Goal: Task Accomplishment & Management: Complete application form

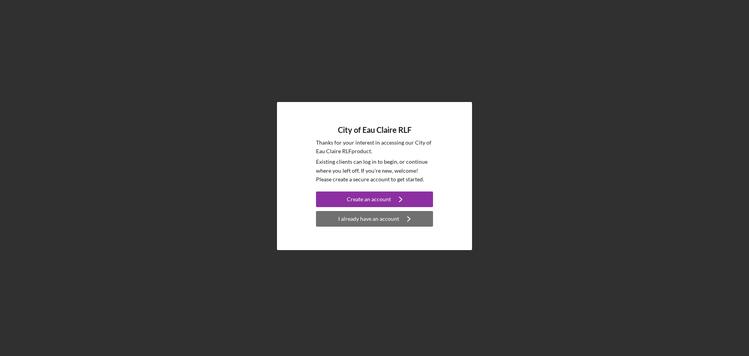
click at [405, 215] on icon "Icon/Navigate" at bounding box center [409, 219] width 20 height 20
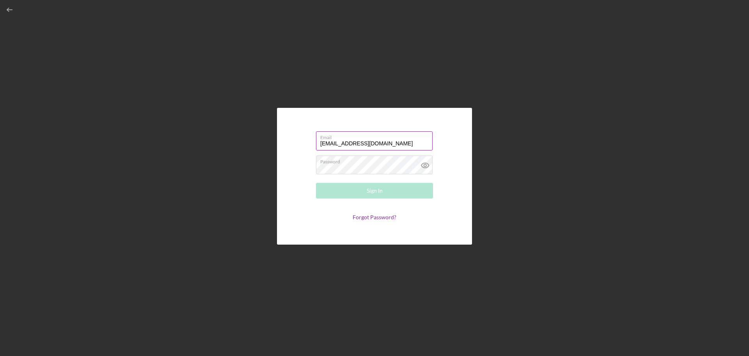
click at [322, 141] on input "[EMAIL_ADDRESS][DOMAIN_NAME]" at bounding box center [374, 140] width 117 height 19
type input "[EMAIL_ADDRESS][DOMAIN_NAME]"
click at [601, 175] on div "Email [EMAIL_ADDRESS][DOMAIN_NAME] Password Sign In Forgot Password?" at bounding box center [375, 176] width 742 height 352
click at [390, 192] on button "Sign In" at bounding box center [374, 191] width 117 height 16
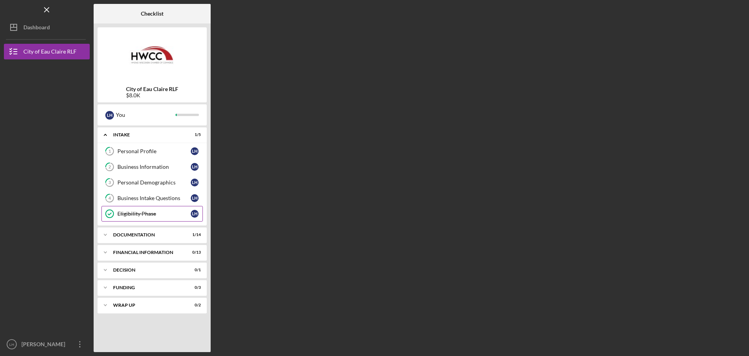
click at [162, 214] on div "Eligibility Phase" at bounding box center [153, 213] width 73 height 6
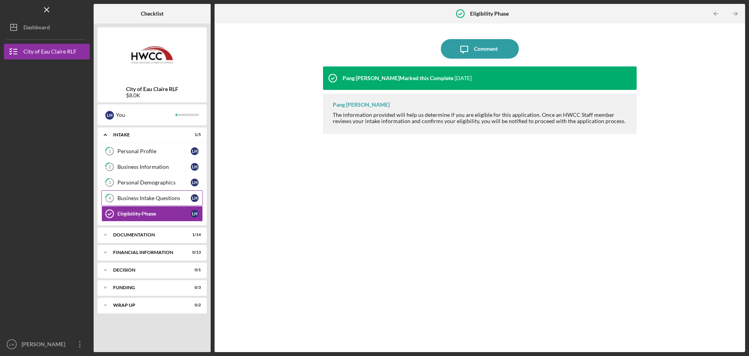
click at [157, 204] on link "4 Business Intake Questions L H" at bounding box center [151, 198] width 101 height 16
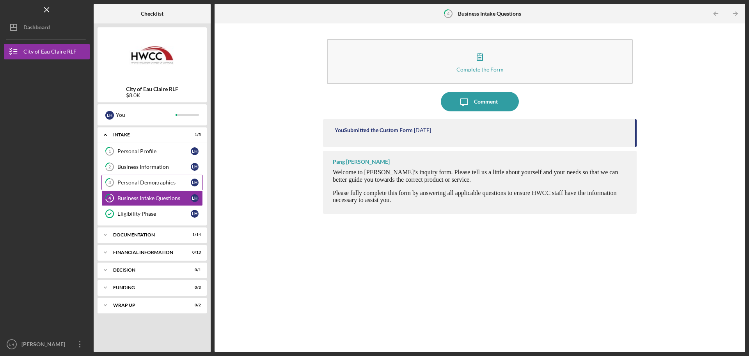
click at [153, 181] on div "Personal Demographics" at bounding box center [153, 182] width 73 height 6
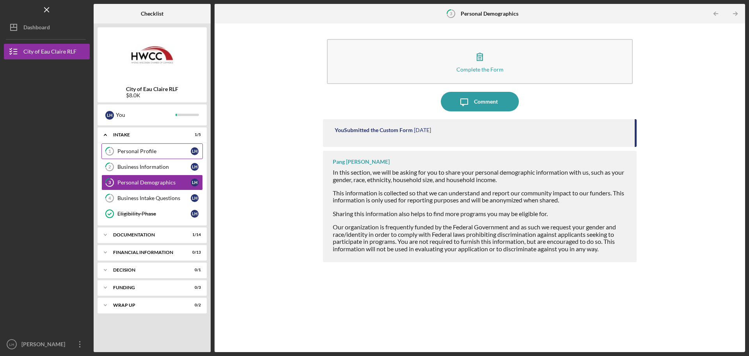
click at [145, 155] on link "1 Personal Profile L H" at bounding box center [151, 151] width 101 height 16
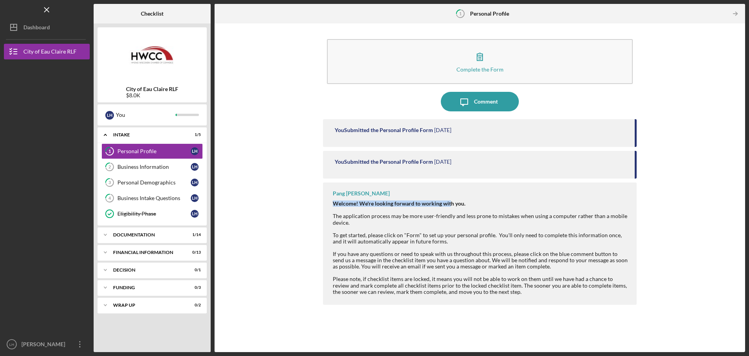
drag, startPoint x: 334, startPoint y: 203, endPoint x: 452, endPoint y: 197, distance: 117.6
click at [452, 197] on div "Pang [PERSON_NAME] Welcome! We're looking forward to working with you. The appl…" at bounding box center [480, 243] width 314 height 122
click at [516, 203] on div "Welcome! We're looking forward to working with you. The application process may…" at bounding box center [481, 212] width 296 height 25
drag, startPoint x: 339, startPoint y: 216, endPoint x: 404, endPoint y: 216, distance: 64.4
click at [341, 216] on div "Welcome! We're looking forward to working with you. The application process may…" at bounding box center [481, 212] width 296 height 25
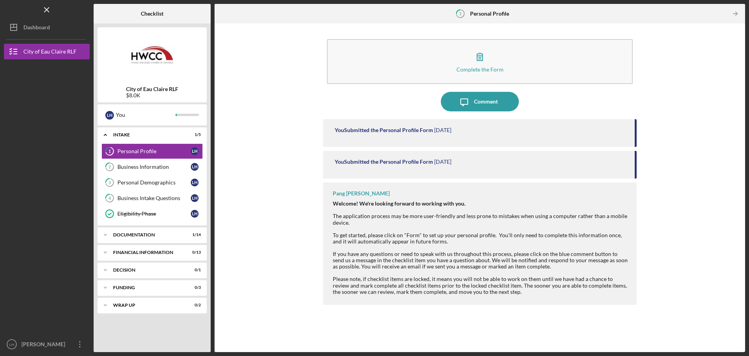
click at [415, 216] on div "Welcome! We're looking forward to working with you. The application process may…" at bounding box center [481, 212] width 296 height 25
drag, startPoint x: 411, startPoint y: 215, endPoint x: 484, endPoint y: 214, distance: 73.8
click at [484, 214] on div "Welcome! We're looking forward to working with you. The application process may…" at bounding box center [481, 212] width 296 height 25
click at [522, 214] on div "Welcome! We're looking forward to working with you. The application process may…" at bounding box center [481, 212] width 296 height 25
click at [166, 218] on link "Eligibility Phase Eligibility Phase L H" at bounding box center [151, 214] width 101 height 16
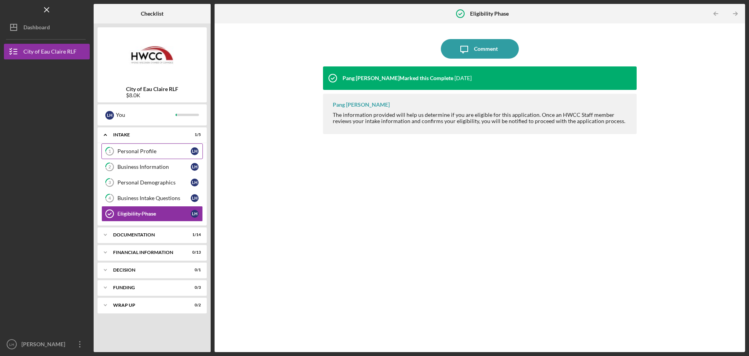
click at [152, 145] on link "1 Personal Profile L H" at bounding box center [151, 151] width 101 height 16
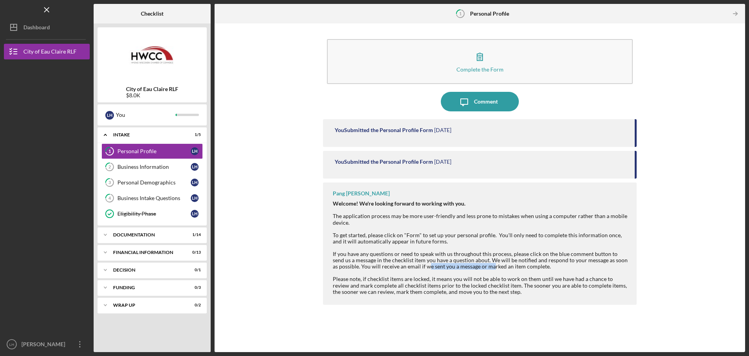
drag, startPoint x: 424, startPoint y: 265, endPoint x: 486, endPoint y: 265, distance: 62.1
click at [486, 265] on div "To get started, please click on "Form" to set up your personal profile. You'll …" at bounding box center [481, 263] width 296 height 63
click at [531, 265] on div "To get started, please click on "Form" to set up your personal profile. You'll …" at bounding box center [481, 263] width 296 height 63
click at [180, 238] on div "Icon/Expander Documentation 1 / 14" at bounding box center [152, 235] width 109 height 16
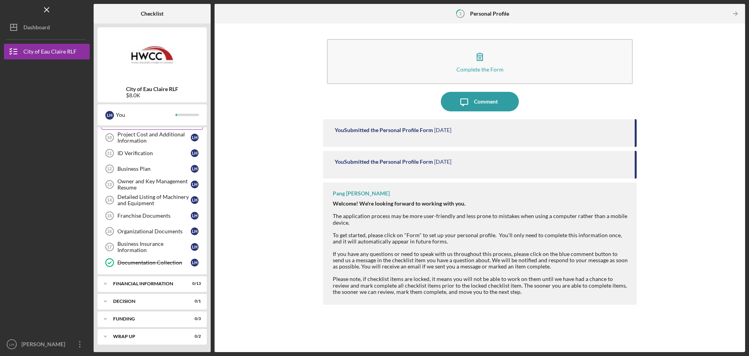
scroll to position [192, 0]
click at [167, 285] on div "Financial Information" at bounding box center [155, 283] width 84 height 5
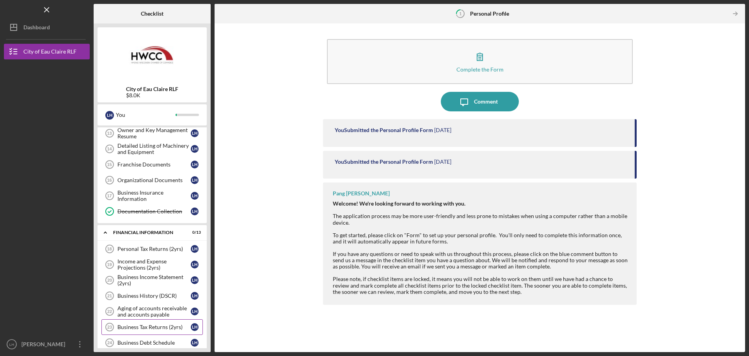
scroll to position [231, 0]
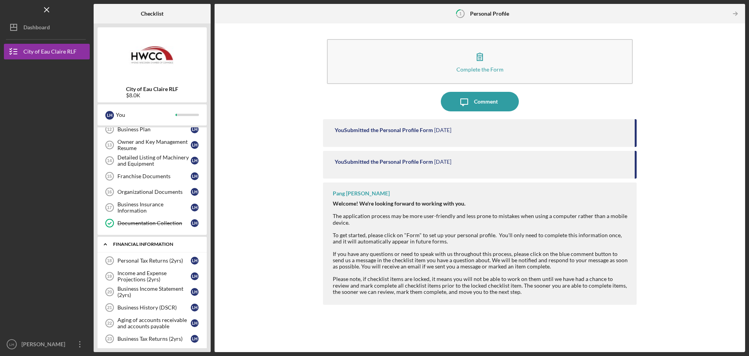
click at [151, 242] on div "Financial Information" at bounding box center [155, 244] width 84 height 5
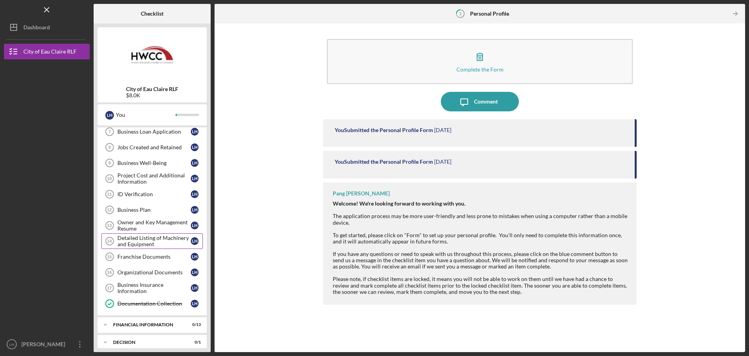
scroll to position [114, 0]
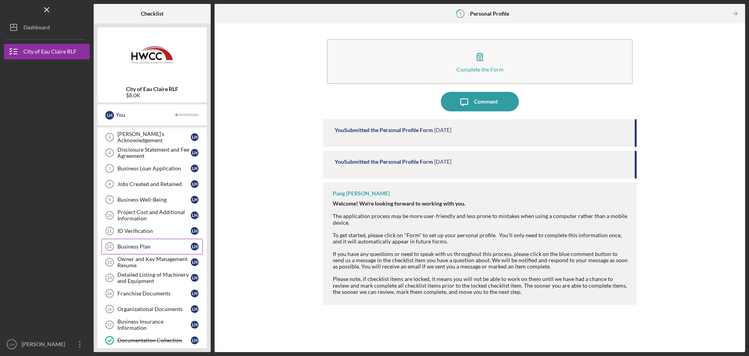
click at [144, 250] on link "Business Plan 12 Business Plan L H" at bounding box center [151, 247] width 101 height 16
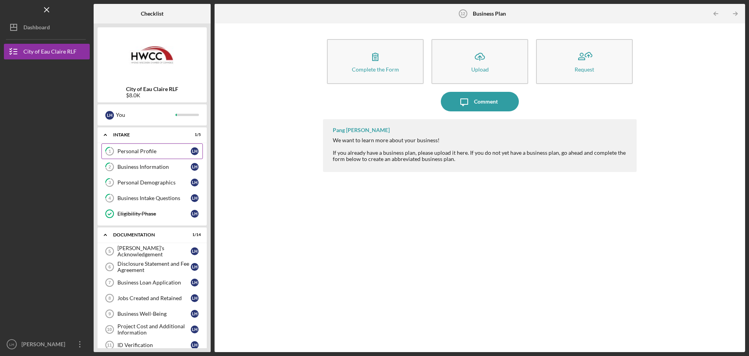
click at [143, 156] on link "1 Personal Profile L H" at bounding box center [151, 151] width 101 height 16
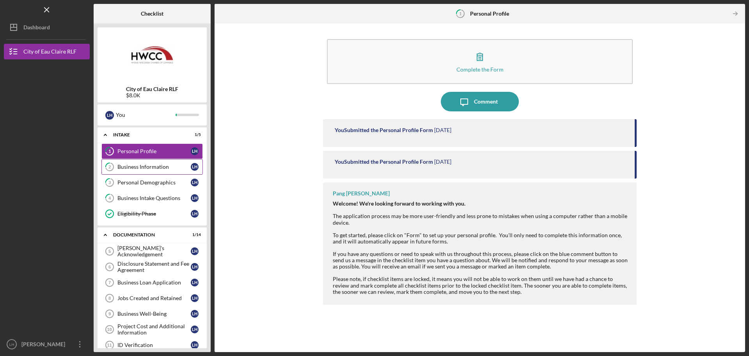
click at [166, 162] on link "2 Business Information L H" at bounding box center [151, 167] width 101 height 16
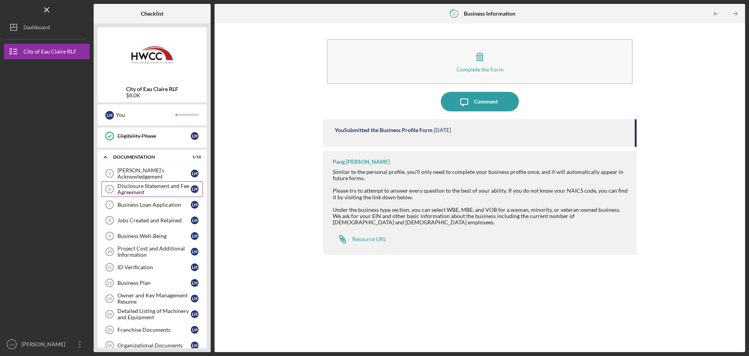
scroll to position [78, 0]
click at [149, 247] on div "Project Cost and Additional Information" at bounding box center [153, 251] width 73 height 12
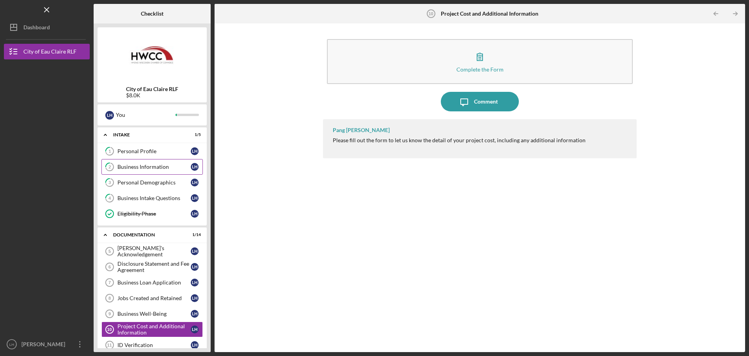
click at [142, 168] on div "Business Information" at bounding box center [153, 167] width 73 height 6
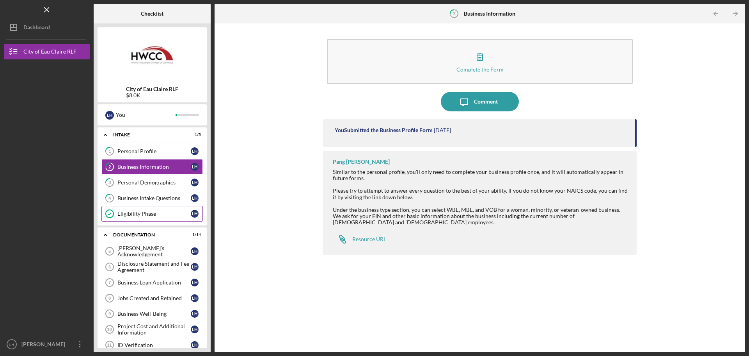
click at [148, 214] on div "Eligibility Phase" at bounding box center [153, 213] width 73 height 6
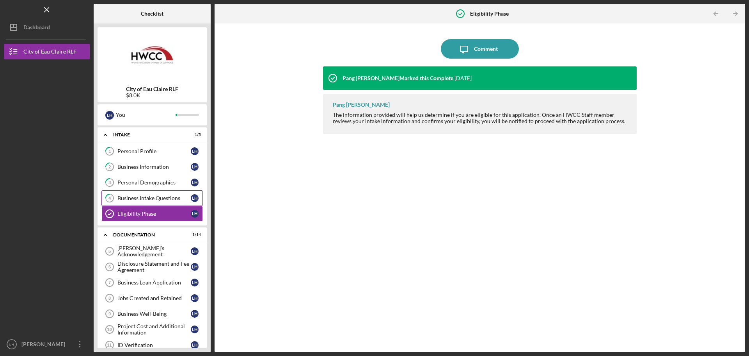
click at [146, 191] on link "4 Business Intake Questions L H" at bounding box center [151, 198] width 101 height 16
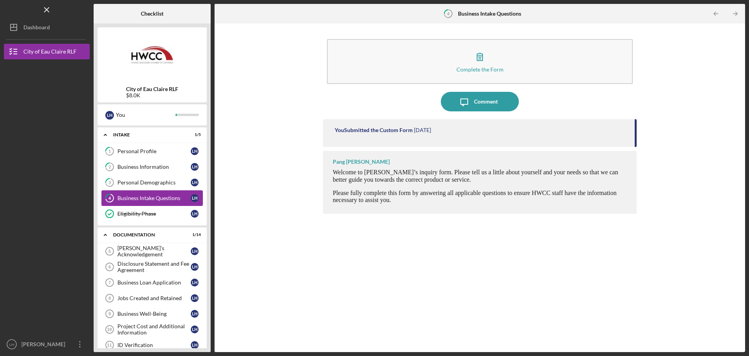
scroll to position [78, 0]
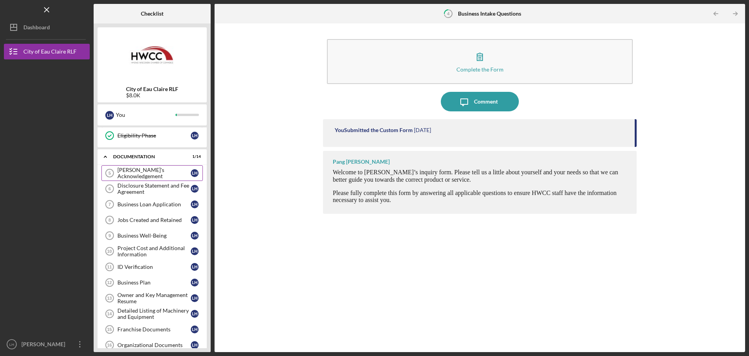
click at [152, 176] on div "[PERSON_NAME]'s Acknowledgement" at bounding box center [153, 173] width 73 height 12
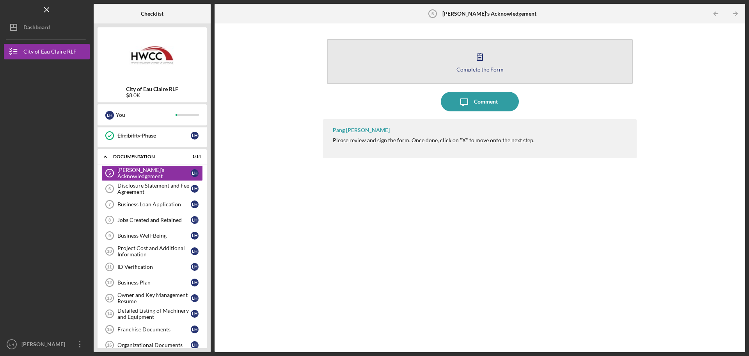
click at [478, 68] on div "Complete the Form" at bounding box center [480, 69] width 47 height 6
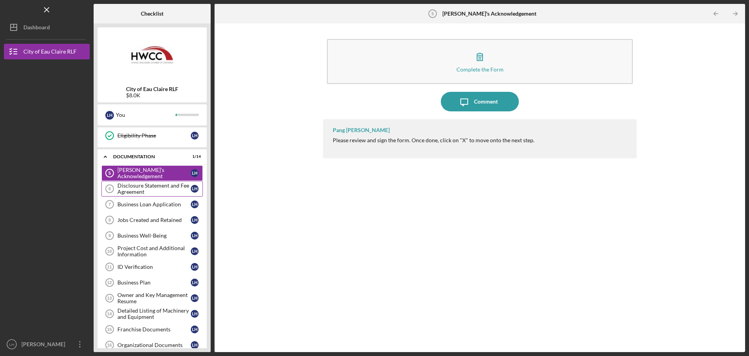
click at [130, 187] on div "Disclosure Statement and Fee Agreement" at bounding box center [153, 188] width 73 height 12
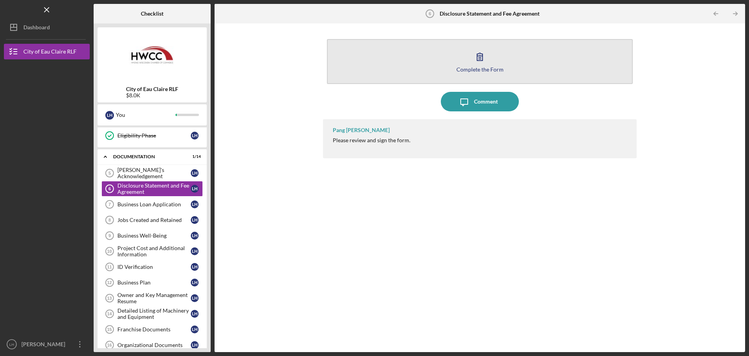
click at [472, 61] on icon "button" at bounding box center [480, 57] width 20 height 20
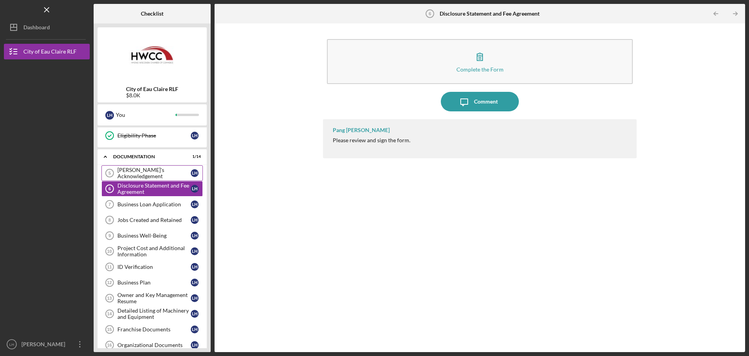
click at [152, 173] on div "[PERSON_NAME]'s Acknowledgement" at bounding box center [153, 173] width 73 height 12
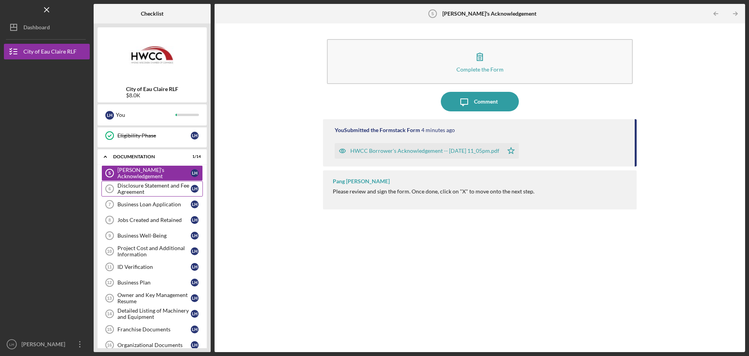
click at [158, 181] on link "Disclosure Statement and Fee Agreement 6 Disclosure Statement and Fee Agreement…" at bounding box center [151, 189] width 101 height 16
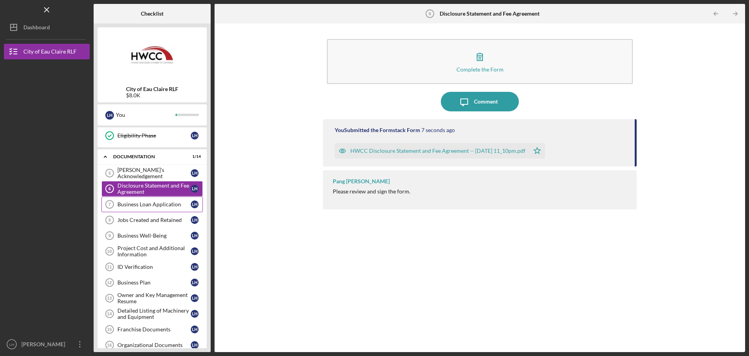
click at [139, 204] on div "Business Loan Application" at bounding box center [153, 204] width 73 height 6
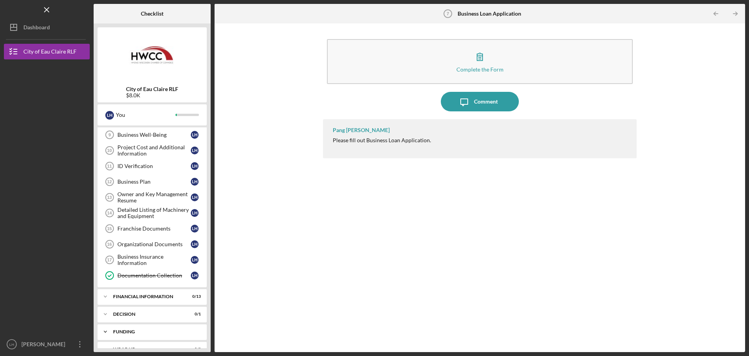
scroll to position [192, 0]
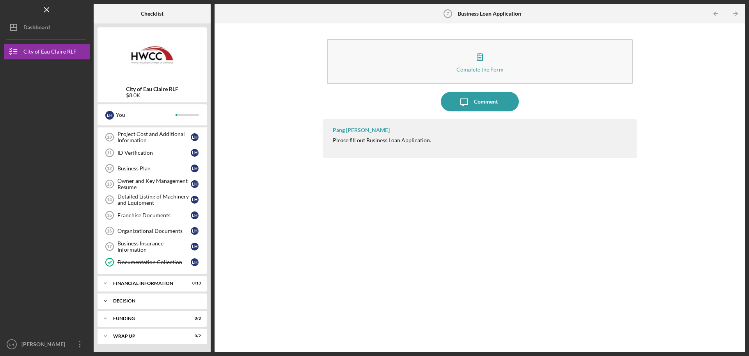
click at [182, 305] on div "Icon/Expander Decision 0 / 1" at bounding box center [152, 301] width 109 height 16
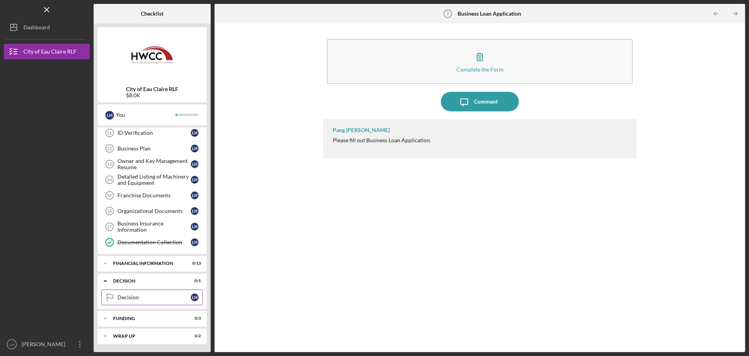
click at [167, 294] on div "Decision" at bounding box center [153, 297] width 73 height 6
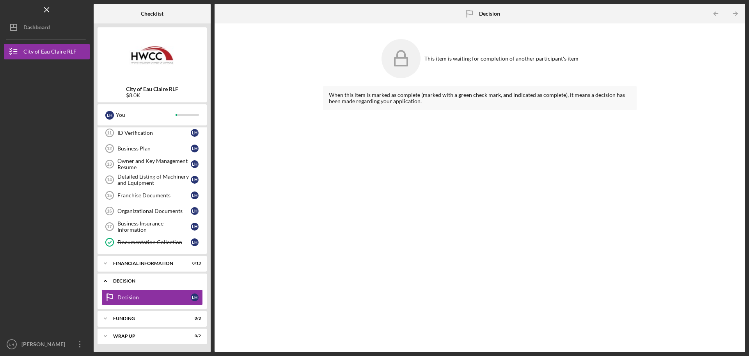
click at [168, 277] on div "Icon/Expander Decision 0 / 1" at bounding box center [152, 281] width 109 height 16
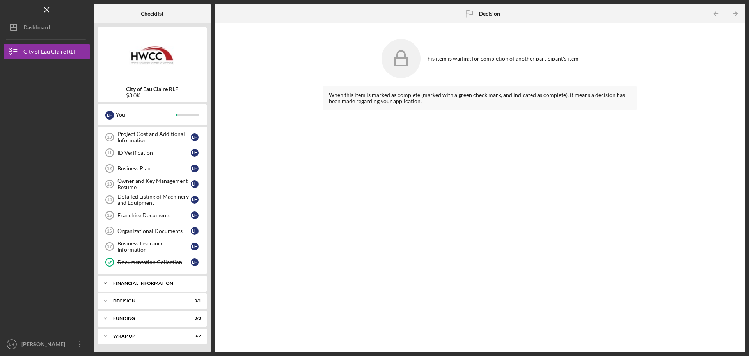
click at [164, 282] on div "Financial Information" at bounding box center [155, 283] width 84 height 5
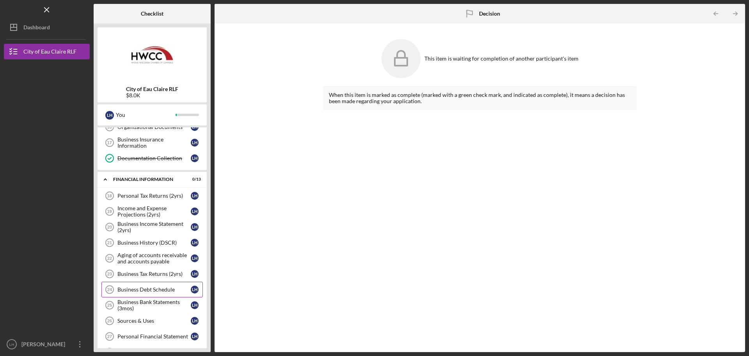
scroll to position [282, 0]
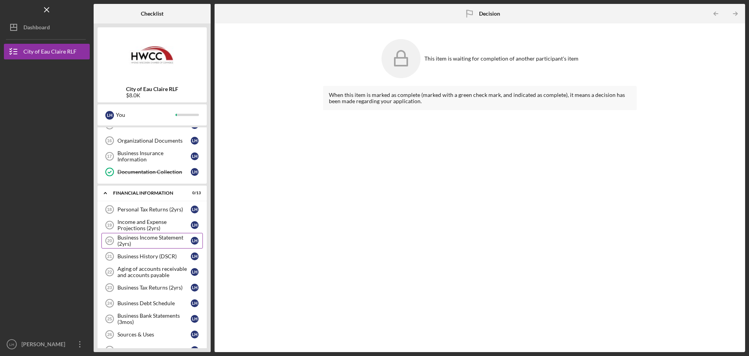
click at [147, 238] on div "Business Income Statement (2yrs)" at bounding box center [153, 240] width 73 height 12
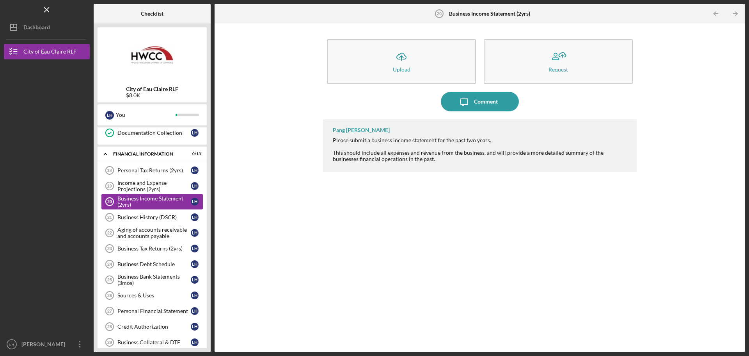
scroll to position [360, 0]
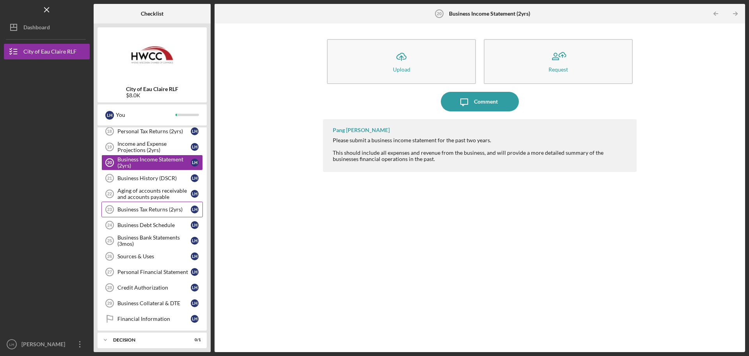
click at [122, 212] on div "Business Tax Returns (2yrs)" at bounding box center [153, 209] width 73 height 6
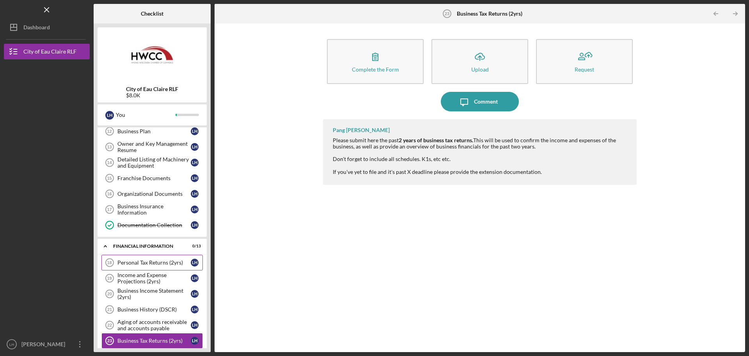
scroll to position [243, 0]
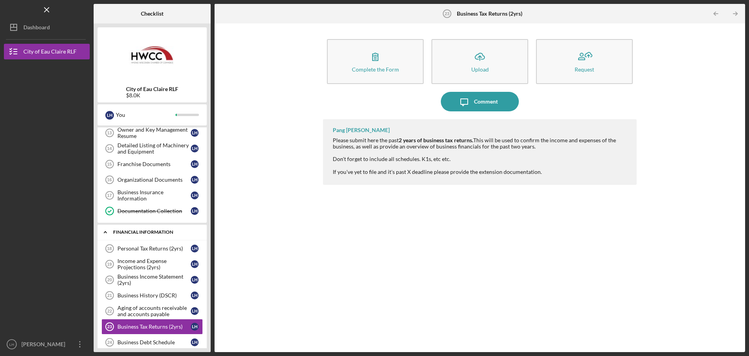
click at [149, 231] on div "Financial Information" at bounding box center [155, 232] width 84 height 5
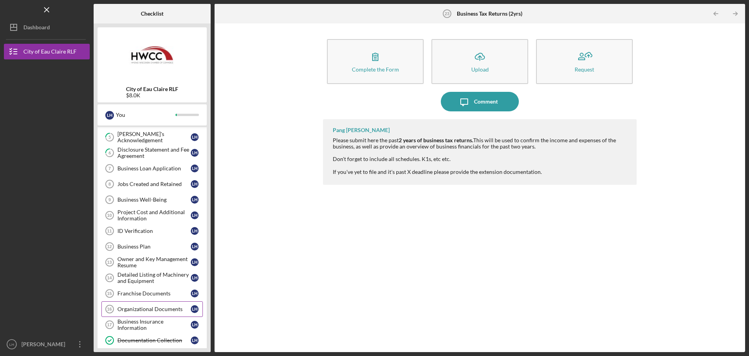
scroll to position [75, 0]
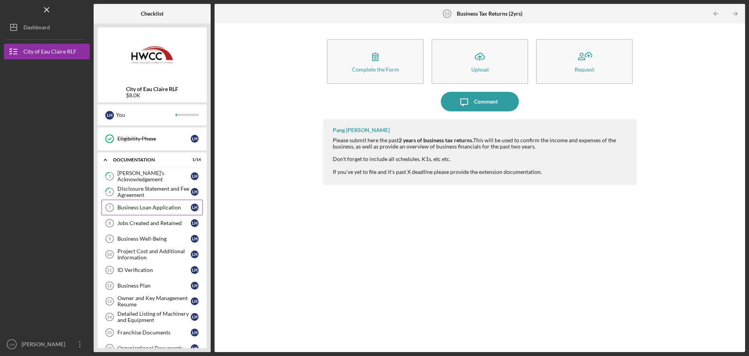
click at [149, 212] on link "Business Loan Application 7 Business Loan Application L H" at bounding box center [151, 207] width 101 height 16
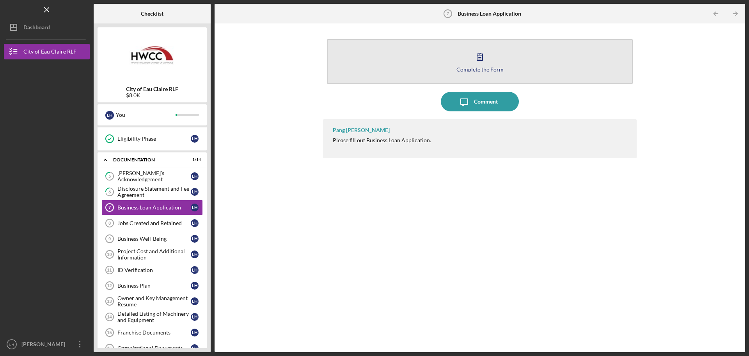
click at [450, 75] on button "Complete the Form Form" at bounding box center [480, 61] width 306 height 45
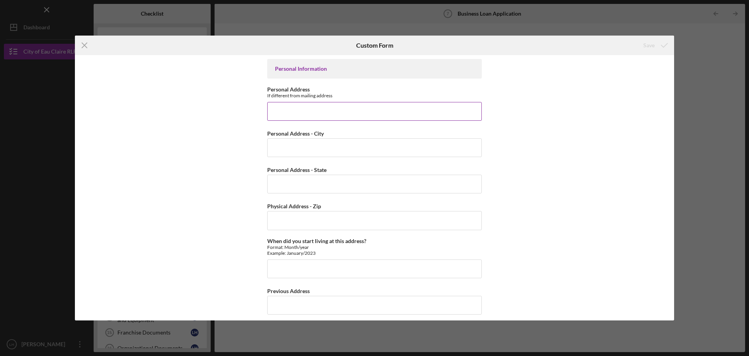
click at [344, 108] on input "Personal Address" at bounding box center [374, 111] width 215 height 19
type input "[STREET_ADDRESS]"
type input "Eau Claire"
type input "WI"
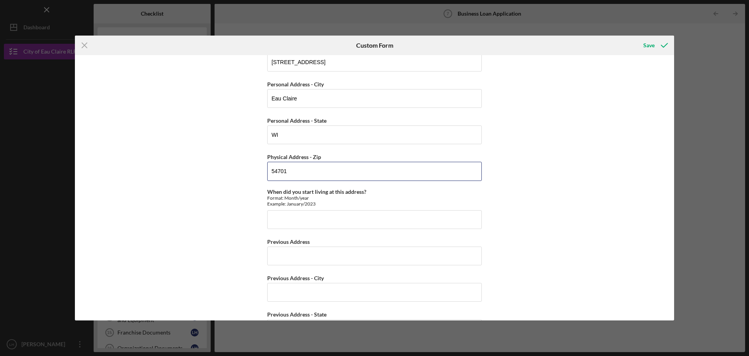
scroll to position [78, 0]
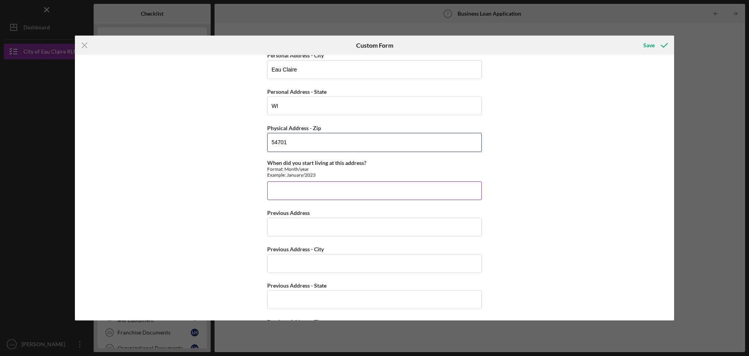
type input "54701"
click at [344, 189] on input "When did you start living at this address?" at bounding box center [374, 190] width 215 height 19
type input "January/2024"
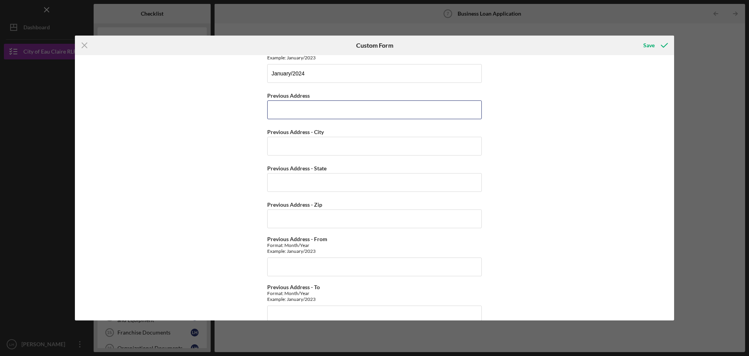
scroll to position [234, 0]
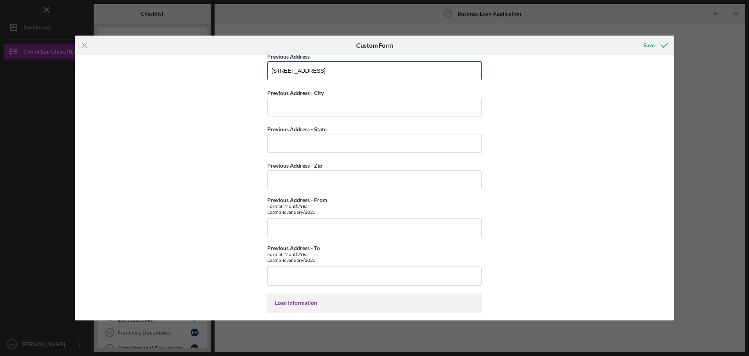
type input "[STREET_ADDRESS]"
type input "E"
type input "Altoona"
type input "WI"
type input "54720"
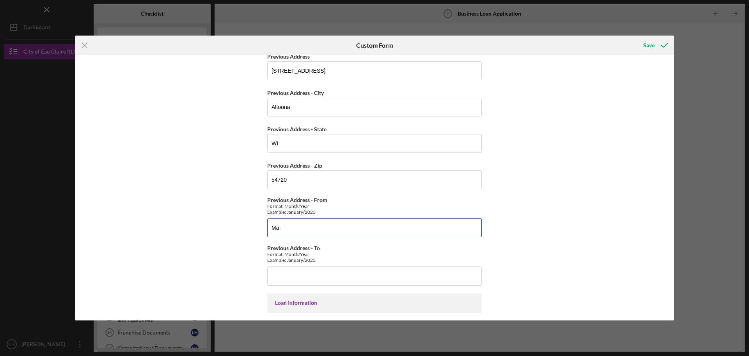
type input "M"
type input "April/2020"
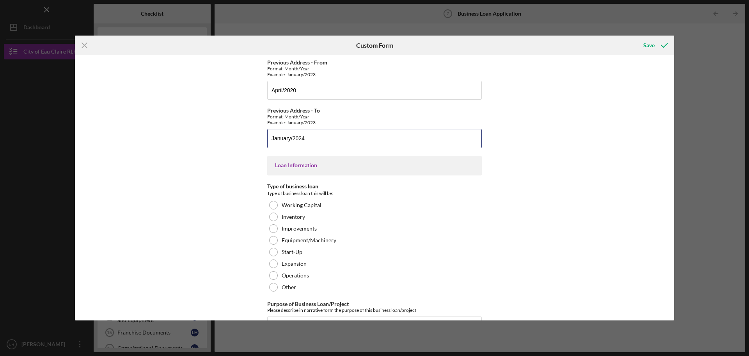
scroll to position [390, 0]
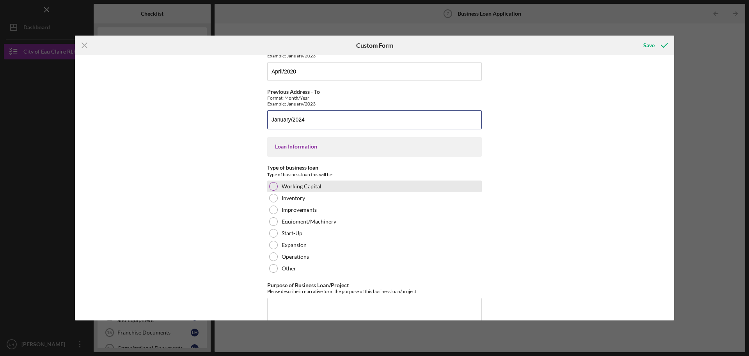
type input "January/2024"
click at [287, 189] on label "Working Capital" at bounding box center [302, 186] width 40 height 6
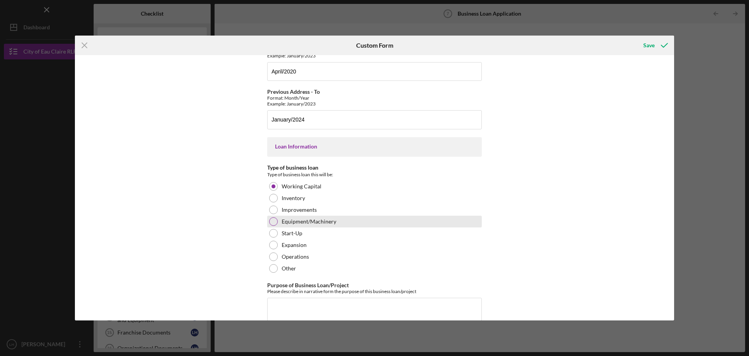
click at [333, 224] on label "Equipment/Machinery" at bounding box center [309, 221] width 55 height 6
click at [284, 234] on label "Start-Up" at bounding box center [292, 233] width 21 height 6
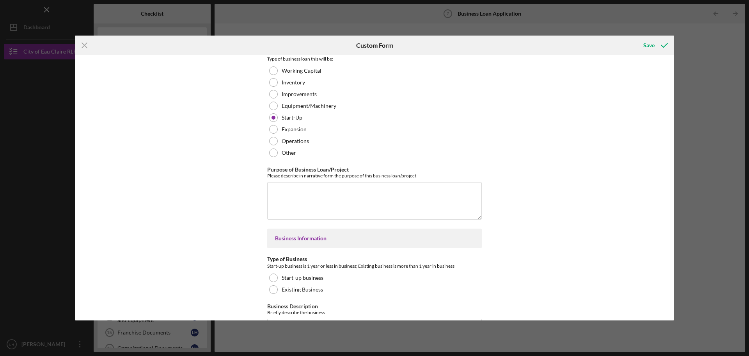
scroll to position [507, 0]
click at [351, 191] on textarea "Purpose of Business Loan/Project" at bounding box center [374, 198] width 215 height 37
type textarea "F"
click at [279, 189] on textarea "For equipment and renovation" at bounding box center [374, 198] width 215 height 37
type textarea "For business equipment and renovation"
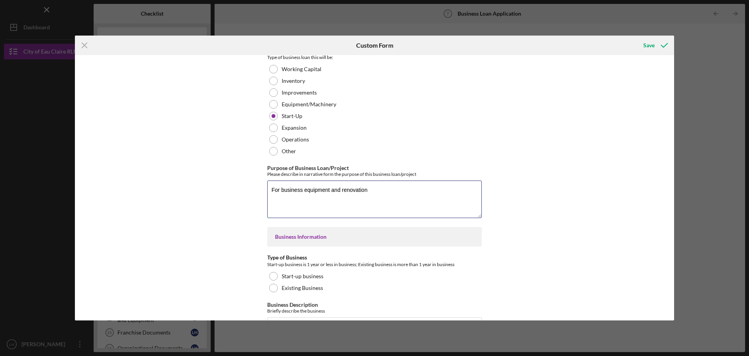
drag, startPoint x: 392, startPoint y: 192, endPoint x: 231, endPoint y: 173, distance: 162.0
click at [231, 173] on div "Personal Information Personal Address If different from mailing address [STREET…" at bounding box center [375, 187] width 600 height 265
click at [330, 196] on textarea "The loan will be used to purchase equipment for renovation of the space such as…" at bounding box center [374, 198] width 215 height 37
click at [417, 202] on textarea "The loan will be used to purchase equipment for renovation of the space such as…" at bounding box center [374, 198] width 215 height 37
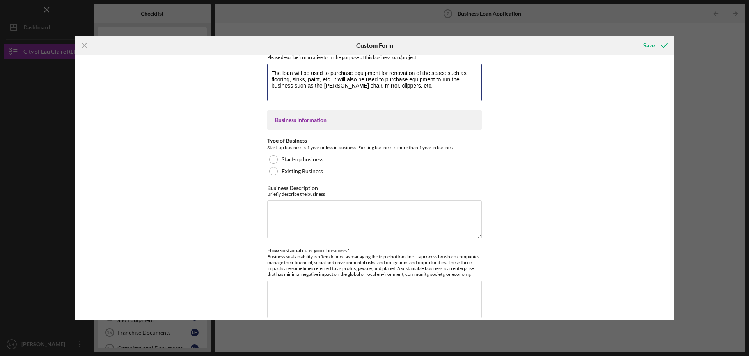
scroll to position [625, 0]
type textarea "The loan will be used to purchase equipment for renovation of the space such as…"
click at [284, 161] on label "Start-up business" at bounding box center [303, 159] width 42 height 6
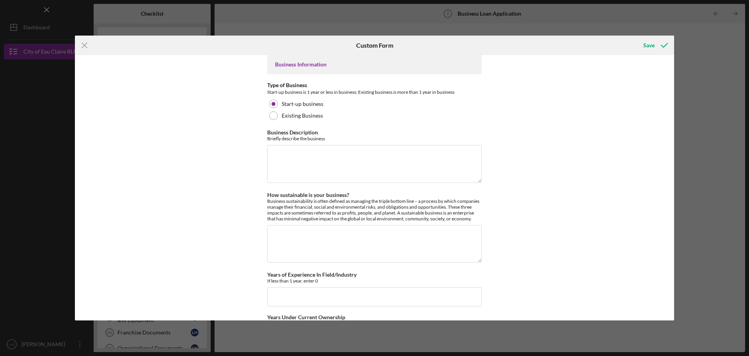
scroll to position [703, 0]
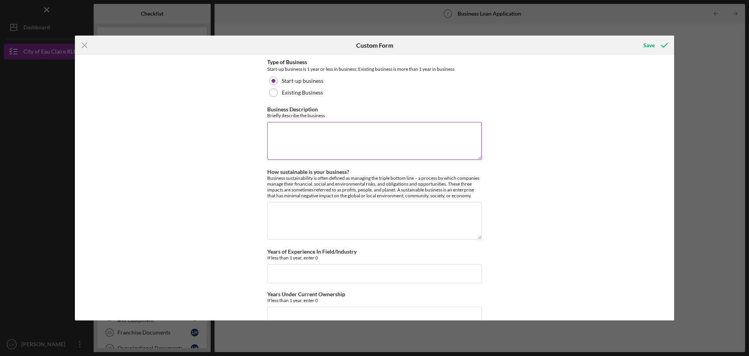
click at [330, 140] on textarea "Business Description" at bounding box center [374, 140] width 215 height 37
type textarea "M"
drag, startPoint x: 321, startPoint y: 132, endPoint x: 305, endPoint y: 131, distance: 16.0
click at [305, 131] on textarea "This business serves towards men's haircuts and haircare." at bounding box center [374, 140] width 215 height 37
click at [442, 126] on textarea "This business serves towards men's haircuts and haircare." at bounding box center [374, 140] width 215 height 37
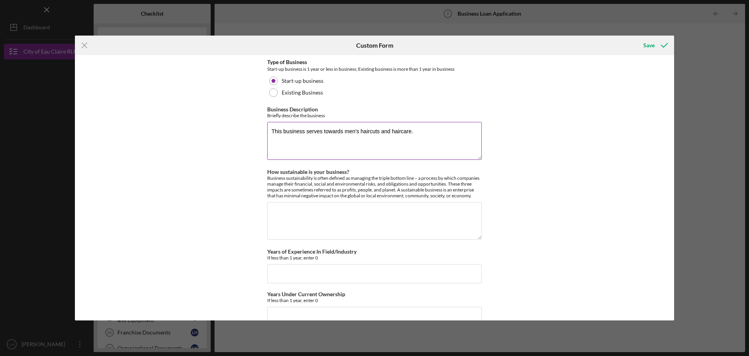
drag, startPoint x: 437, startPoint y: 134, endPoint x: 304, endPoint y: 129, distance: 133.2
click at [304, 129] on textarea "This business serves towards men's haircuts and haircare." at bounding box center [374, 140] width 215 height 37
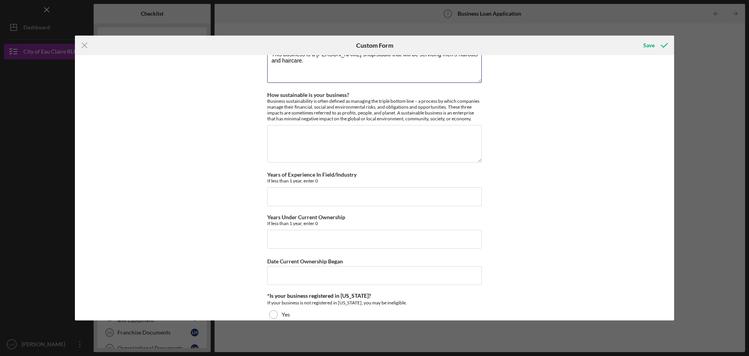
scroll to position [781, 0]
type textarea "This business is a [PERSON_NAME] shop/studio that will be servicing men's hairc…"
click at [294, 136] on textarea "How sustainable is your business?" at bounding box center [374, 142] width 215 height 37
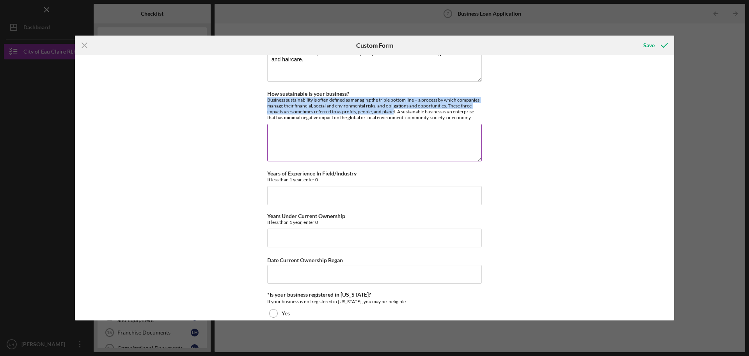
drag, startPoint x: 266, startPoint y: 97, endPoint x: 393, endPoint y: 110, distance: 127.6
click at [393, 110] on div "Business sustainability is often defined as managing the triple bottom line – a…" at bounding box center [374, 108] width 215 height 23
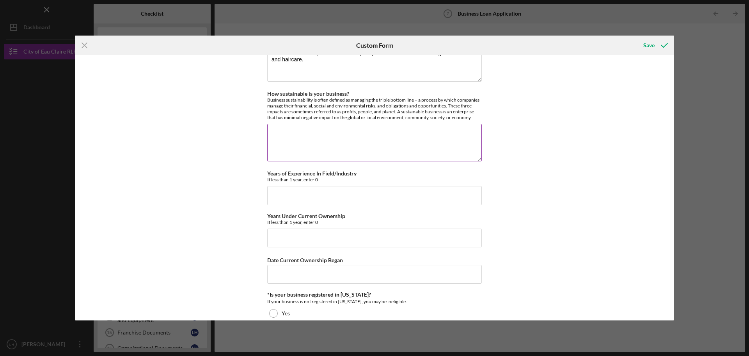
click at [440, 117] on div "Business sustainability is often defined as managing the triple bottom line – a…" at bounding box center [374, 108] width 215 height 23
click at [313, 130] on textarea "How sustainable is your business?" at bounding box center [374, 142] width 215 height 37
drag, startPoint x: 347, startPoint y: 92, endPoint x: 272, endPoint y: 91, distance: 75.7
click at [272, 91] on label "How sustainable is your business?" at bounding box center [308, 93] width 82 height 7
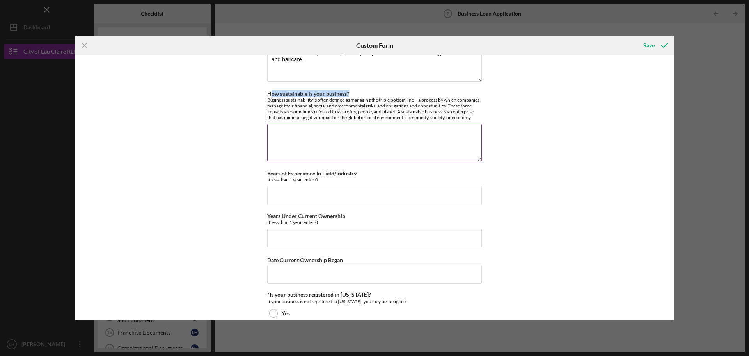
click at [272, 124] on textarea "How sustainable is your business?" at bounding box center [374, 142] width 215 height 37
drag, startPoint x: 264, startPoint y: 94, endPoint x: 478, endPoint y: 126, distance: 216.2
click at [478, 126] on div "Personal Information Personal Address If different from mailing address [STREET…" at bounding box center [375, 187] width 600 height 265
click at [486, 117] on div "Personal Information Personal Address If different from mailing address [STREET…" at bounding box center [375, 187] width 600 height 265
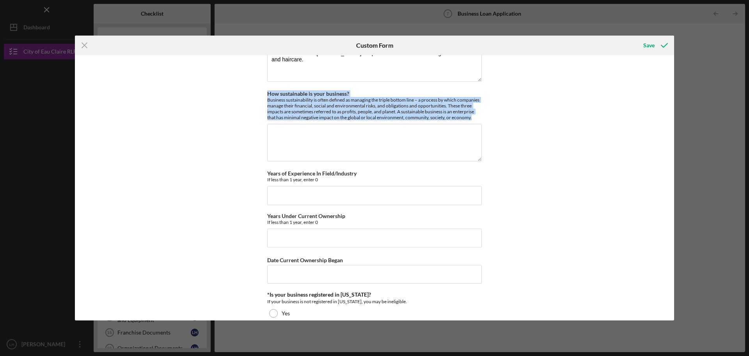
drag, startPoint x: 486, startPoint y: 117, endPoint x: 265, endPoint y: 91, distance: 222.5
click at [265, 91] on div "Personal Information Personal Address If different from mailing address [STREET…" at bounding box center [375, 187] width 600 height 265
click at [277, 92] on label "How sustainable is your business?" at bounding box center [308, 93] width 82 height 7
click at [277, 124] on textarea "How sustainable is your business?" at bounding box center [374, 142] width 215 height 37
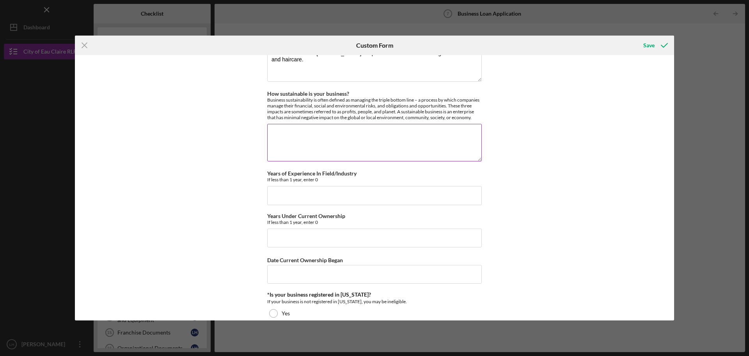
click at [298, 146] on textarea "How sustainable is your business?" at bounding box center [374, 142] width 215 height 37
click at [473, 118] on div "Business sustainability is often defined as managing the triple bottom line – a…" at bounding box center [374, 108] width 215 height 23
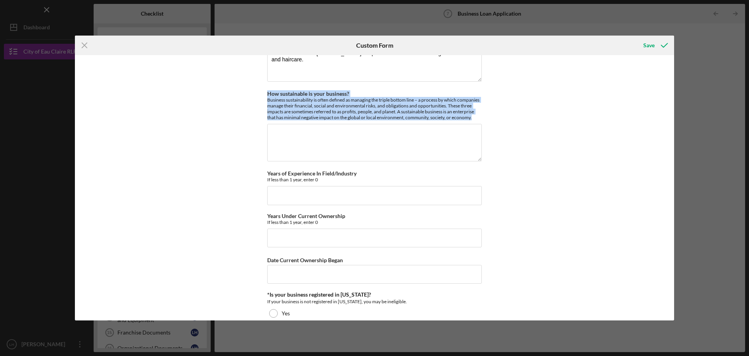
drag, startPoint x: 473, startPoint y: 118, endPoint x: 259, endPoint y: 92, distance: 215.5
click at [259, 92] on div "Personal Information Personal Address If different from mailing address [STREET…" at bounding box center [375, 187] width 600 height 265
copy div "How sustainable is your business? Business sustainability is often defined as m…"
click at [244, 105] on div "Personal Information Personal Address If different from mailing address [STREET…" at bounding box center [375, 187] width 600 height 265
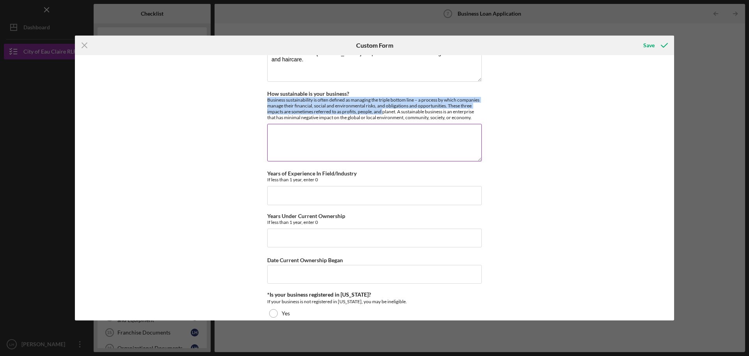
drag, startPoint x: 263, startPoint y: 99, endPoint x: 384, endPoint y: 111, distance: 120.8
click at [384, 111] on div "Personal Information Personal Address If different from mailing address [STREET…" at bounding box center [375, 187] width 600 height 265
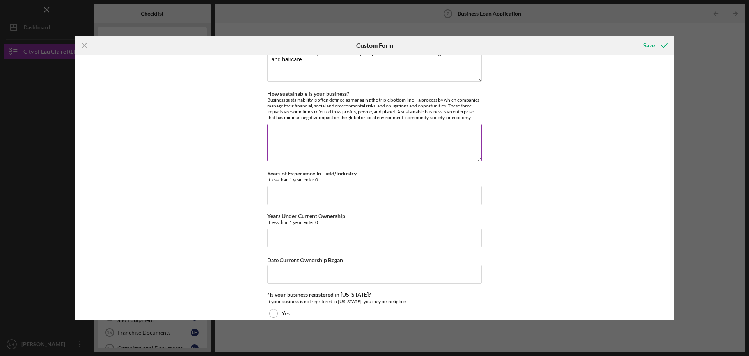
click at [399, 111] on div "Business sustainability is often defined as managing the triple bottom line – a…" at bounding box center [374, 108] width 215 height 23
click at [349, 138] on textarea "How sustainable is your business?" at bounding box center [374, 142] width 215 height 37
click at [448, 135] on textarea "How sustainable is your business?" at bounding box center [374, 142] width 215 height 37
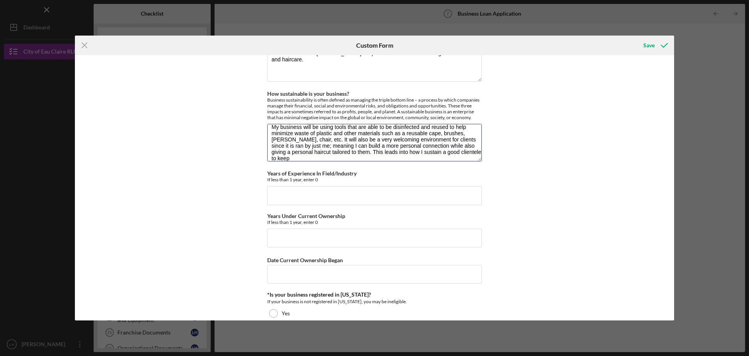
scroll to position [7, 0]
click at [312, 140] on textarea "My business will be using tools that are able to be disinfected and reused to h…" at bounding box center [374, 142] width 215 height 37
drag, startPoint x: 372, startPoint y: 151, endPoint x: 341, endPoint y: 149, distance: 31.3
click at [341, 149] on textarea "My business will be using tools that are able to be disinfected and reused to h…" at bounding box center [374, 142] width 215 height 37
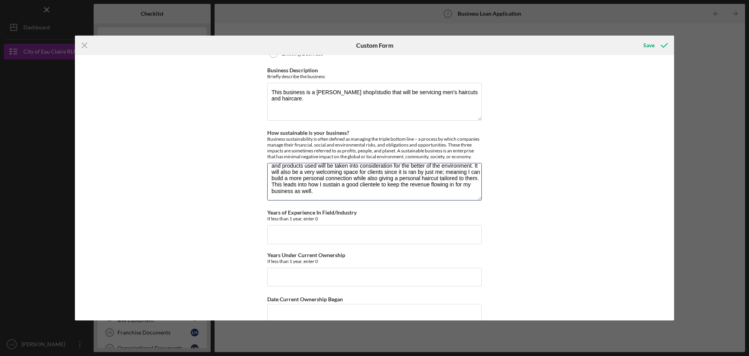
scroll to position [781, 0]
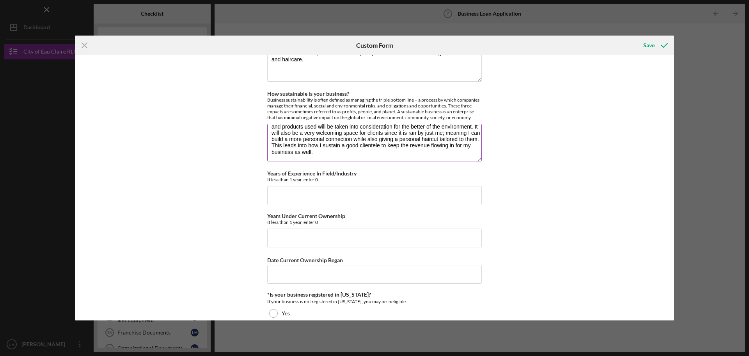
click at [308, 151] on textarea "My business will be using tools that are able to be disinfected and reused to h…" at bounding box center [374, 142] width 215 height 37
drag, startPoint x: 390, startPoint y: 153, endPoint x: 380, endPoint y: 153, distance: 9.8
click at [380, 153] on textarea "My business will be using tools that are able to be disinfected and reused to h…" at bounding box center [374, 142] width 215 height 37
click at [324, 153] on textarea "My business will be using tools that are able to be disinfected and reused to h…" at bounding box center [374, 142] width 215 height 37
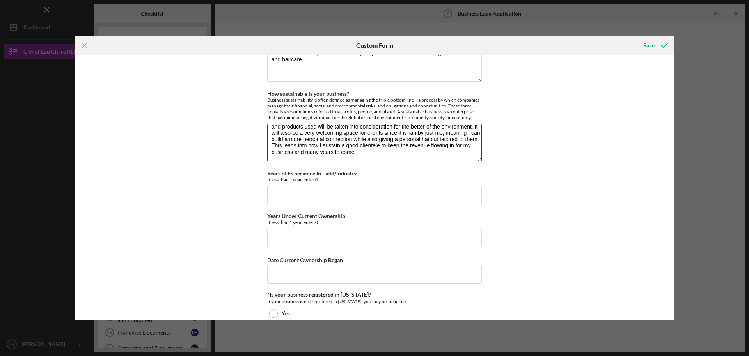
scroll to position [820, 0]
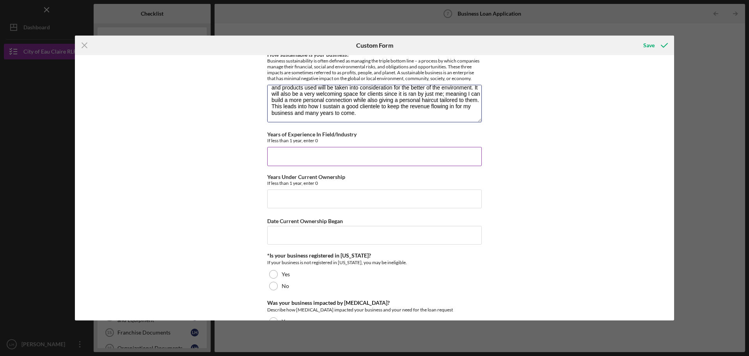
type textarea "My business will be using tools that are able to be disinfected and reused to h…"
click at [291, 149] on input "Years of Experience In Field/Industry" at bounding box center [374, 156] width 215 height 19
type input "0"
type input "2"
click at [288, 199] on input "Years Under Current Ownership" at bounding box center [374, 198] width 215 height 19
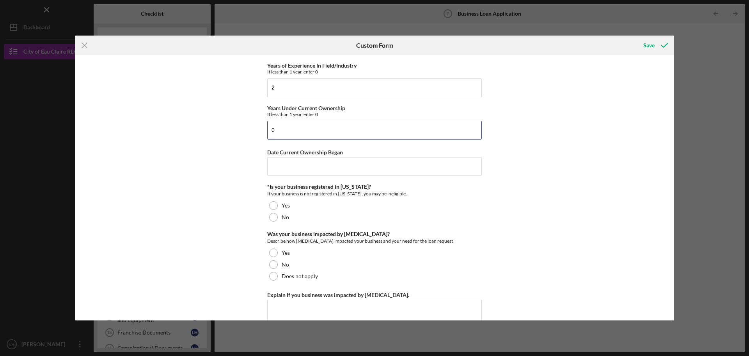
scroll to position [898, 0]
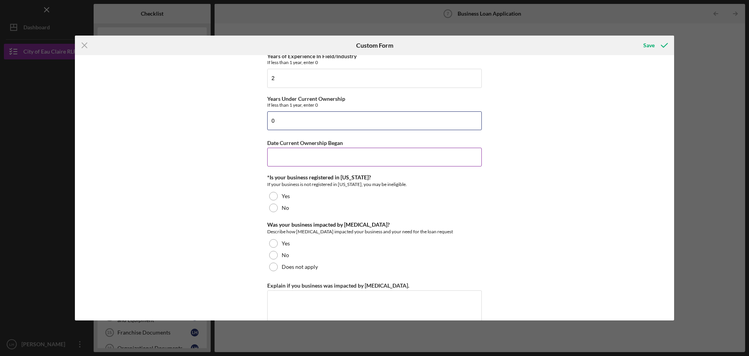
type input "0"
click at [292, 154] on input "Date Current Ownership Began" at bounding box center [374, 157] width 215 height 19
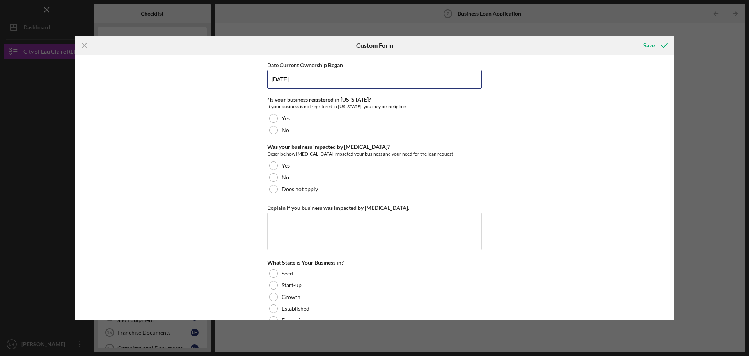
scroll to position [976, 0]
type input "[DATE]"
click at [282, 114] on div "Yes" at bounding box center [374, 118] width 215 height 12
click at [293, 179] on div "No" at bounding box center [374, 177] width 215 height 12
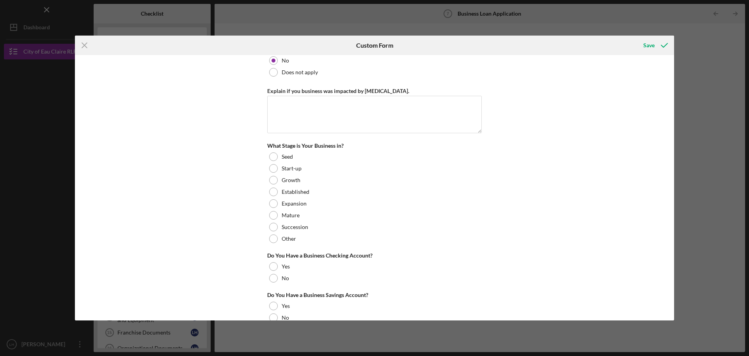
scroll to position [1093, 0]
click at [283, 167] on label "Start-up" at bounding box center [292, 167] width 20 height 6
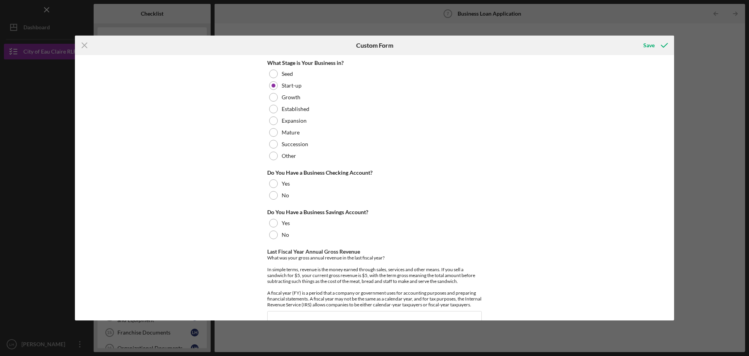
scroll to position [1210, 0]
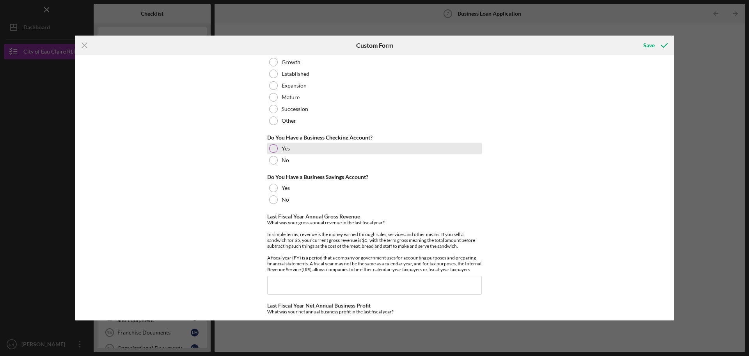
click at [278, 145] on div "Yes" at bounding box center [374, 148] width 215 height 12
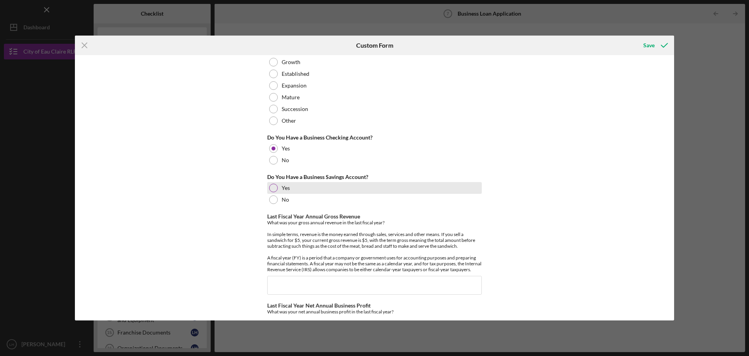
click at [278, 185] on div "Yes" at bounding box center [374, 188] width 215 height 12
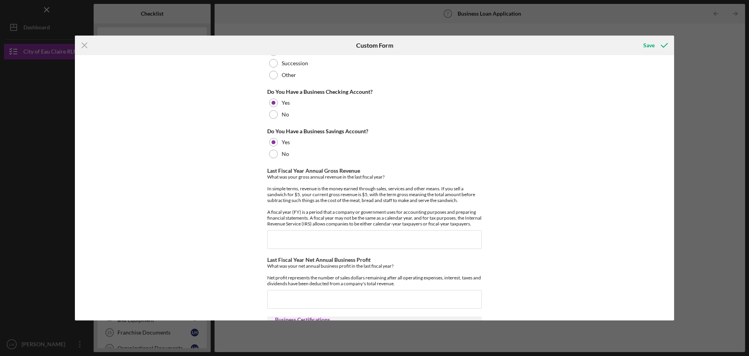
scroll to position [1327, 0]
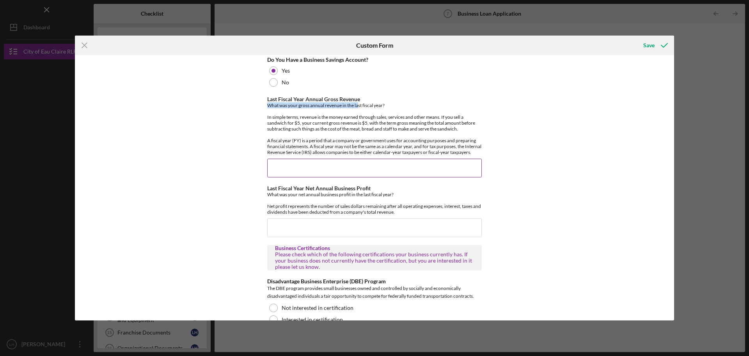
drag, startPoint x: 265, startPoint y: 105, endPoint x: 373, endPoint y: 108, distance: 108.2
click at [359, 107] on div "Personal Information Personal Address If different from mailing address [STREET…" at bounding box center [375, 187] width 600 height 265
click at [394, 107] on div "What was your gross annual revenue in the last fiscal year? In simple terms, re…" at bounding box center [374, 128] width 215 height 53
click at [342, 173] on input "Last Fiscal Year Annual Gross Revenue" at bounding box center [374, 167] width 215 height 19
type input "$40,687"
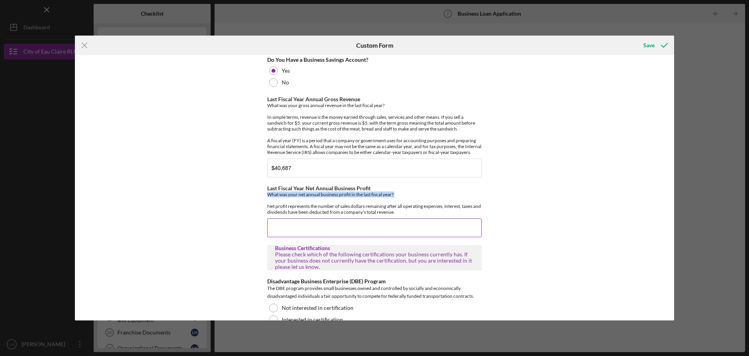
drag, startPoint x: 265, startPoint y: 201, endPoint x: 384, endPoint y: 206, distance: 118.4
click at [381, 206] on div "Personal Information Personal Address If different from mailing address [STREET…" at bounding box center [375, 187] width 600 height 265
click at [396, 205] on div "What was your net annual business profit in the last fiscal year? Net profit re…" at bounding box center [374, 202] width 215 height 23
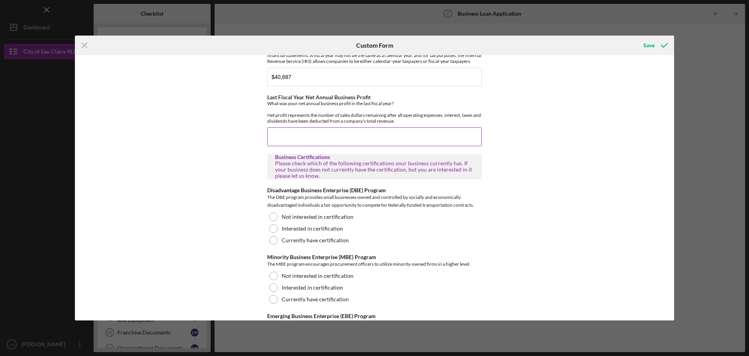
scroll to position [1405, 0]
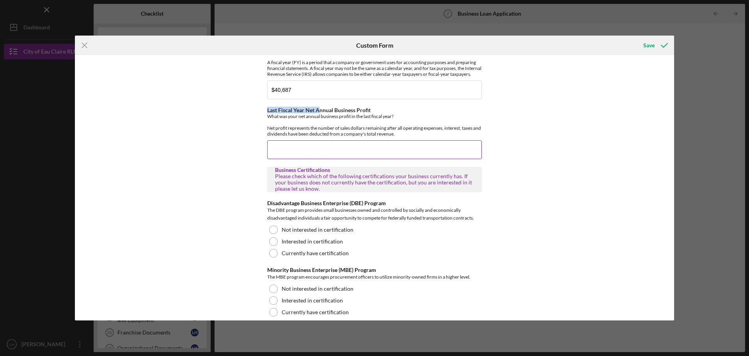
drag, startPoint x: 267, startPoint y: 114, endPoint x: 319, endPoint y: 118, distance: 52.5
click at [319, 113] on label "Last Fiscal Year Net Annual Business Profit" at bounding box center [318, 110] width 103 height 7
click at [335, 119] on div "What was your net annual business profit in the last fiscal year? Net profit re…" at bounding box center [374, 124] width 215 height 23
drag, startPoint x: 324, startPoint y: 117, endPoint x: 383, endPoint y: 116, distance: 58.6
click at [383, 116] on div "Last Fiscal Year Net Annual Business Profit What was your net annual business p…" at bounding box center [374, 122] width 215 height 30
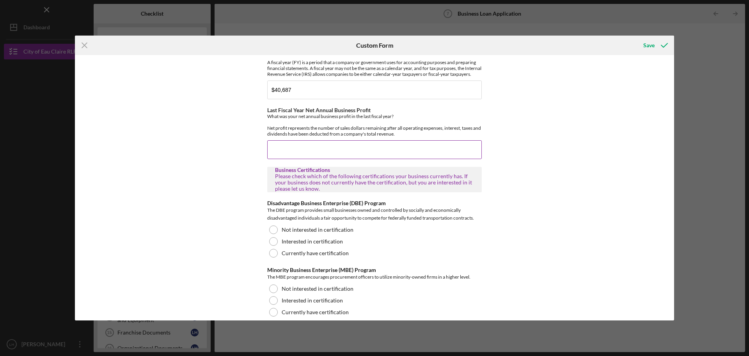
click at [340, 126] on div "What was your net annual business profit in the last fiscal year? Net profit re…" at bounding box center [374, 124] width 215 height 23
drag, startPoint x: 262, startPoint y: 121, endPoint x: 396, endPoint y: 124, distance: 134.3
click at [396, 124] on div "Personal Information Personal Address If different from mailing address [STREET…" at bounding box center [375, 187] width 600 height 265
click at [405, 124] on div "What was your net annual business profit in the last fiscal year? Net profit re…" at bounding box center [374, 124] width 215 height 23
click at [340, 159] on input "Last Fiscal Year Net Annual Business Profit" at bounding box center [374, 149] width 215 height 19
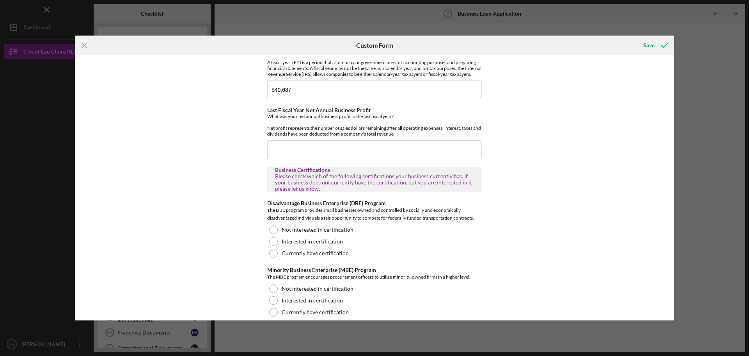
click at [193, 163] on div "Personal Information Personal Address If different from mailing address [STREET…" at bounding box center [375, 187] width 600 height 265
click at [308, 151] on input "Last Fiscal Year Net Annual Business Profit" at bounding box center [374, 149] width 215 height 19
click at [194, 187] on div "Personal Information Personal Address If different from mailing address [STREET…" at bounding box center [375, 187] width 600 height 265
drag, startPoint x: 346, startPoint y: 181, endPoint x: 420, endPoint y: 183, distance: 73.4
click at [420, 183] on div "Please check which of the following certifications your business currently has.…" at bounding box center [374, 182] width 199 height 19
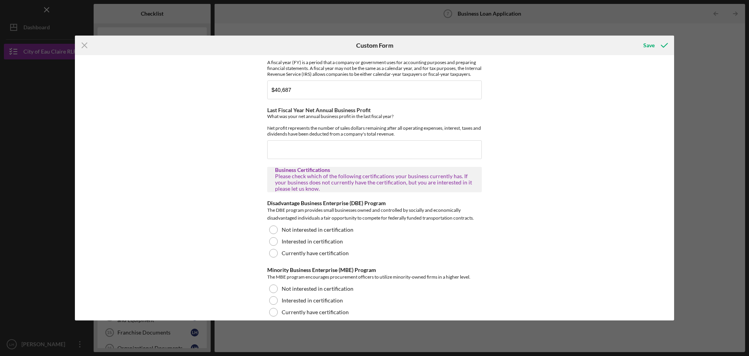
click at [435, 183] on div "Please check which of the following certifications your business currently has.…" at bounding box center [374, 182] width 199 height 19
drag, startPoint x: 411, startPoint y: 184, endPoint x: 496, endPoint y: 184, distance: 85.5
click at [496, 184] on div "Personal Information Personal Address If different from mailing address [STREET…" at bounding box center [375, 187] width 600 height 265
click at [506, 185] on div "Personal Information Personal Address If different from mailing address [STREET…" at bounding box center [375, 187] width 600 height 265
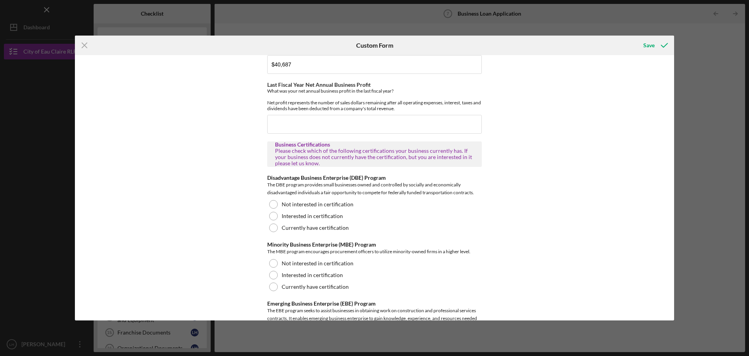
scroll to position [1444, 0]
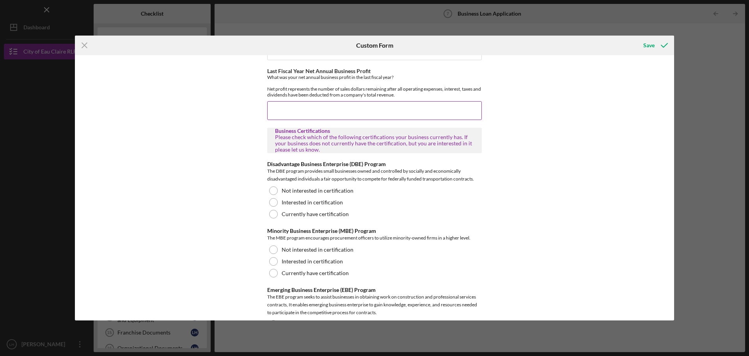
click at [294, 118] on input "Last Fiscal Year Net Annual Business Profit" at bounding box center [374, 110] width 215 height 19
type input "$0"
click at [193, 171] on div "Personal Information Personal Address If different from mailing address [STREET…" at bounding box center [375, 187] width 600 height 265
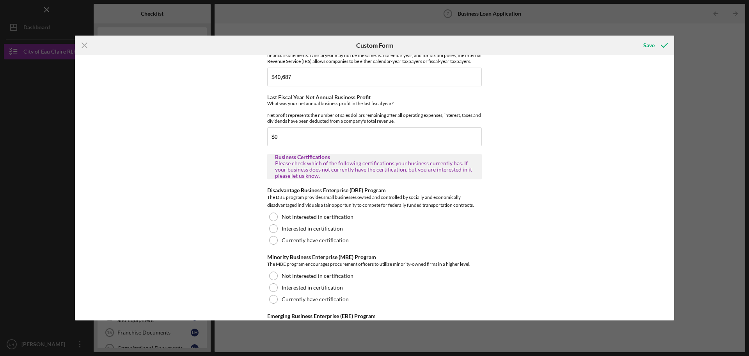
scroll to position [1405, 0]
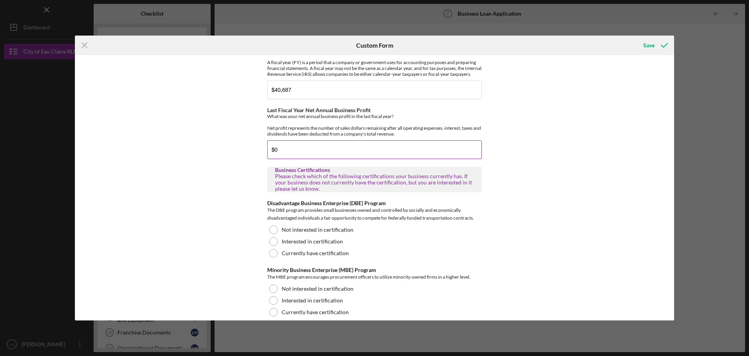
click at [298, 153] on input "$0" at bounding box center [374, 149] width 215 height 19
click at [199, 194] on div "Personal Information Personal Address If different from mailing address [STREET…" at bounding box center [375, 187] width 600 height 265
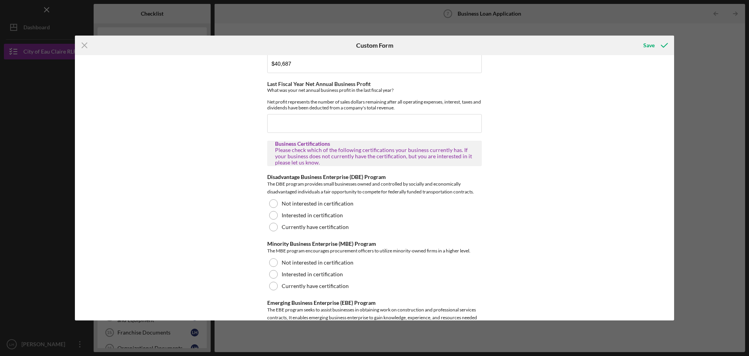
scroll to position [1483, 0]
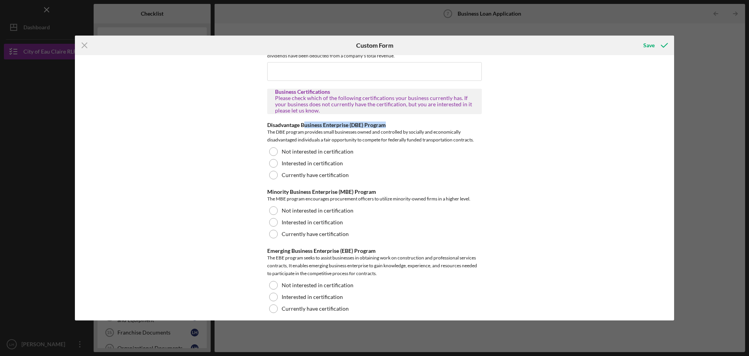
drag, startPoint x: 305, startPoint y: 132, endPoint x: 404, endPoint y: 132, distance: 99.2
click at [404, 128] on div "Disadvantage Business Enterprise (DBE) Program" at bounding box center [374, 125] width 215 height 6
click at [310, 134] on div "The DBE program provides small businesses owned and controlled by socially and …" at bounding box center [374, 136] width 215 height 16
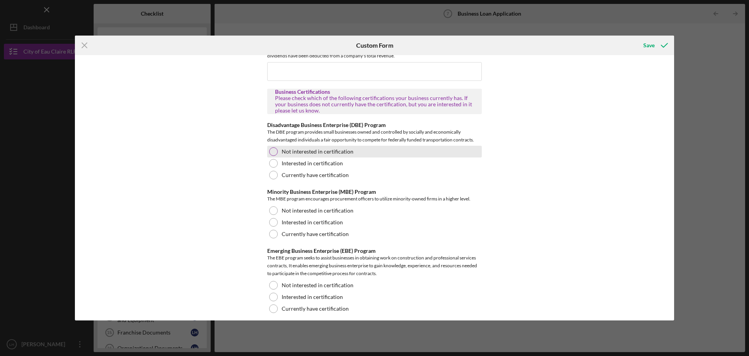
click at [273, 156] on div at bounding box center [273, 151] width 9 height 9
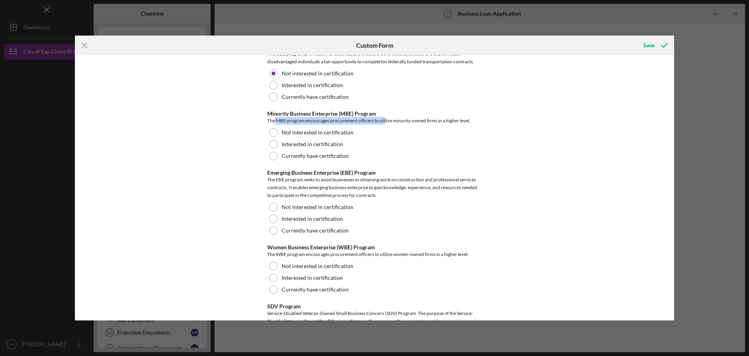
drag, startPoint x: 274, startPoint y: 127, endPoint x: 384, endPoint y: 127, distance: 109.7
click at [384, 125] on div "The MBE program encourages procurement officers to utilize minority-owned firms…" at bounding box center [374, 121] width 215 height 8
click at [397, 125] on div "The MBE program encourages procurement officers to utilize minority-owned firms…" at bounding box center [374, 121] width 215 height 8
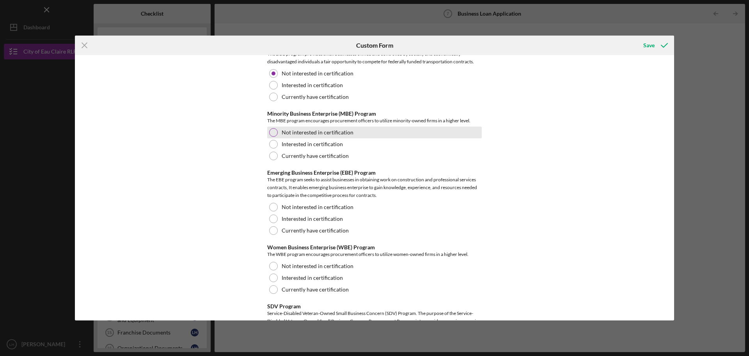
click at [333, 135] on label "Not interested in certification" at bounding box center [318, 132] width 72 height 6
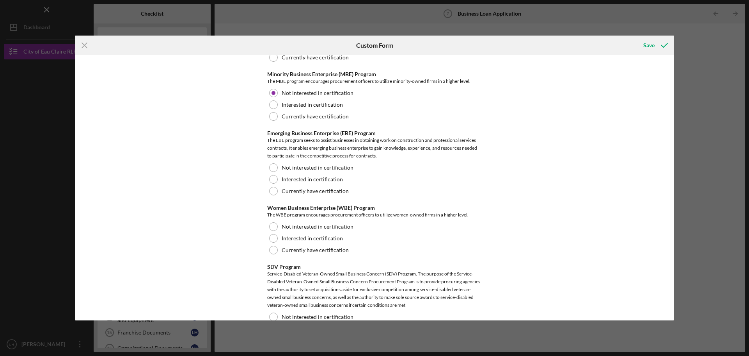
scroll to position [1640, 0]
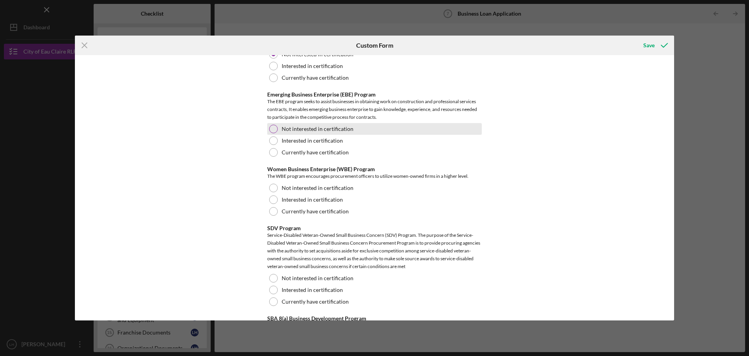
click at [288, 135] on div "Not interested in certification" at bounding box center [374, 129] width 215 height 12
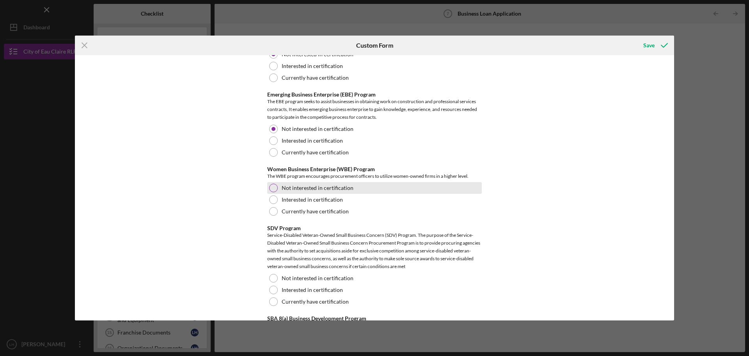
click at [296, 189] on div "Not interested in certification" at bounding box center [374, 188] width 215 height 12
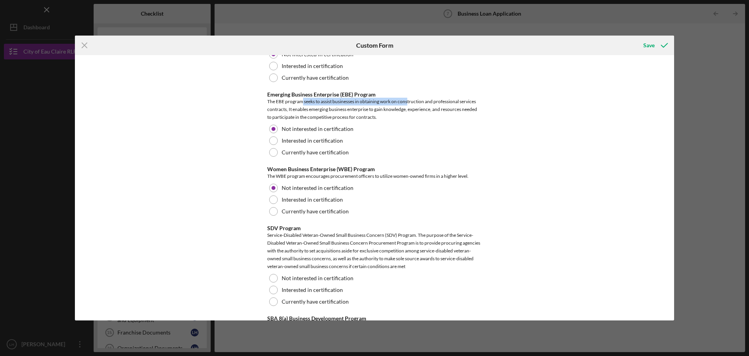
drag, startPoint x: 301, startPoint y: 108, endPoint x: 408, endPoint y: 108, distance: 107.0
click at [408, 108] on div "The EBE program seeks to assist businesses in obtaining work on construction an…" at bounding box center [374, 109] width 215 height 23
click at [422, 116] on div "The EBE program seeks to assist businesses in obtaining work on construction an…" at bounding box center [374, 109] width 215 height 23
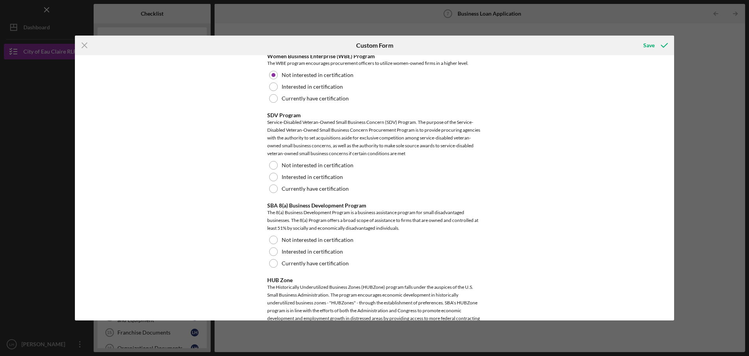
scroll to position [1796, 0]
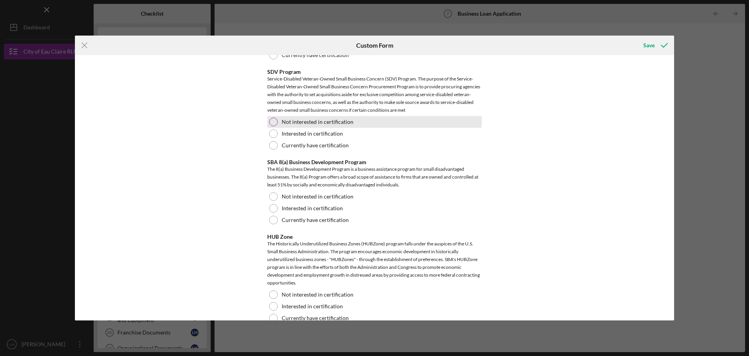
click at [294, 125] on label "Not interested in certification" at bounding box center [318, 122] width 72 height 6
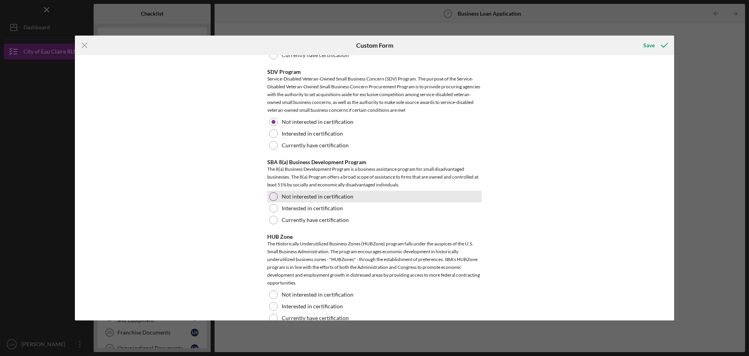
click at [342, 199] on label "Not interested in certification" at bounding box center [318, 196] width 72 height 6
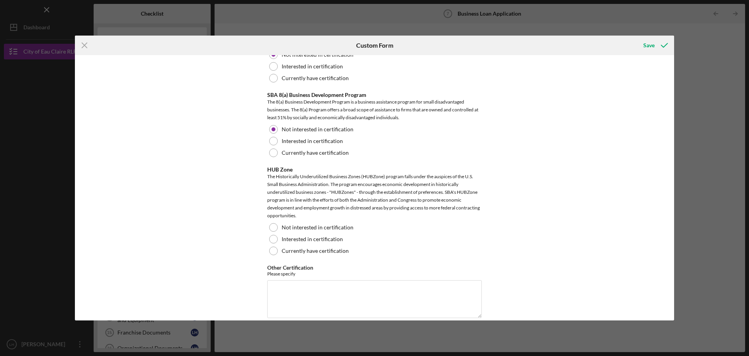
scroll to position [1952, 0]
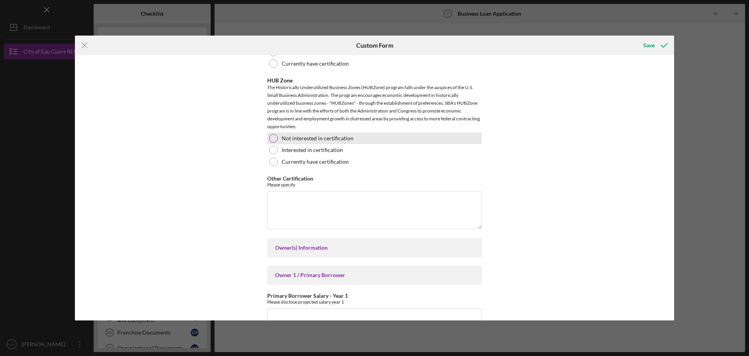
click at [280, 144] on div "Not interested in certification" at bounding box center [374, 138] width 215 height 12
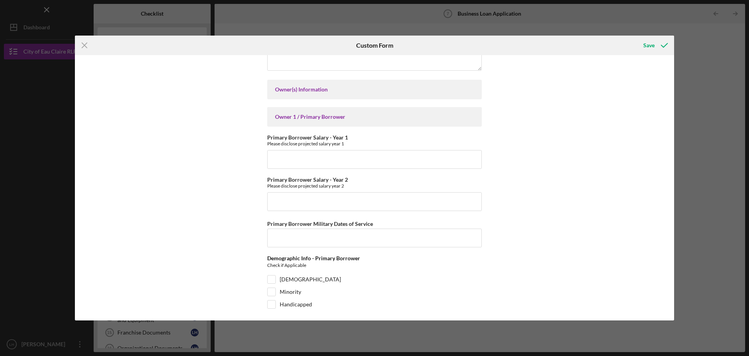
scroll to position [2111, 0]
click at [315, 118] on div "Owner 1 / Primary Borrower" at bounding box center [374, 115] width 199 height 6
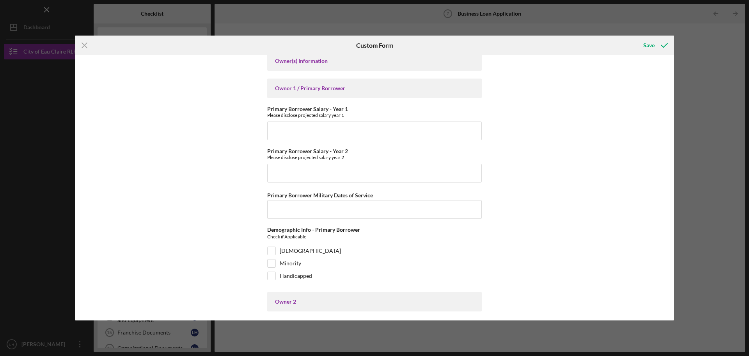
scroll to position [2150, 0]
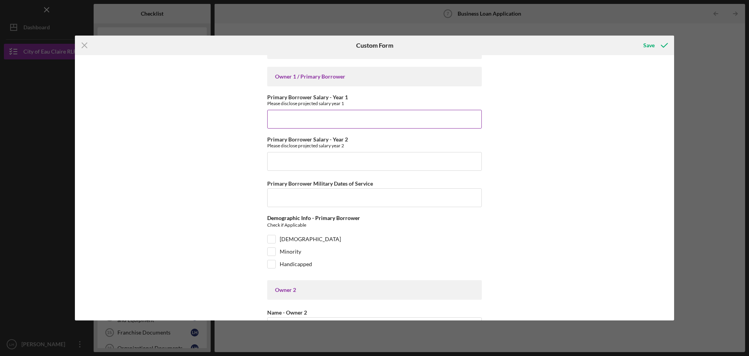
click at [301, 128] on input "Primary Borrower Salary - Year 1" at bounding box center [374, 119] width 215 height 19
type input "$7"
type input "$60,000"
type input "$70,000"
click at [231, 129] on div "Personal Information Personal Address If different from mailing address [STREET…" at bounding box center [375, 187] width 600 height 265
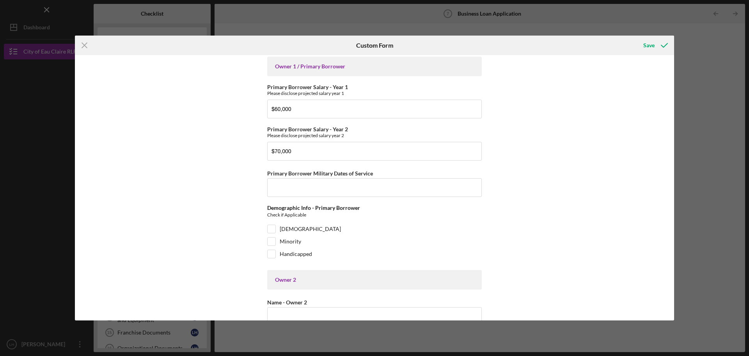
scroll to position [2189, 0]
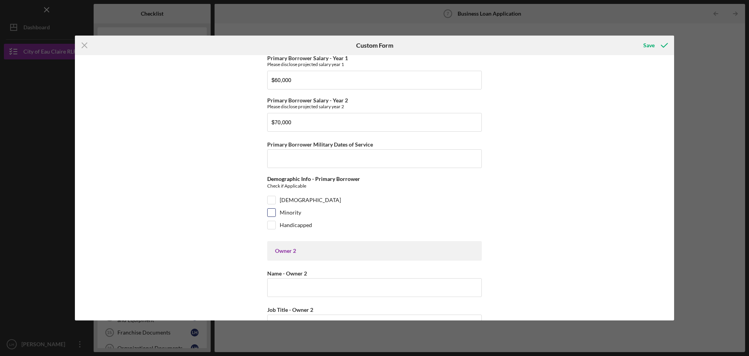
click at [297, 216] on label "Minority" at bounding box center [290, 212] width 21 height 8
click at [276, 216] on input "Minority" at bounding box center [272, 212] width 8 height 8
checkbox input "true"
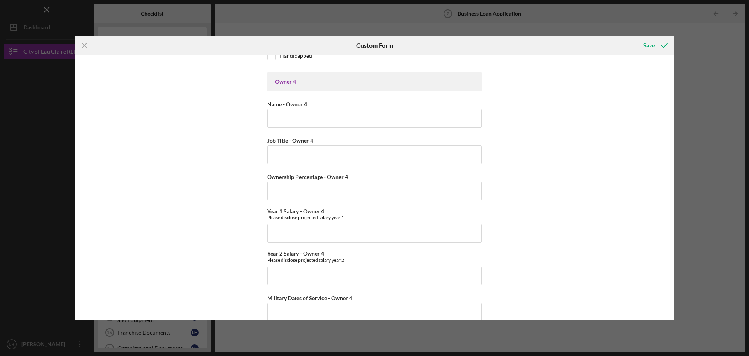
scroll to position [3087, 0]
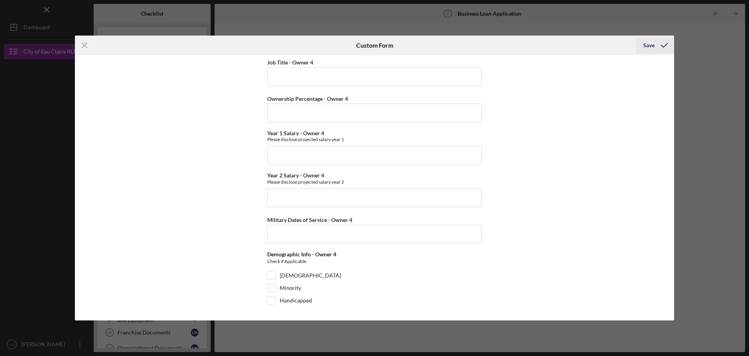
click at [653, 50] on div "Save" at bounding box center [649, 45] width 11 height 16
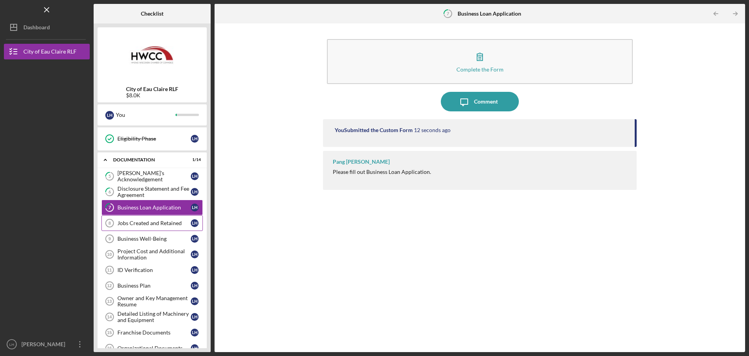
click at [154, 225] on div "Jobs Created and Retained" at bounding box center [153, 223] width 73 height 6
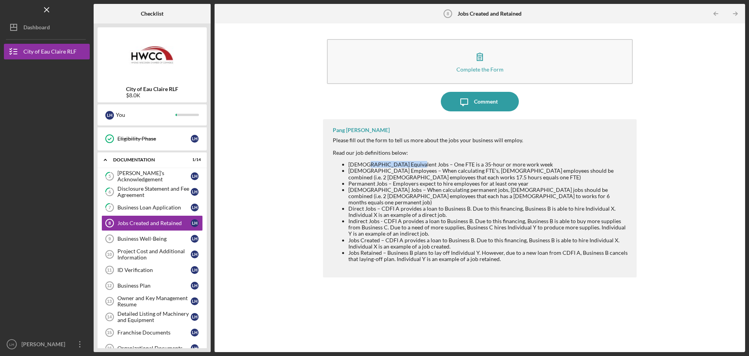
drag, startPoint x: 362, startPoint y: 167, endPoint x: 481, endPoint y: 162, distance: 119.2
click at [431, 162] on li "[DEMOGRAPHIC_DATA] Equivalent Jobs – One FTE is a 35-hour or more work week" at bounding box center [489, 164] width 281 height 6
click at [500, 168] on li "[DEMOGRAPHIC_DATA] Employees – When calculating FTE’s, [DEMOGRAPHIC_DATA] emplo…" at bounding box center [489, 173] width 281 height 12
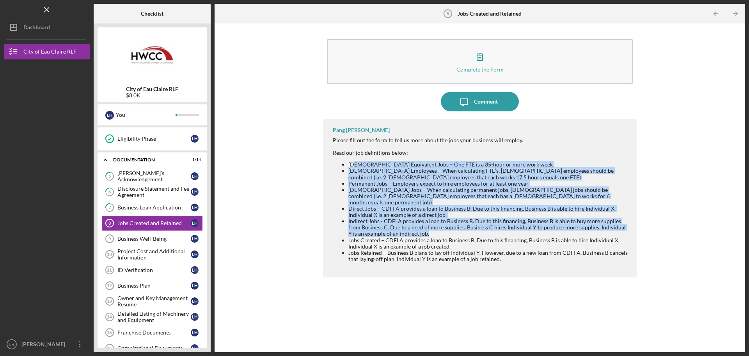
drag, startPoint x: 355, startPoint y: 165, endPoint x: 486, endPoint y: 229, distance: 145.4
click at [486, 229] on ul "[DEMOGRAPHIC_DATA] Equivalent Jobs – One FTE is a 35-hour or more work week [DE…" at bounding box center [481, 211] width 296 height 101
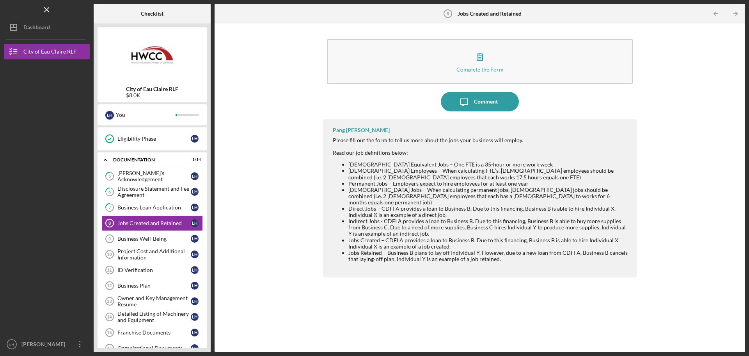
click at [515, 237] on li "Jobs Created – CDFI A provides a loan to Business B. Due to this financing, Bus…" at bounding box center [489, 243] width 281 height 12
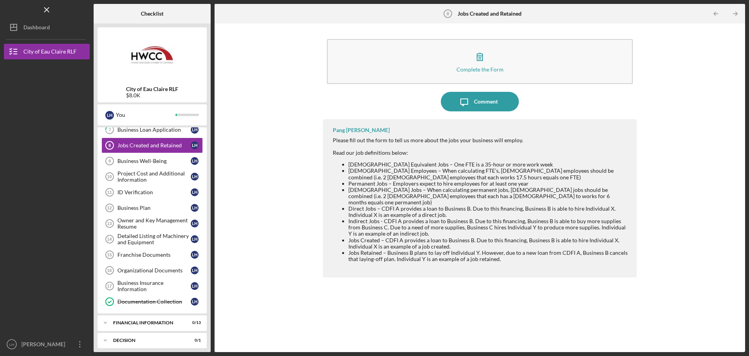
scroll to position [153, 0]
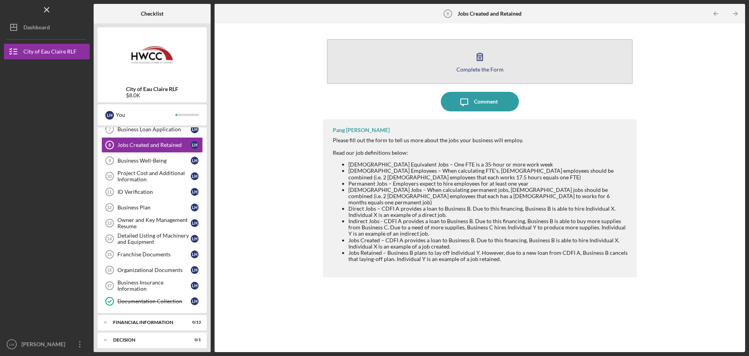
click at [399, 63] on button "Complete the Form Form" at bounding box center [480, 61] width 306 height 45
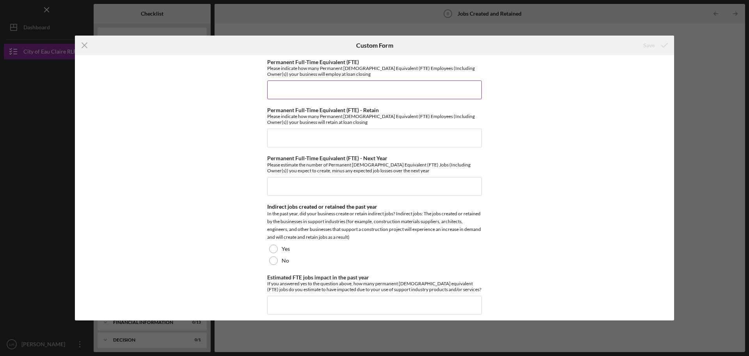
click at [385, 89] on input "Permanent Full-Time Equivalent (FTE)" at bounding box center [374, 89] width 215 height 19
type input "1"
click at [293, 134] on input "Permanent Full-Time Equivalent (FTE) - Retain" at bounding box center [374, 137] width 215 height 19
type input "1"
click at [219, 119] on div "Permanent Full-Time Equivalent (FTE) Please indicate how many Permanent [DEMOGR…" at bounding box center [375, 187] width 600 height 265
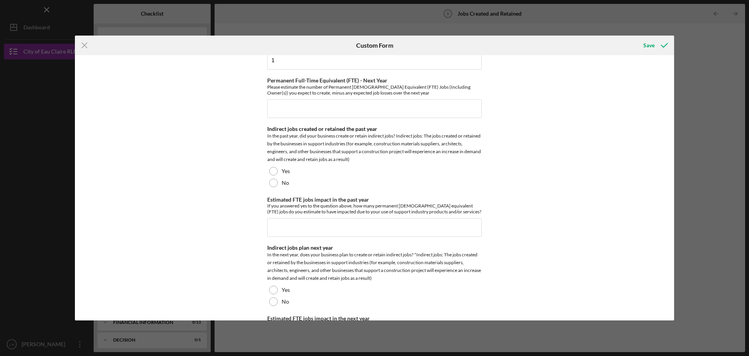
scroll to position [78, 0]
click at [329, 116] on input "Permanent Full-Time Equivalent (FTE) - Next Year" at bounding box center [374, 108] width 215 height 19
type input "1"
click at [290, 183] on div "No" at bounding box center [374, 182] width 215 height 12
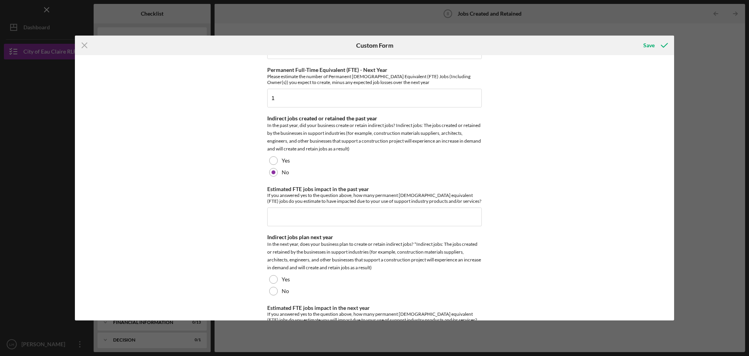
scroll to position [117, 0]
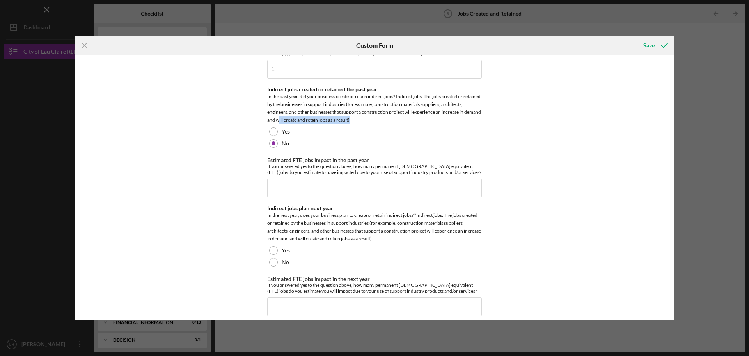
drag, startPoint x: 278, startPoint y: 118, endPoint x: 358, endPoint y: 118, distance: 79.6
click at [358, 118] on div "In the past year, did your business create or retain indirect jobs? Indirect jo…" at bounding box center [374, 108] width 215 height 31
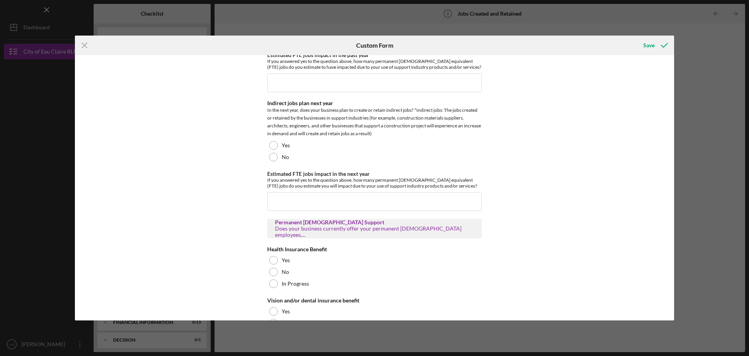
scroll to position [234, 0]
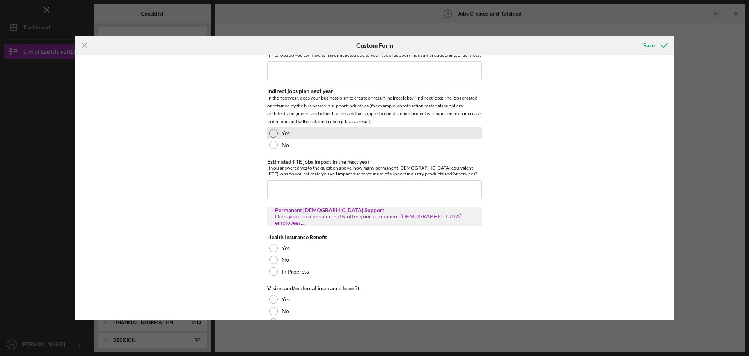
click at [320, 132] on div "Yes" at bounding box center [374, 133] width 215 height 12
click at [327, 192] on input "Estimated FTE jobs impact in the next year" at bounding box center [374, 189] width 215 height 19
type input "2"
click at [222, 177] on div "Permanent Full-Time Equivalent (FTE) Please indicate how many Permanent [DEMOGR…" at bounding box center [375, 187] width 600 height 265
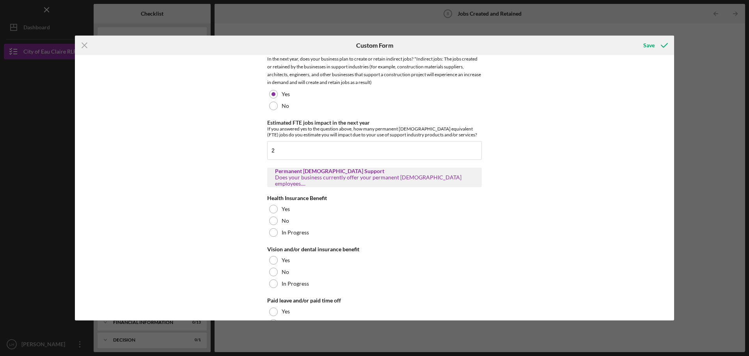
scroll to position [312, 0]
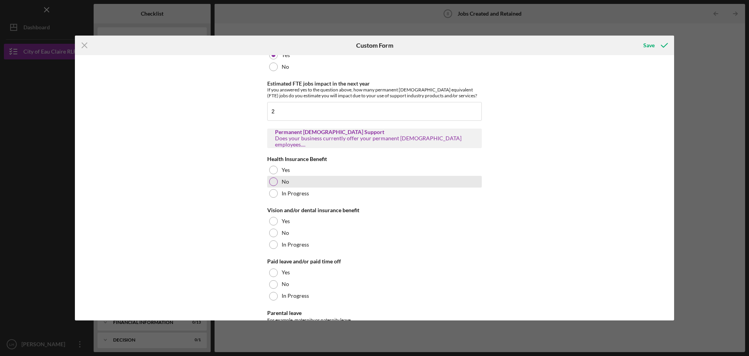
click at [303, 185] on div "No" at bounding box center [374, 182] width 215 height 12
drag, startPoint x: 264, startPoint y: 211, endPoint x: 340, endPoint y: 211, distance: 75.7
click at [339, 210] on div "Permanent Full-Time Equivalent (FTE) Please indicate how many Permanent [DEMOGR…" at bounding box center [375, 187] width 600 height 265
click at [340, 211] on div "Vision and/or dental insurance benefit" at bounding box center [374, 210] width 215 height 6
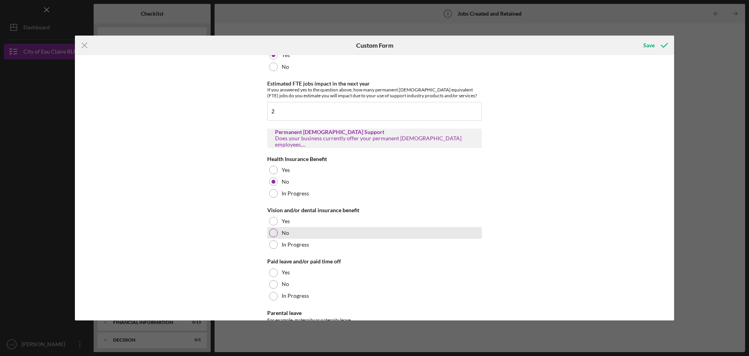
click at [315, 235] on div "No" at bounding box center [374, 233] width 215 height 12
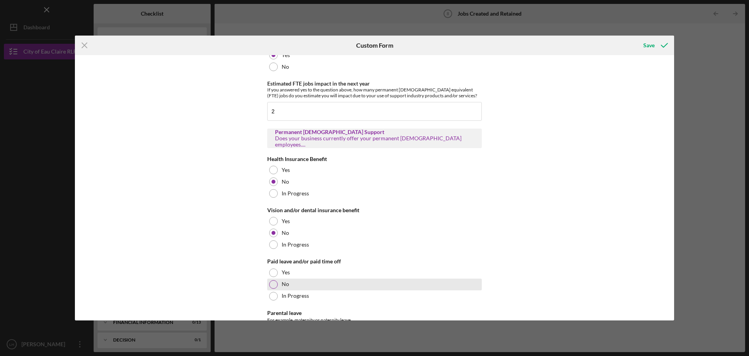
click at [316, 282] on div "No" at bounding box center [374, 284] width 215 height 12
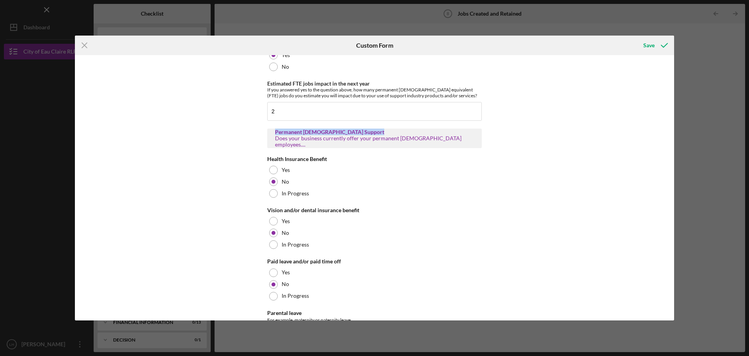
drag, startPoint x: 266, startPoint y: 130, endPoint x: 381, endPoint y: 130, distance: 114.8
click at [381, 130] on div "Permanent Full-Time Equivalent (FTE) Please indicate how many Permanent [DEMOGR…" at bounding box center [375, 187] width 600 height 265
click at [319, 140] on div "Does your business currently offer your permanent [DEMOGRAPHIC_DATA] employees.…" at bounding box center [374, 141] width 199 height 12
drag, startPoint x: 290, startPoint y: 141, endPoint x: 413, endPoint y: 142, distance: 123.4
click at [413, 142] on div "Does your business currently offer your permanent [DEMOGRAPHIC_DATA] employees.…" at bounding box center [374, 141] width 199 height 12
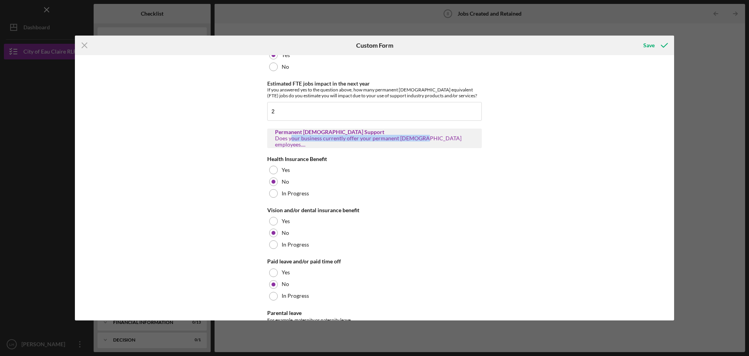
click at [385, 140] on div "Does your business currently offer your permanent [DEMOGRAPHIC_DATA] employees.…" at bounding box center [374, 141] width 199 height 12
drag, startPoint x: 346, startPoint y: 141, endPoint x: 457, endPoint y: 142, distance: 111.3
click at [457, 142] on div "Does your business currently offer your permanent [DEMOGRAPHIC_DATA] employees.…" at bounding box center [374, 141] width 199 height 12
click at [468, 142] on div "Does your business currently offer your permanent [DEMOGRAPHIC_DATA] employees.…" at bounding box center [374, 141] width 199 height 12
drag, startPoint x: 468, startPoint y: 142, endPoint x: 260, endPoint y: 141, distance: 208.5
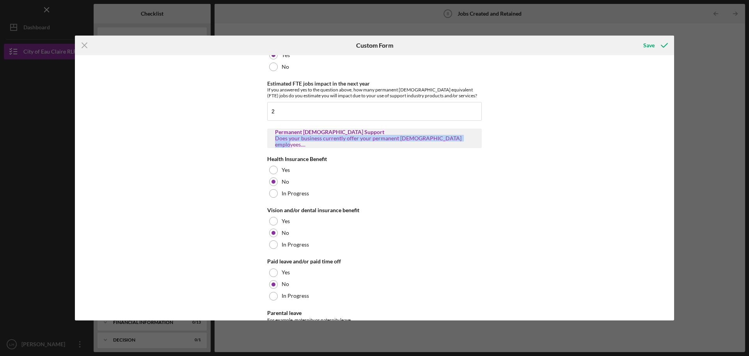
click at [261, 141] on div "Permanent Full-Time Equivalent (FTE) Please indicate how many Permanent [DEMOGR…" at bounding box center [375, 187] width 600 height 265
click at [241, 136] on div "Permanent Full-Time Equivalent (FTE) Please indicate how many Permanent [DEMOGR…" at bounding box center [375, 187] width 600 height 265
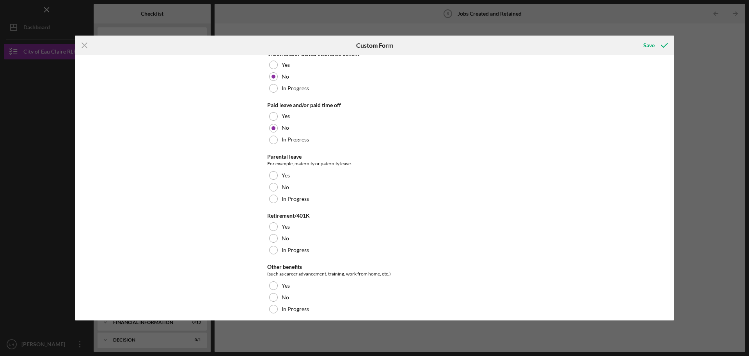
scroll to position [507, 0]
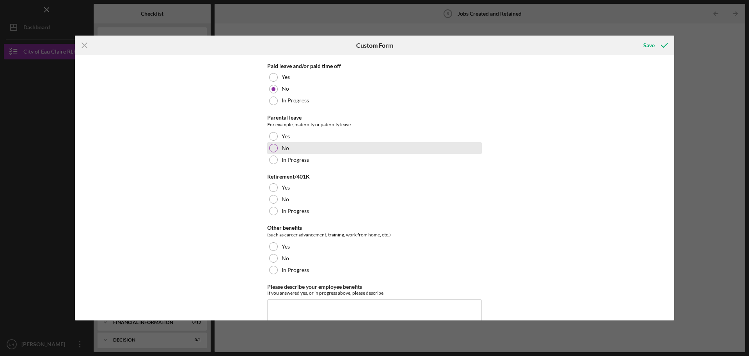
click at [275, 145] on div at bounding box center [273, 148] width 9 height 9
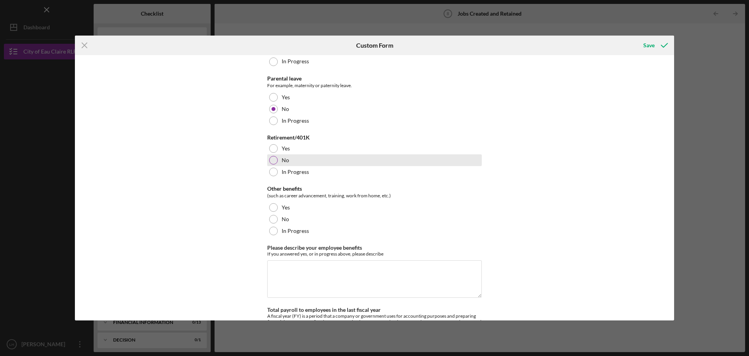
click at [284, 160] on label "No" at bounding box center [285, 160] width 7 height 6
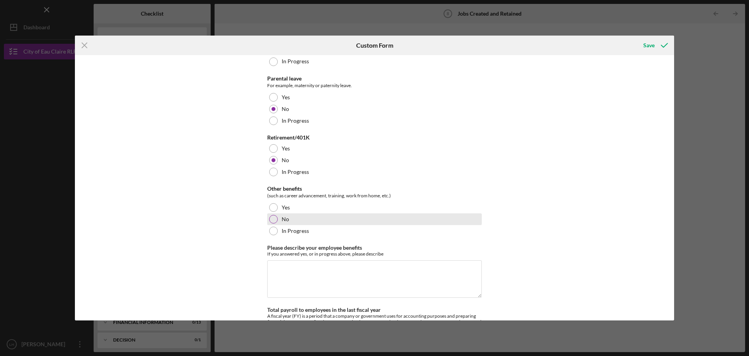
click at [272, 221] on div at bounding box center [273, 219] width 9 height 9
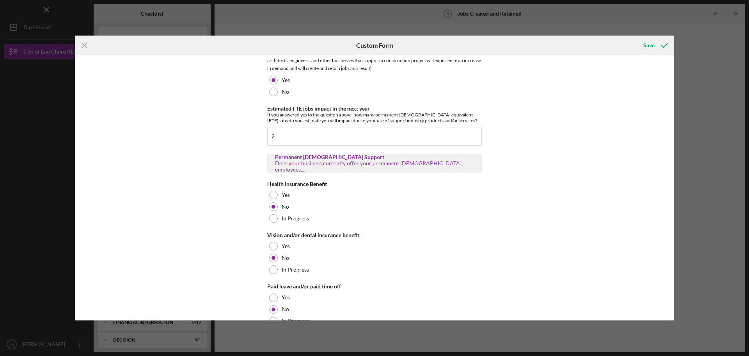
scroll to position [273, 0]
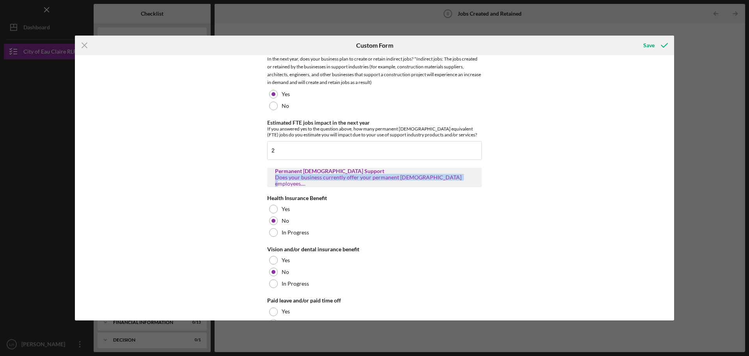
drag, startPoint x: 285, startPoint y: 185, endPoint x: 445, endPoint y: 183, distance: 160.1
click at [445, 183] on div "Permanent [DEMOGRAPHIC_DATA] Support Does your business currently offer your pe…" at bounding box center [374, 177] width 215 height 20
click at [464, 193] on div "Permanent Full-Time Equivalent (FTE) Please indicate how many Permanent [DEMOGR…" at bounding box center [374, 246] width 215 height 920
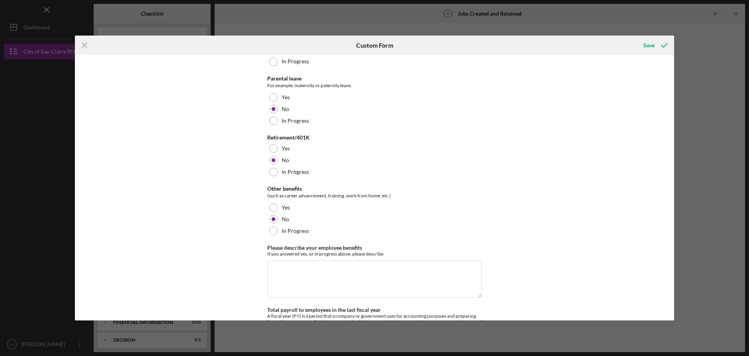
scroll to position [664, 0]
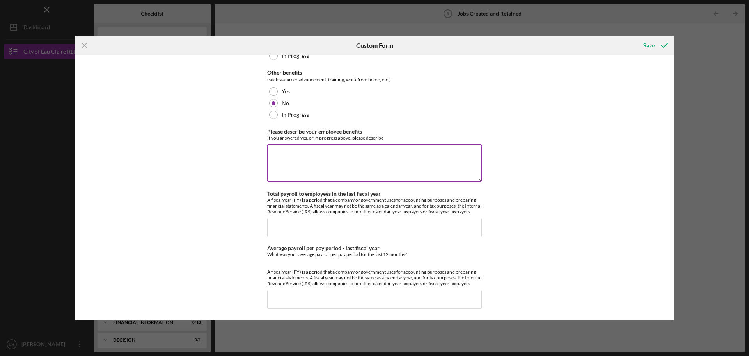
click at [315, 161] on textarea "Please describe your employee benefits" at bounding box center [374, 162] width 215 height 37
type textarea "W"
click at [199, 168] on div "Permanent Full-Time Equivalent (FTE) Please indicate how many Permanent [DEMOGR…" at bounding box center [375, 187] width 600 height 265
drag, startPoint x: 308, startPoint y: 182, endPoint x: 365, endPoint y: 184, distance: 56.2
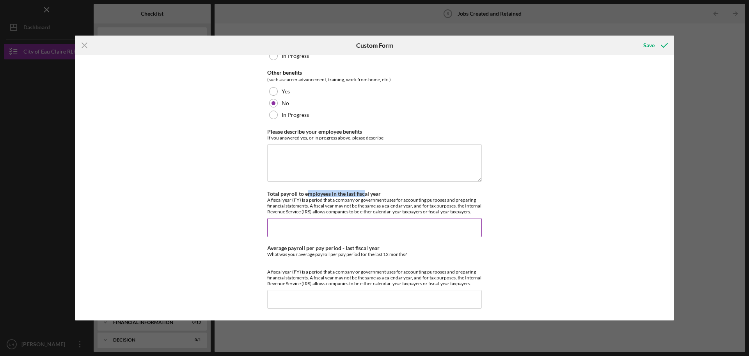
click at [365, 190] on label "Total payroll to employees in the last fiscal year" at bounding box center [324, 193] width 114 height 7
click at [375, 197] on div "A fiscal year (FY) is a period that a company or government uses for accounting…" at bounding box center [374, 206] width 215 height 18
click at [297, 219] on input "Total payroll to employees in the last fiscal year" at bounding box center [374, 227] width 215 height 19
type input "$0"
click at [355, 298] on input "Average payroll per pay period - last fiscal year" at bounding box center [374, 299] width 215 height 19
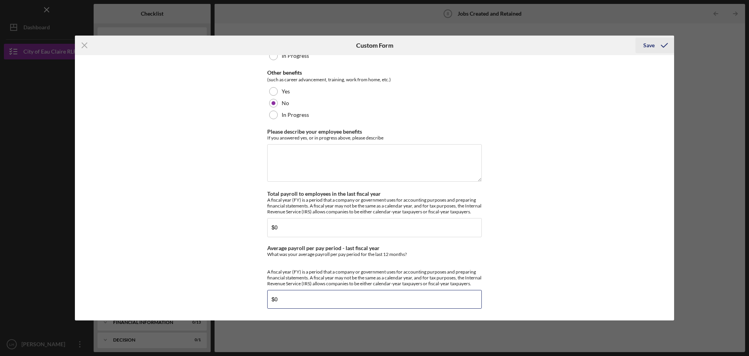
type input "$0"
click at [664, 43] on icon "submit" at bounding box center [665, 46] width 20 height 20
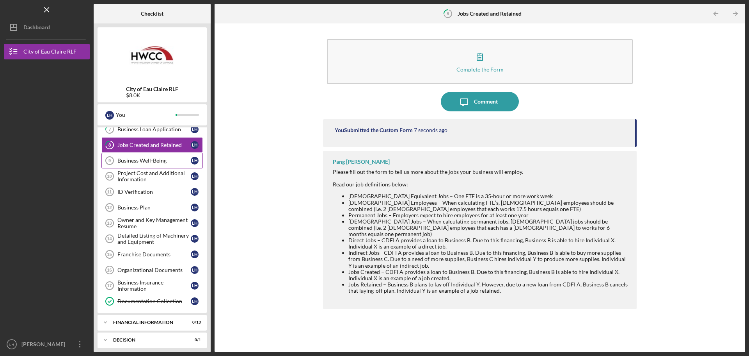
click at [150, 160] on div "Business Well-Being" at bounding box center [153, 160] width 73 height 6
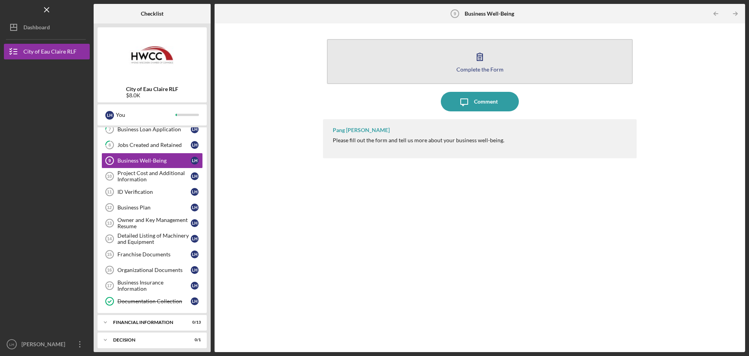
click at [398, 68] on button "Complete the Form Form" at bounding box center [480, 61] width 306 height 45
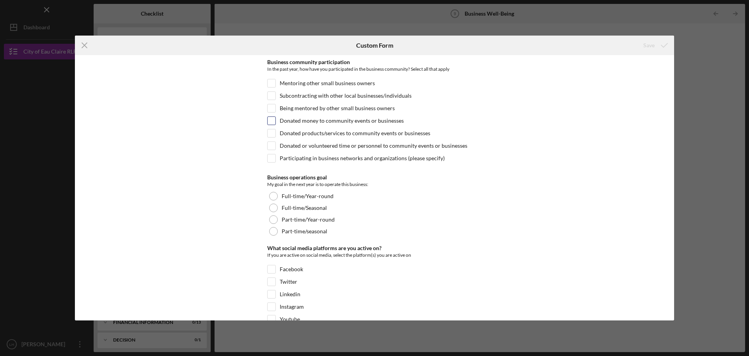
click at [326, 119] on label "Donated money to community events or businesses" at bounding box center [342, 121] width 124 height 8
click at [276, 119] on input "Donated money to community events or businesses" at bounding box center [272, 121] width 8 height 8
checkbox input "true"
click at [371, 110] on label "Being mentored by other small business owners" at bounding box center [337, 108] width 115 height 8
click at [276, 110] on input "Being mentored by other small business owners" at bounding box center [272, 108] width 8 height 8
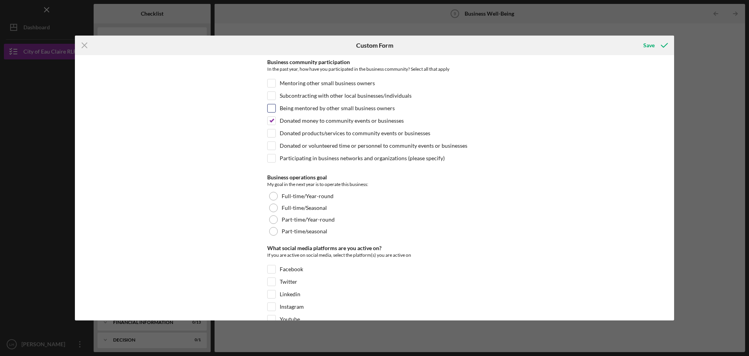
checkbox input "true"
click at [339, 137] on label "Donated products/services to community events or businesses" at bounding box center [355, 133] width 151 height 8
click at [276, 137] on input "Donated products/services to community events or businesses" at bounding box center [272, 133] width 8 height 8
checkbox input "true"
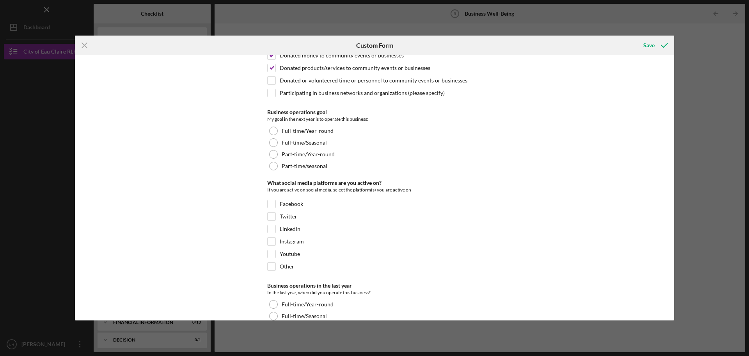
scroll to position [78, 0]
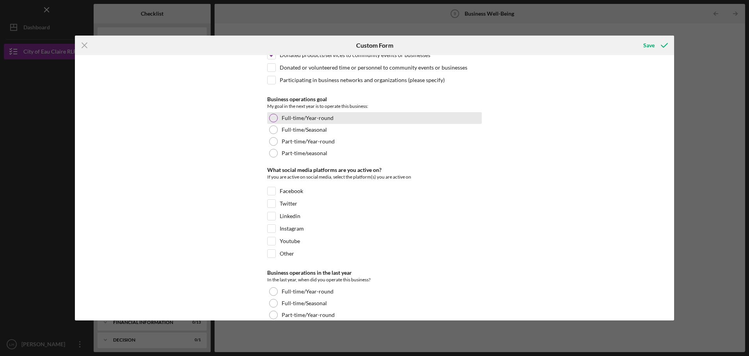
click at [327, 117] on label "Full-time/Year-round" at bounding box center [308, 118] width 52 height 6
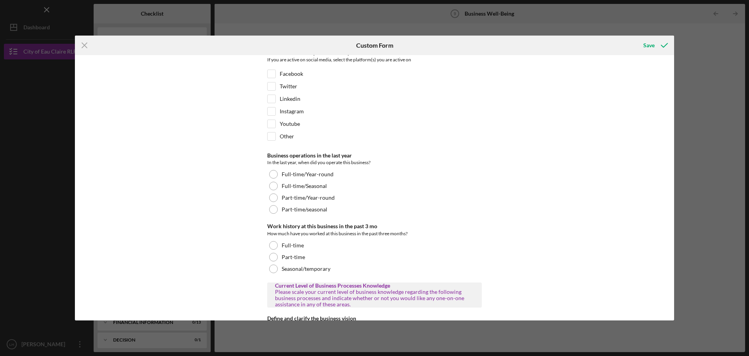
scroll to position [156, 0]
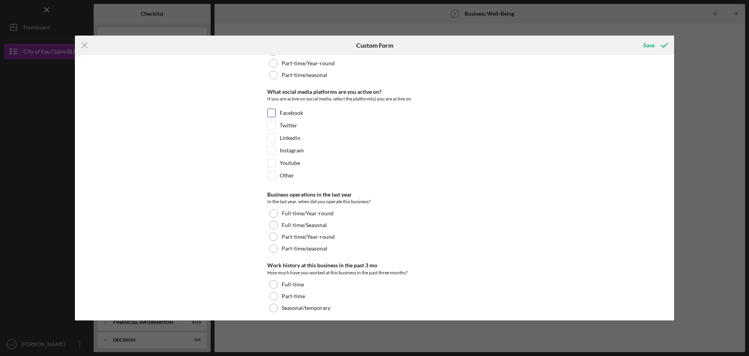
click at [270, 115] on input "Facebook" at bounding box center [272, 113] width 8 height 8
checkbox input "true"
click at [272, 152] on input "Instagram" at bounding box center [272, 150] width 8 height 8
checkbox input "true"
click at [268, 114] on input "Facebook" at bounding box center [272, 113] width 8 height 8
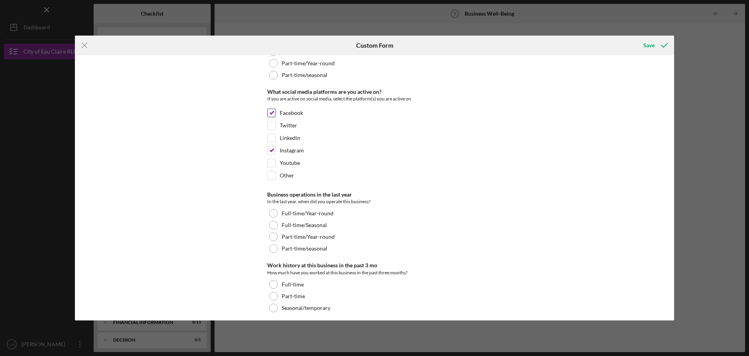
checkbox input "false"
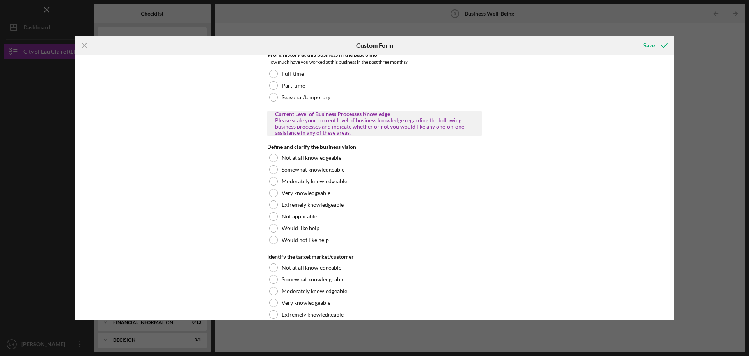
scroll to position [390, 0]
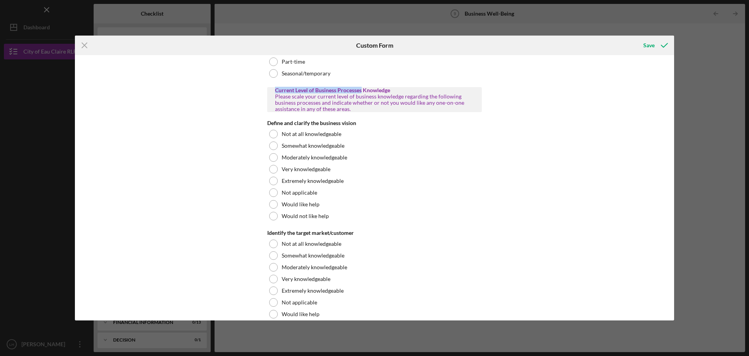
drag, startPoint x: 275, startPoint y: 90, endPoint x: 361, endPoint y: 90, distance: 85.5
click at [361, 90] on div "Current Level of Business Processes Knowledge" at bounding box center [374, 90] width 199 height 6
drag, startPoint x: 398, startPoint y: 91, endPoint x: 294, endPoint y: 96, distance: 104.8
click at [294, 96] on div "Current Level of Business Processes Knowledge Please scale your current level o…" at bounding box center [374, 99] width 199 height 25
click at [293, 98] on div "Please scale your current level of business knowledge regarding the following b…" at bounding box center [374, 102] width 199 height 19
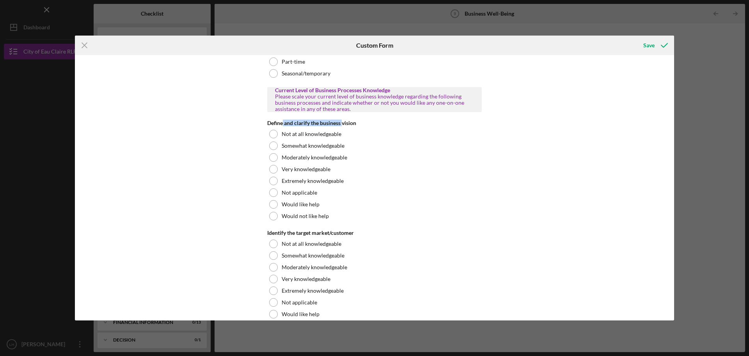
drag, startPoint x: 282, startPoint y: 122, endPoint x: 343, endPoint y: 123, distance: 60.5
click at [343, 123] on div "Define and clarify the business vision" at bounding box center [374, 123] width 215 height 6
click at [291, 123] on div "Define and clarify the business vision" at bounding box center [374, 123] width 215 height 6
drag, startPoint x: 263, startPoint y: 123, endPoint x: 365, endPoint y: 123, distance: 102.7
click at [365, 123] on div "Business community participation In the past year, how have you participated in…" at bounding box center [375, 187] width 600 height 265
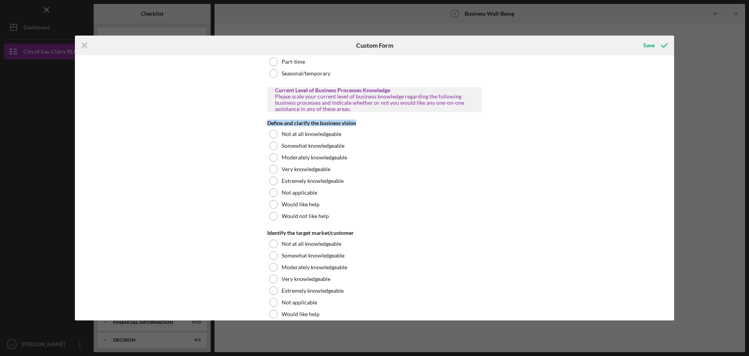
click at [365, 123] on div "Define and clarify the business vision" at bounding box center [374, 123] width 215 height 6
drag, startPoint x: 365, startPoint y: 123, endPoint x: 242, endPoint y: 121, distance: 123.4
click at [245, 121] on div "Business community participation In the past year, how have you participated in…" at bounding box center [375, 187] width 600 height 265
click at [240, 120] on div "Business community participation In the past year, how have you participated in…" at bounding box center [375, 187] width 600 height 265
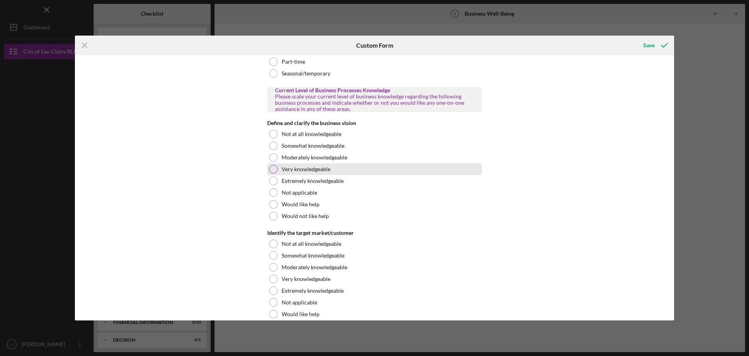
click at [303, 167] on label "Very knowledgeable" at bounding box center [306, 169] width 49 height 6
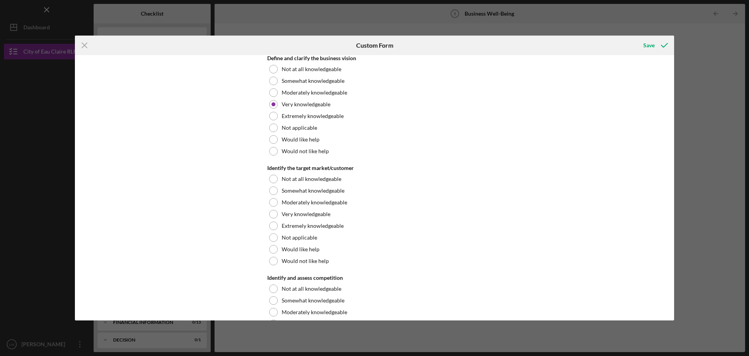
scroll to position [468, 0]
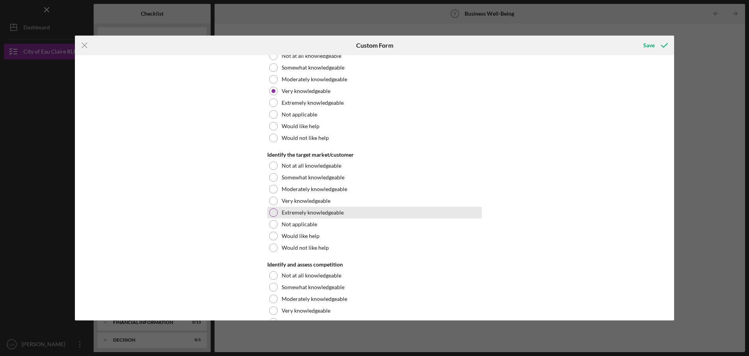
click at [317, 208] on div "Extremely knowledgeable" at bounding box center [374, 213] width 215 height 12
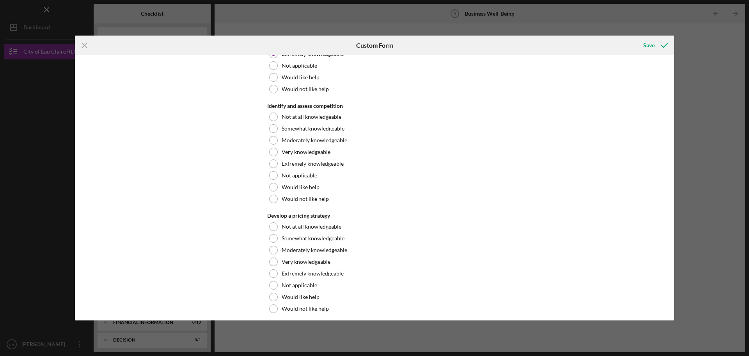
scroll to position [664, 0]
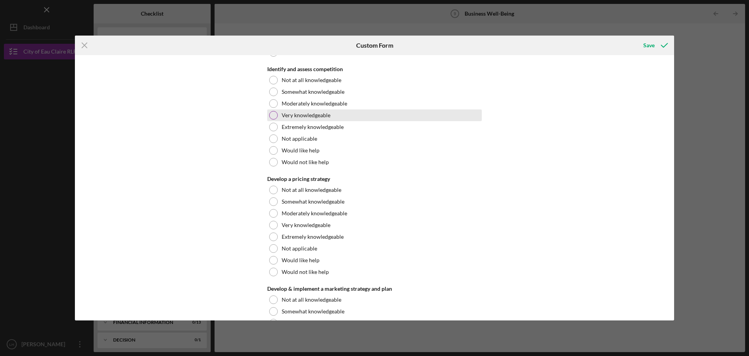
click at [300, 114] on label "Very knowledgeable" at bounding box center [306, 115] width 49 height 6
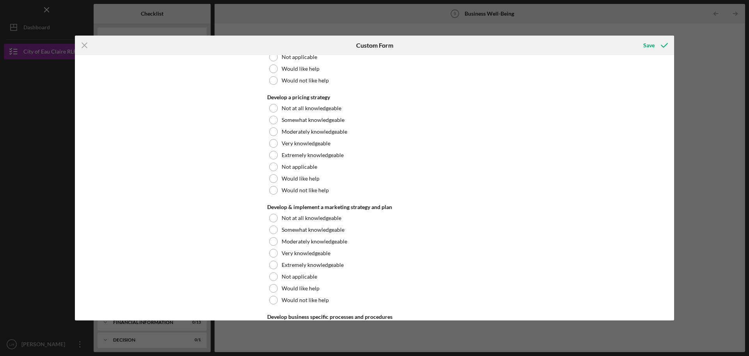
scroll to position [781, 0]
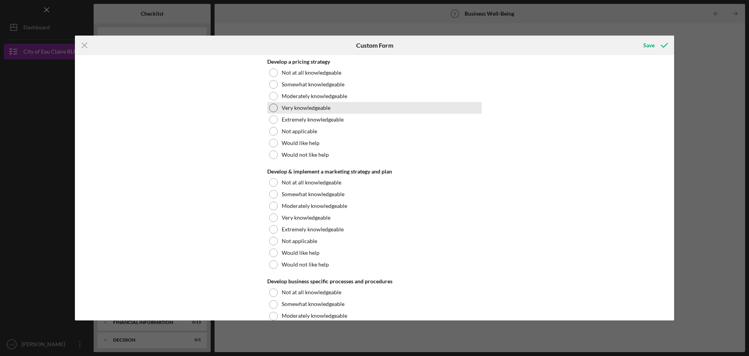
click at [297, 112] on div "Very knowledgeable" at bounding box center [374, 108] width 215 height 12
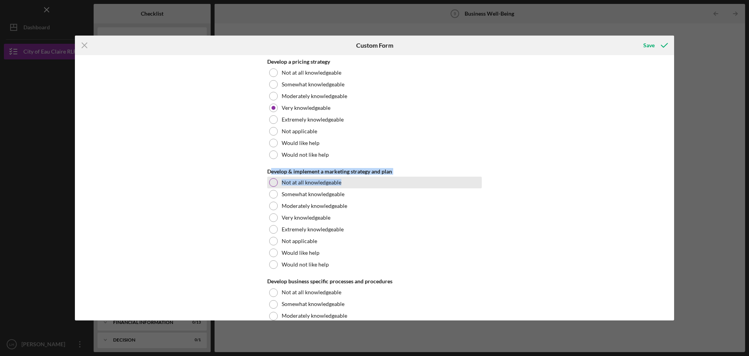
drag, startPoint x: 271, startPoint y: 168, endPoint x: 347, endPoint y: 178, distance: 76.4
click at [347, 178] on div "Develop & implement a marketing strategy and plan Not at all knowledgeable Some…" at bounding box center [374, 219] width 215 height 102
click at [375, 172] on div "Develop & implement a marketing strategy and plan" at bounding box center [374, 171] width 215 height 6
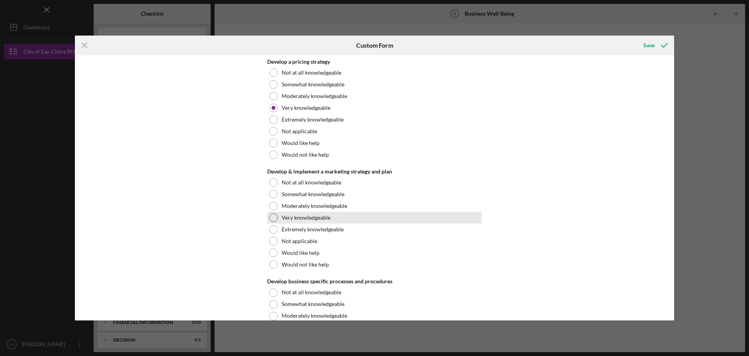
click at [329, 217] on label "Very knowledgeable" at bounding box center [306, 217] width 49 height 6
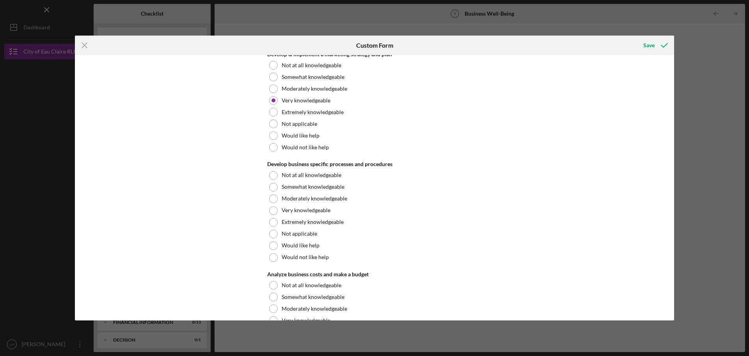
scroll to position [937, 0]
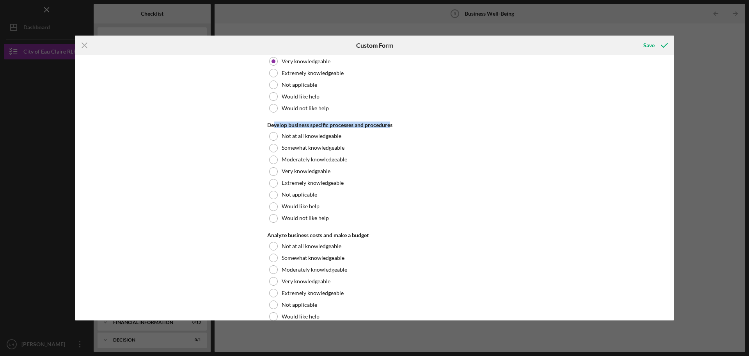
drag, startPoint x: 274, startPoint y: 124, endPoint x: 391, endPoint y: 124, distance: 117.1
click at [391, 124] on div "Develop business specific processes and procedures" at bounding box center [374, 125] width 215 height 6
click at [395, 125] on div "Develop business specific processes and procedures" at bounding box center [374, 125] width 215 height 6
drag, startPoint x: 286, startPoint y: 123, endPoint x: 391, endPoint y: 125, distance: 105.0
click at [391, 125] on div "Develop business specific processes and procedures" at bounding box center [374, 125] width 215 height 6
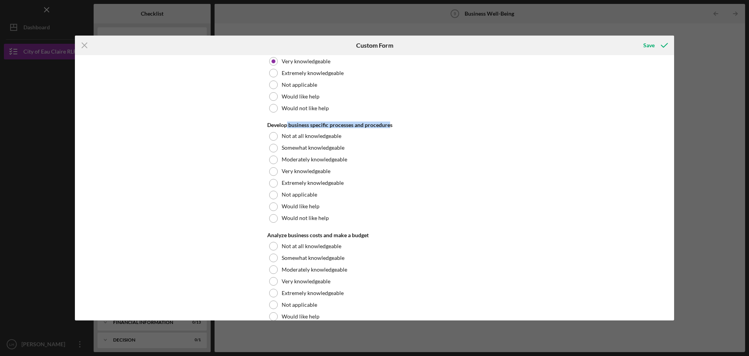
click at [383, 128] on div "Develop business specific processes and procedures" at bounding box center [374, 125] width 215 height 6
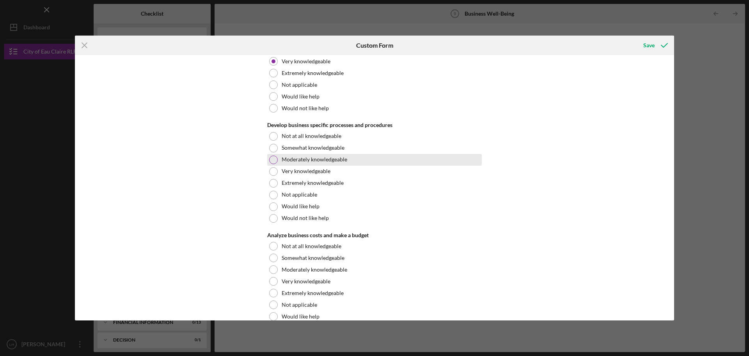
click at [323, 164] on div "Moderately knowledgeable" at bounding box center [374, 160] width 215 height 12
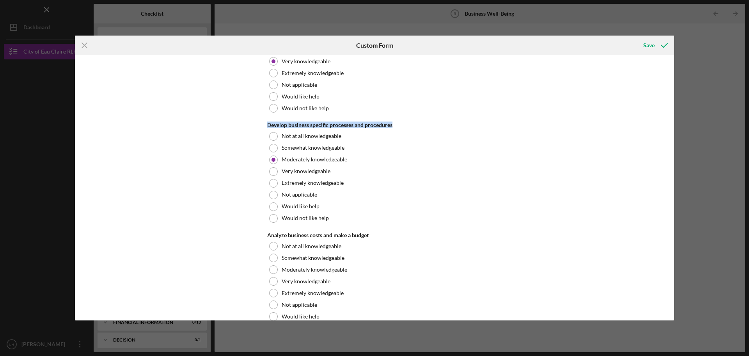
drag, startPoint x: 353, startPoint y: 124, endPoint x: 418, endPoint y: 122, distance: 65.2
click at [418, 122] on div "Business community participation In the past year, how have you participated in…" at bounding box center [375, 187] width 600 height 265
click at [449, 122] on div "Develop business specific processes and procedures" at bounding box center [374, 125] width 215 height 6
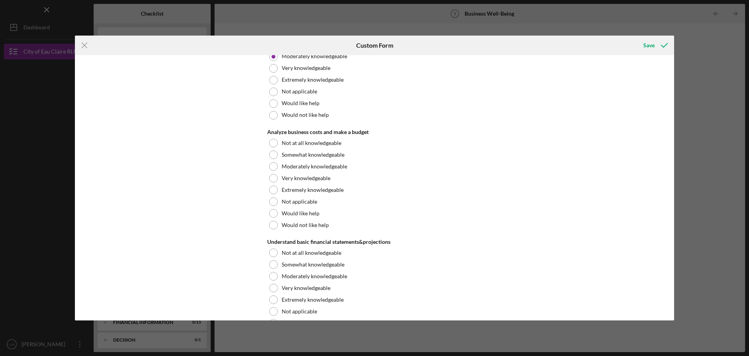
scroll to position [1054, 0]
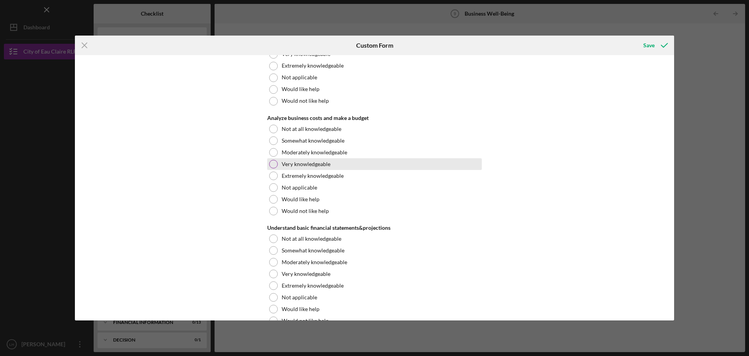
click at [319, 162] on label "Very knowledgeable" at bounding box center [306, 164] width 49 height 6
click at [272, 155] on div at bounding box center [273, 152] width 9 height 9
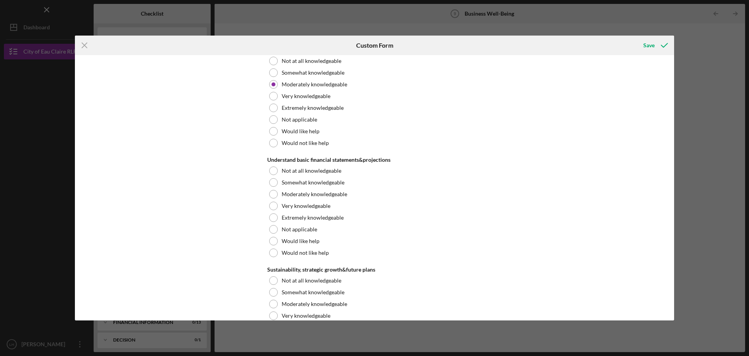
scroll to position [1132, 0]
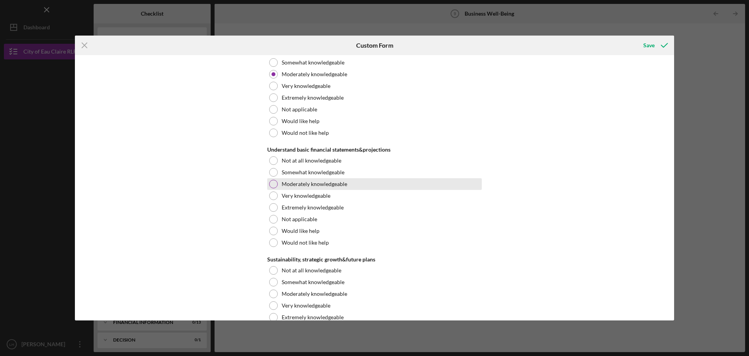
click at [308, 187] on div "Moderately knowledgeable" at bounding box center [374, 184] width 215 height 12
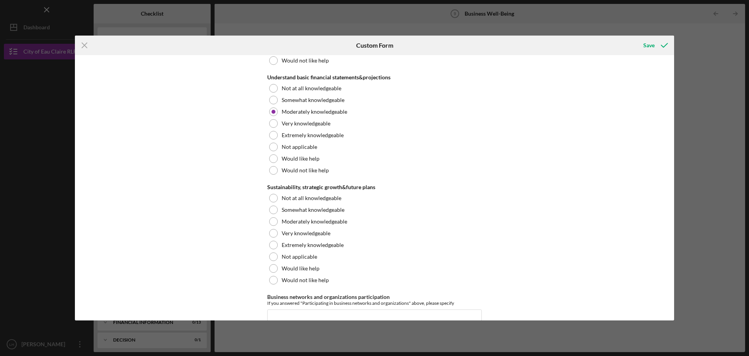
scroll to position [1210, 0]
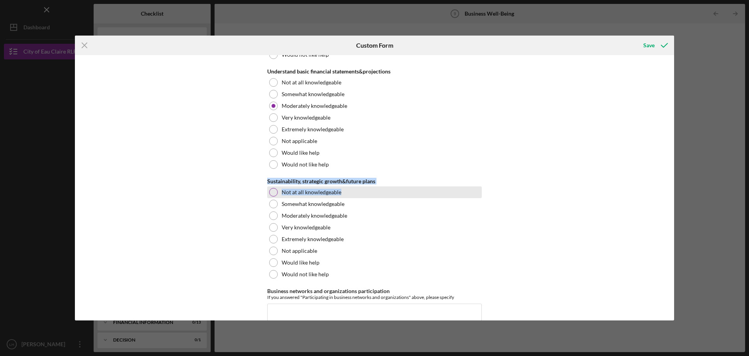
drag, startPoint x: 264, startPoint y: 181, endPoint x: 385, endPoint y: 189, distance: 121.3
click at [385, 189] on div "Business community participation In the past year, how have you participated in…" at bounding box center [375, 187] width 600 height 265
click at [358, 178] on div "Sustainability, strategic growth&future plans" at bounding box center [374, 181] width 215 height 6
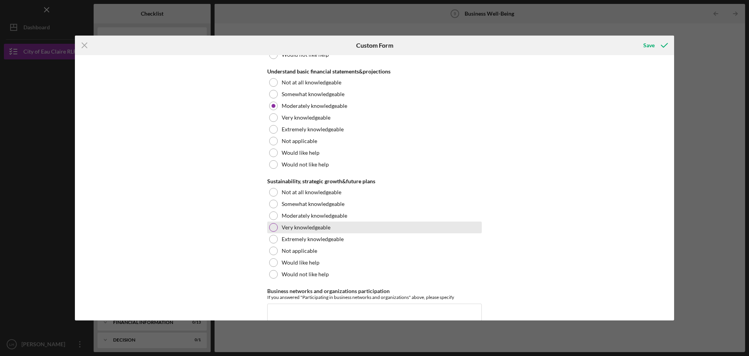
click at [300, 224] on label "Very knowledgeable" at bounding box center [306, 227] width 49 height 6
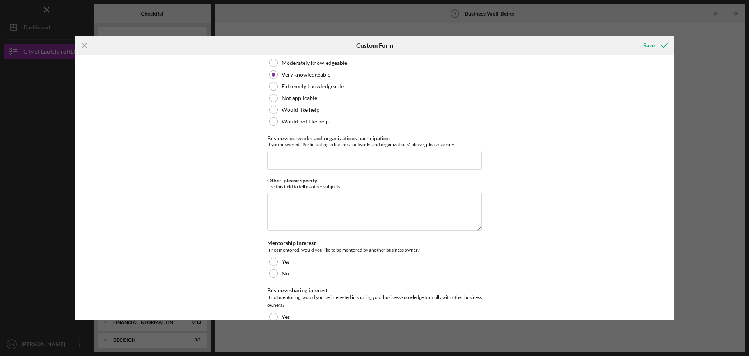
scroll to position [1366, 0]
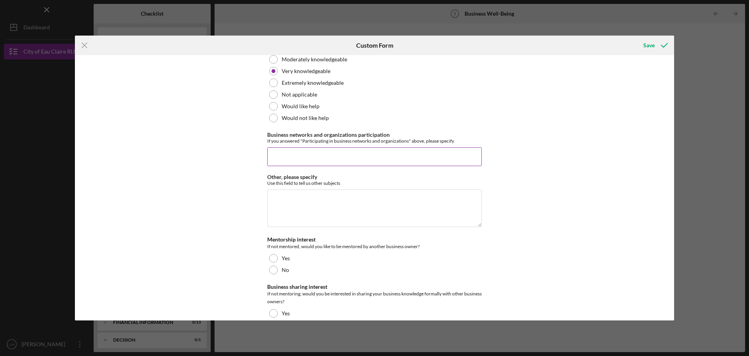
drag, startPoint x: 259, startPoint y: 133, endPoint x: 407, endPoint y: 135, distance: 148.4
click at [407, 135] on div "Business community participation In the past year, how have you participated in…" at bounding box center [375, 187] width 600 height 265
click at [274, 142] on div "If you answered "Participating in business networks and organizations" above, p…" at bounding box center [374, 141] width 215 height 6
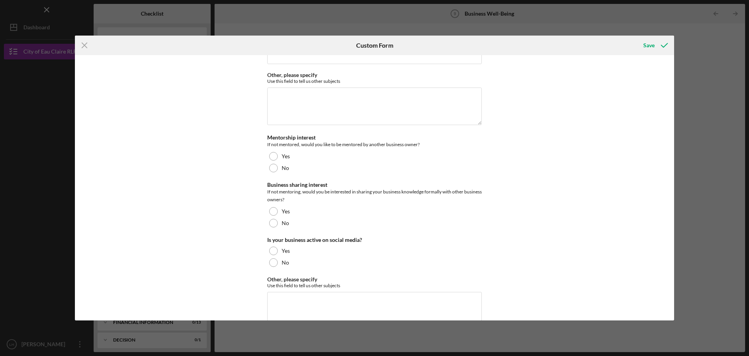
scroll to position [1490, 0]
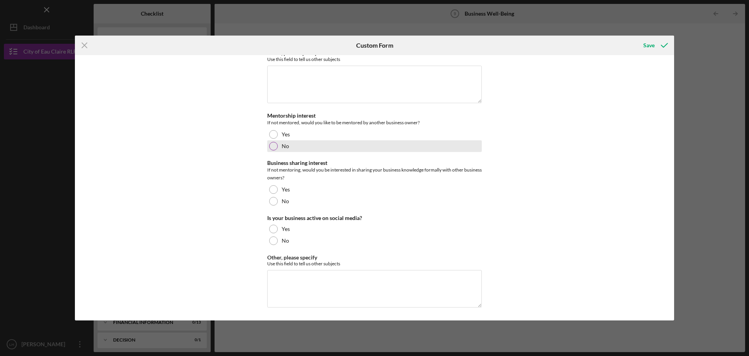
click at [277, 147] on div "No" at bounding box center [374, 146] width 215 height 12
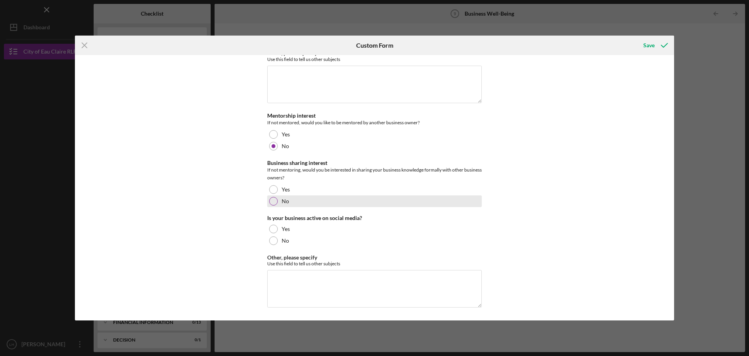
click at [279, 203] on div "No" at bounding box center [374, 201] width 215 height 12
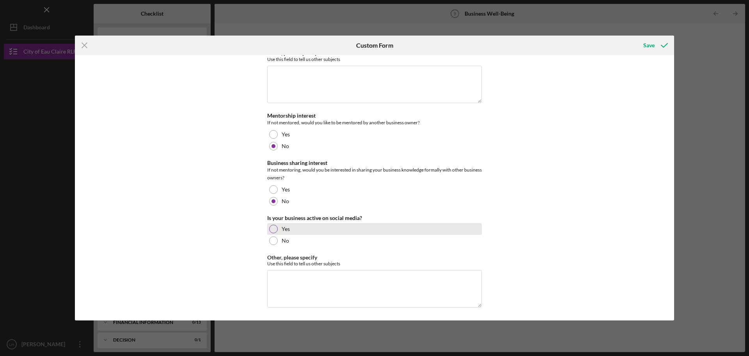
click at [273, 233] on div "Yes" at bounding box center [374, 229] width 215 height 12
click at [653, 43] on div "Save" at bounding box center [649, 45] width 11 height 16
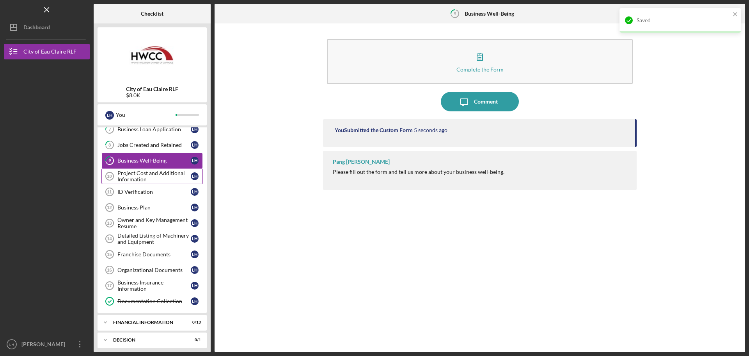
click at [160, 173] on div "Project Cost and Additional Information" at bounding box center [153, 176] width 73 height 12
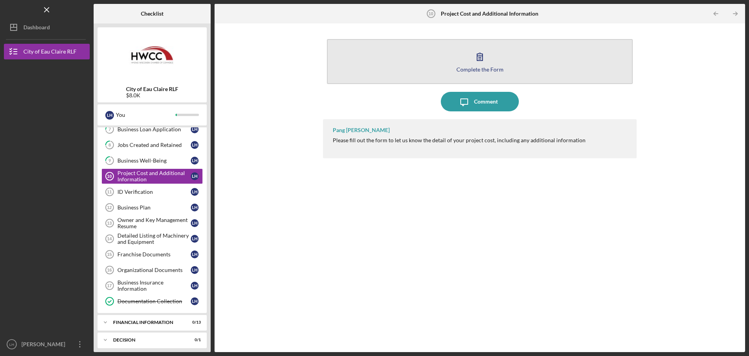
click at [414, 49] on button "Complete the Form Form" at bounding box center [480, 61] width 306 height 45
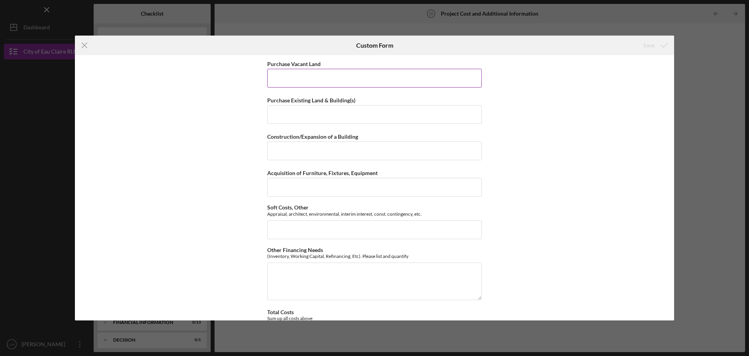
click at [338, 81] on input "Purchase Vacant Land" at bounding box center [374, 78] width 215 height 19
click at [321, 155] on input "Construction/Expansion of a Building" at bounding box center [374, 150] width 215 height 19
type input "$3,000"
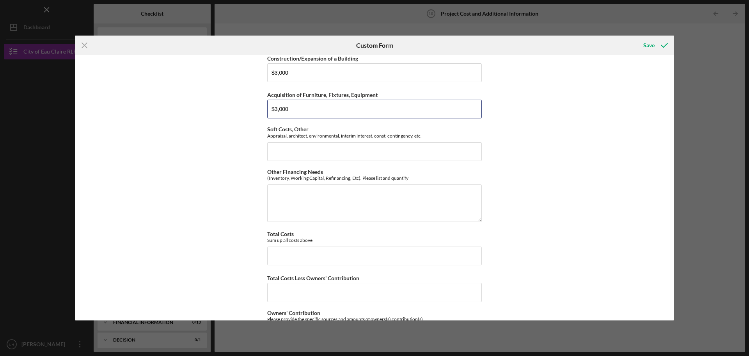
type input "$3,000"
click at [222, 189] on div "Purchase Vacant Land Purchase Existing Land & Building(s) Construction/Expansio…" at bounding box center [375, 187] width 600 height 265
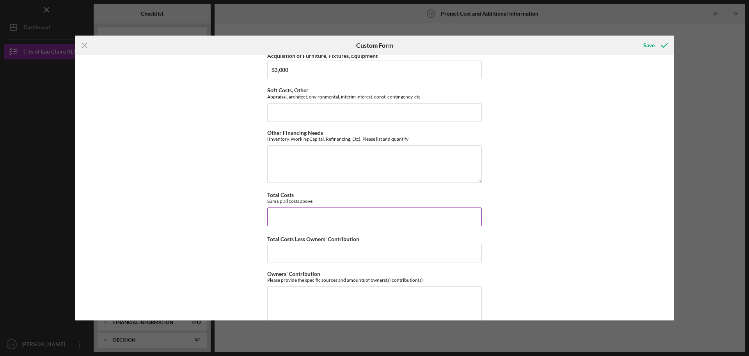
click at [302, 219] on input "Total Costs" at bounding box center [374, 216] width 215 height 19
click at [310, 163] on textarea "Other Financing Needs" at bounding box center [374, 163] width 215 height 37
type textarea "Miscellaneous equipment/inventory $2,000"
click at [292, 212] on input "Total Costs" at bounding box center [374, 216] width 215 height 19
type input "$8,000"
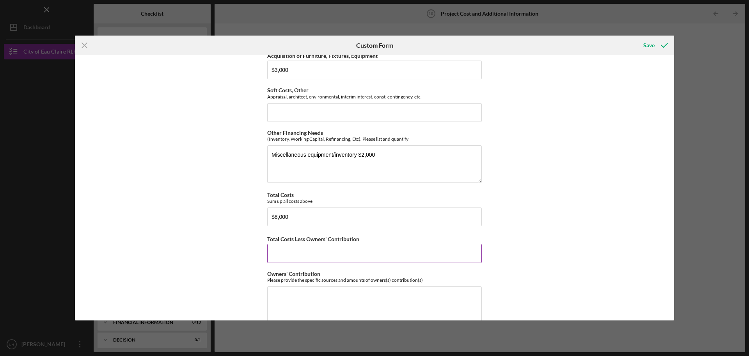
click at [279, 258] on input "Total Costs Less Owners' Contribution" at bounding box center [374, 253] width 215 height 19
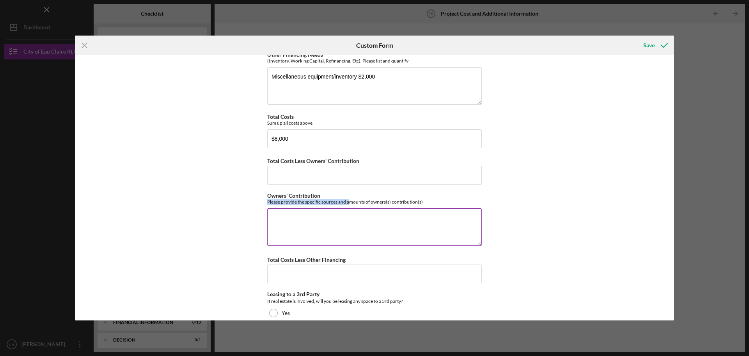
drag, startPoint x: 265, startPoint y: 203, endPoint x: 348, endPoint y: 201, distance: 82.4
click at [348, 201] on div "Purchase Vacant Land Purchase Existing Land & Building(s) Construction/Expansio…" at bounding box center [375, 187] width 600 height 265
click at [348, 201] on div "Please provide the specific sources and amounts of owners(s) contribution(s)" at bounding box center [374, 202] width 215 height 6
drag, startPoint x: 348, startPoint y: 201, endPoint x: 422, endPoint y: 201, distance: 74.6
click at [422, 201] on div "Please provide the specific sources and amounts of owners(s) contribution(s)" at bounding box center [374, 202] width 215 height 6
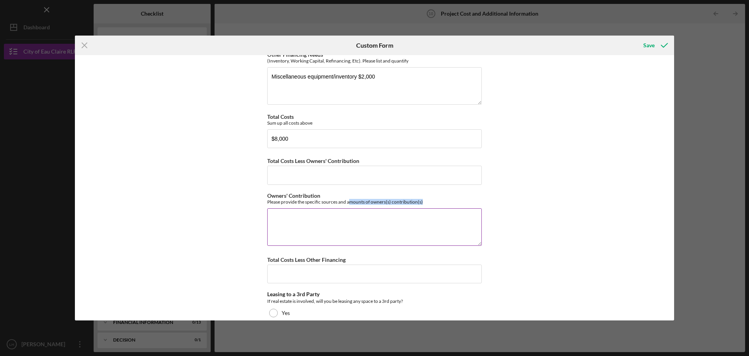
click at [437, 201] on div "Please provide the specific sources and amounts of owners(s) contribution(s)" at bounding box center [374, 202] width 215 height 6
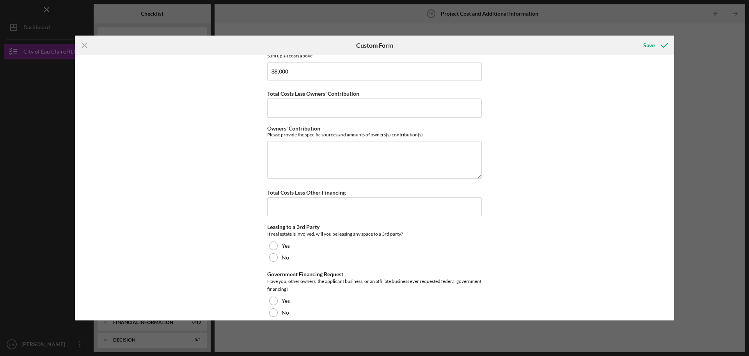
scroll to position [272, 0]
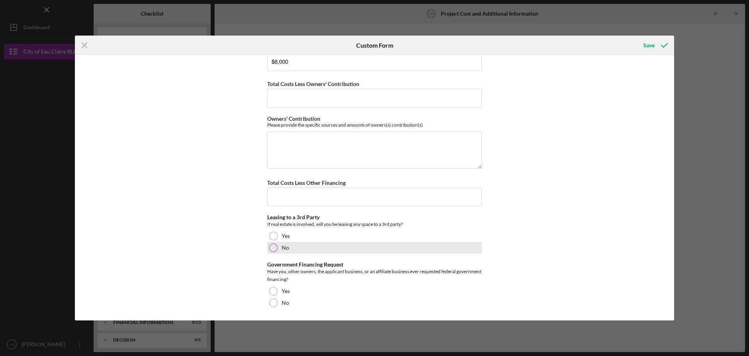
click at [269, 247] on div at bounding box center [273, 247] width 9 height 9
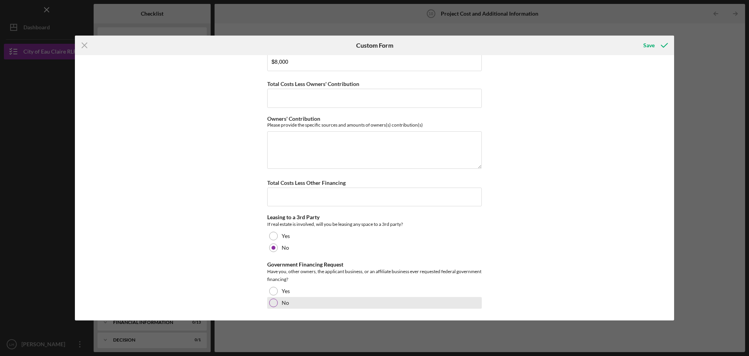
click at [276, 306] on div "No" at bounding box center [374, 303] width 215 height 12
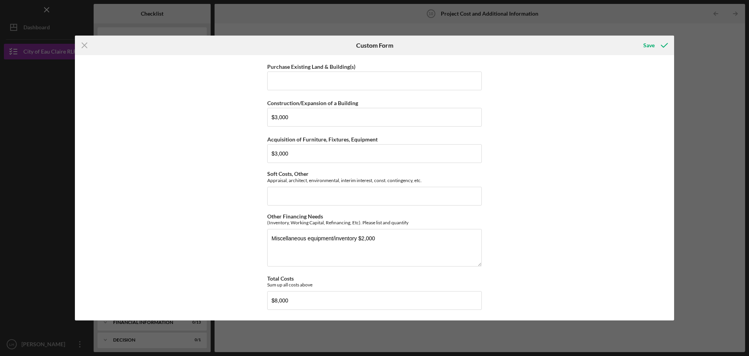
scroll to position [0, 0]
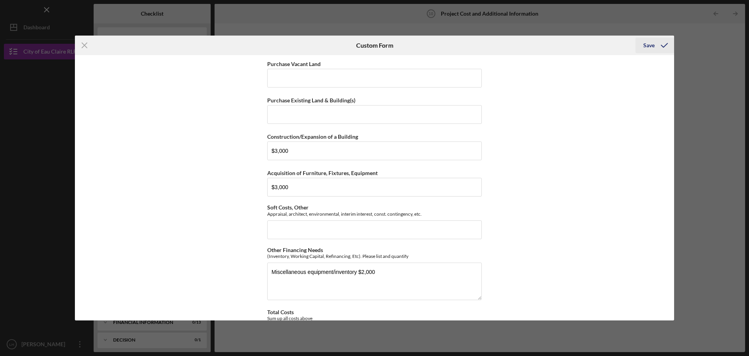
click at [656, 46] on icon "submit" at bounding box center [665, 46] width 20 height 20
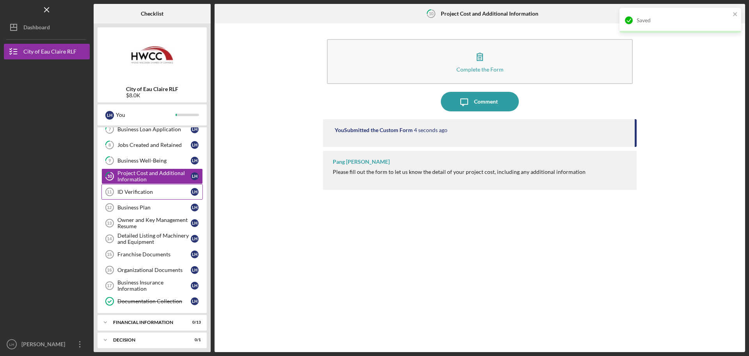
click at [137, 194] on div "ID Verification" at bounding box center [153, 192] width 73 height 6
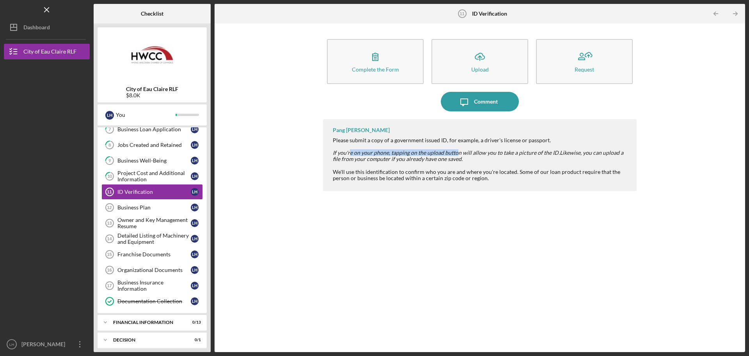
drag, startPoint x: 349, startPoint y: 153, endPoint x: 456, endPoint y: 152, distance: 106.6
click at [456, 152] on em "If you're on your phone, tapping on the upload button will allow you to take a …" at bounding box center [446, 152] width 227 height 7
click at [476, 153] on em "If you're on your phone, tapping on the upload button will allow you to take a …" at bounding box center [446, 152] width 227 height 7
click at [144, 211] on link "Business Plan 12 Business Plan L H" at bounding box center [151, 207] width 101 height 16
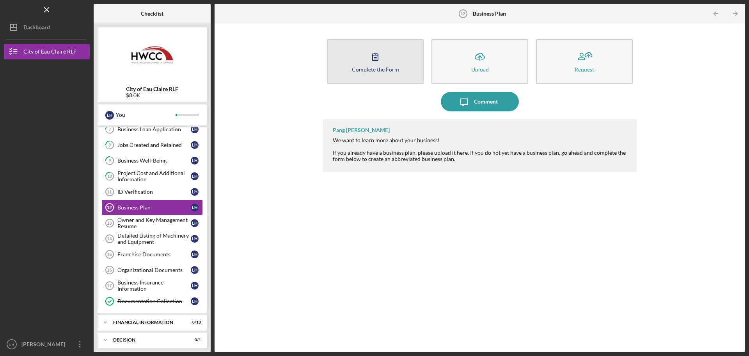
click at [368, 76] on button "Complete the Form Form" at bounding box center [375, 61] width 97 height 45
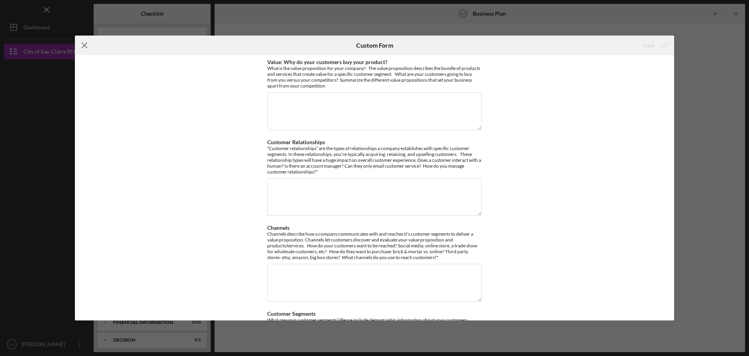
click at [81, 45] on icon "Icon/Menu Close" at bounding box center [85, 46] width 20 height 20
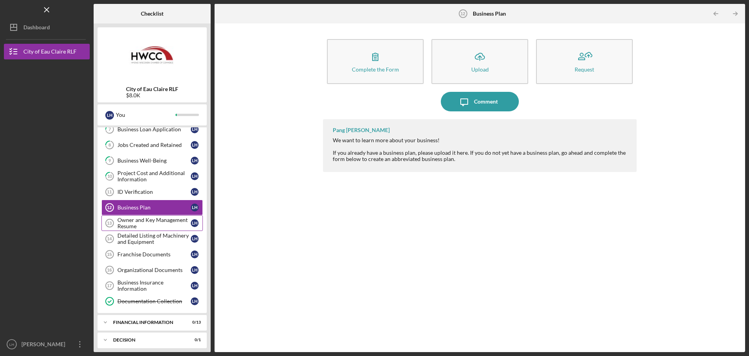
click at [159, 226] on div "Owner and Key Management Resume" at bounding box center [153, 223] width 73 height 12
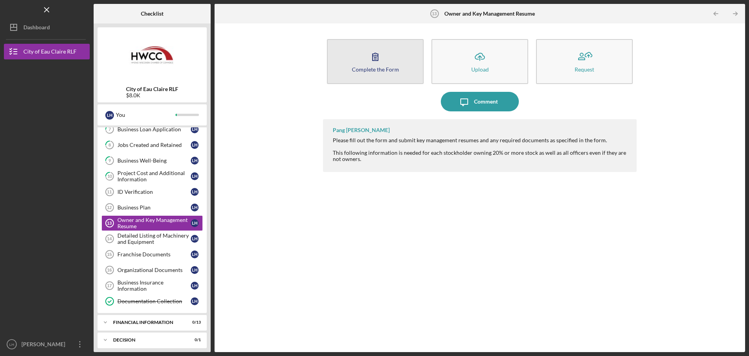
click at [399, 53] on button "Complete the Form Form" at bounding box center [375, 61] width 97 height 45
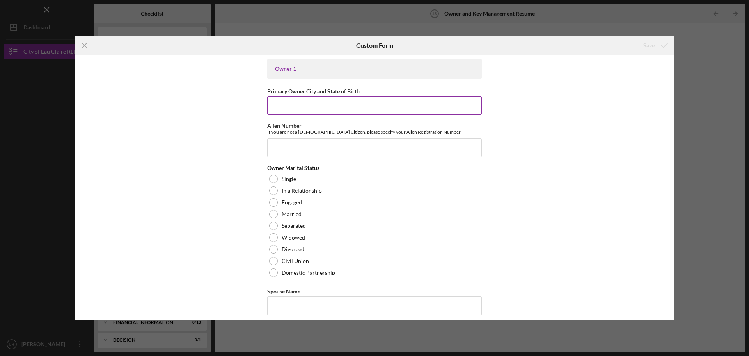
click at [299, 108] on input "Primary Owner City and State of Birth" at bounding box center [374, 105] width 215 height 19
type input "Eau Claire, [GEOGRAPHIC_DATA]"
click at [293, 143] on input "Alien Number" at bounding box center [374, 147] width 215 height 19
click at [331, 101] on input "Eau Claire, [GEOGRAPHIC_DATA]" at bounding box center [374, 105] width 215 height 19
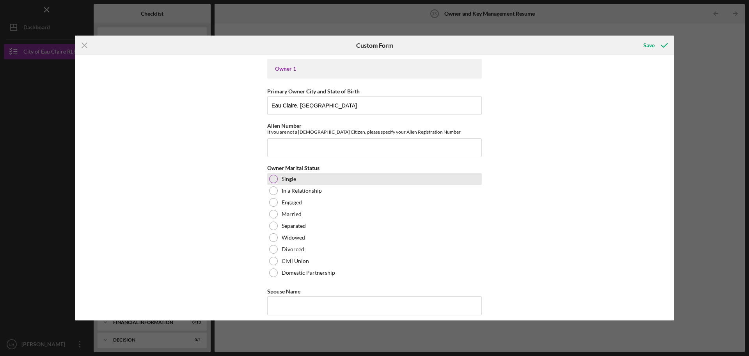
click at [322, 180] on div "Single" at bounding box center [374, 179] width 215 height 12
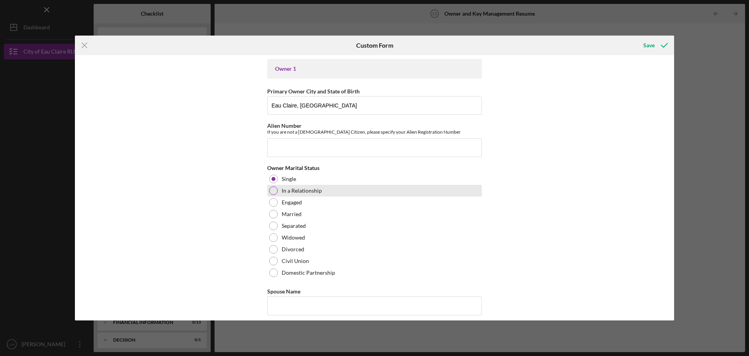
click at [271, 188] on div at bounding box center [273, 190] width 9 height 9
click at [205, 184] on div "Owner 1 Primary Owner City and State of Birth [GEOGRAPHIC_DATA][PERSON_NAME], […" at bounding box center [375, 187] width 600 height 265
click at [202, 176] on div "Owner 1 Primary Owner City and State of Birth [GEOGRAPHIC_DATA][PERSON_NAME], […" at bounding box center [375, 187] width 600 height 265
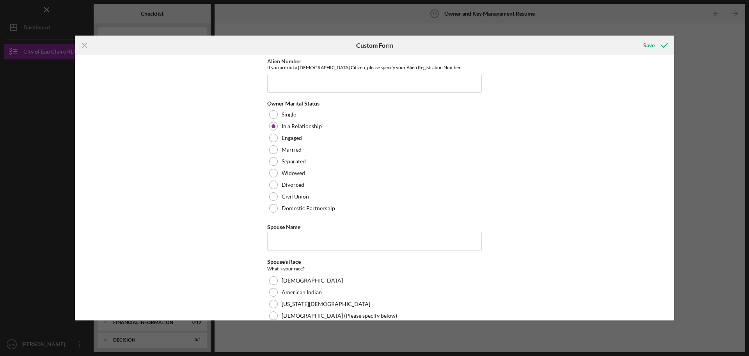
scroll to position [78, 0]
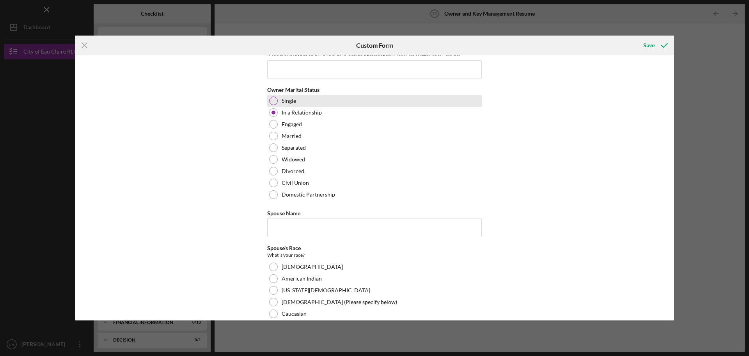
click at [271, 96] on div "Single" at bounding box center [374, 101] width 215 height 12
click at [196, 140] on div "Owner 1 Primary Owner City and State of Birth [GEOGRAPHIC_DATA][PERSON_NAME], […" at bounding box center [375, 187] width 600 height 265
click at [200, 137] on div "Owner 1 Primary Owner City and State of Birth [GEOGRAPHIC_DATA][PERSON_NAME], […" at bounding box center [375, 187] width 600 height 265
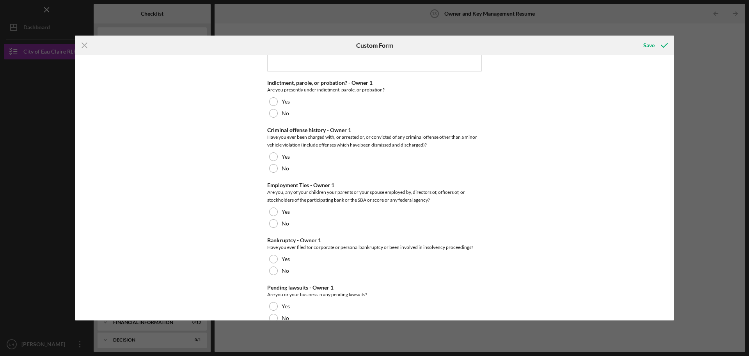
scroll to position [429, 0]
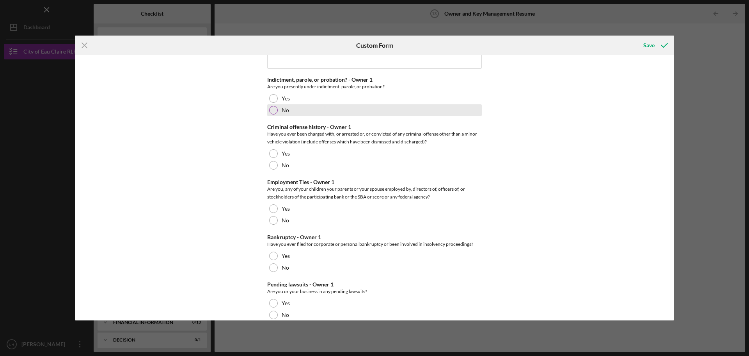
click at [278, 114] on div "No" at bounding box center [374, 110] width 215 height 12
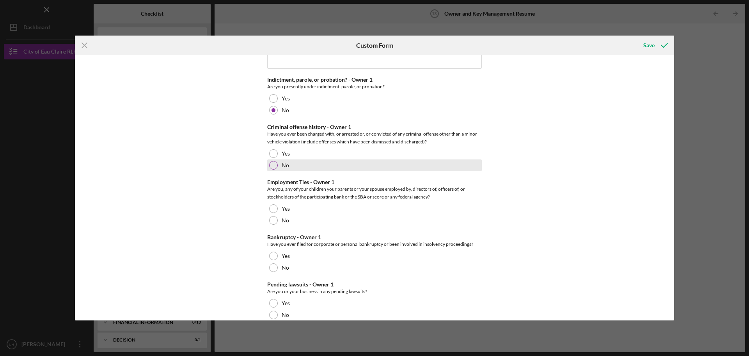
click at [280, 161] on div "No" at bounding box center [374, 165] width 215 height 12
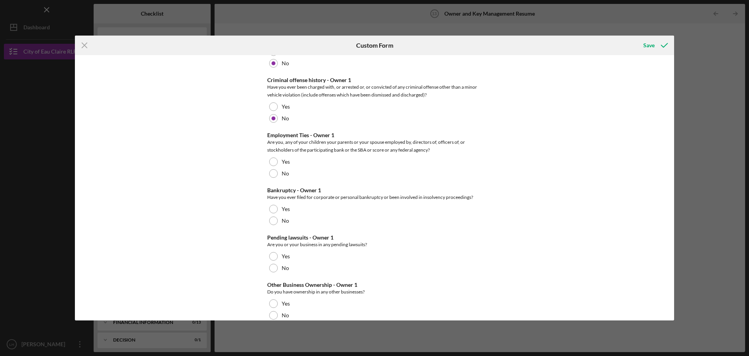
scroll to position [507, 0]
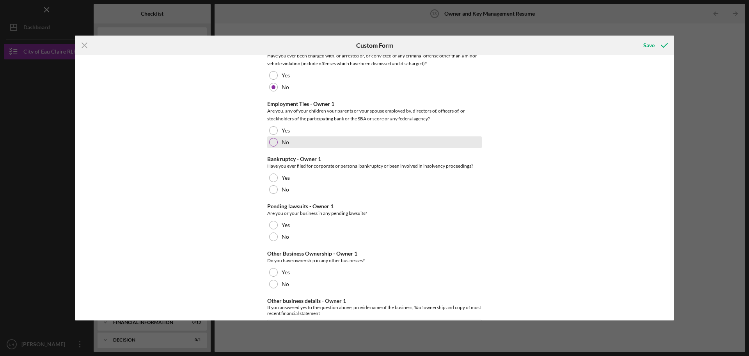
click at [303, 141] on div "No" at bounding box center [374, 142] width 215 height 12
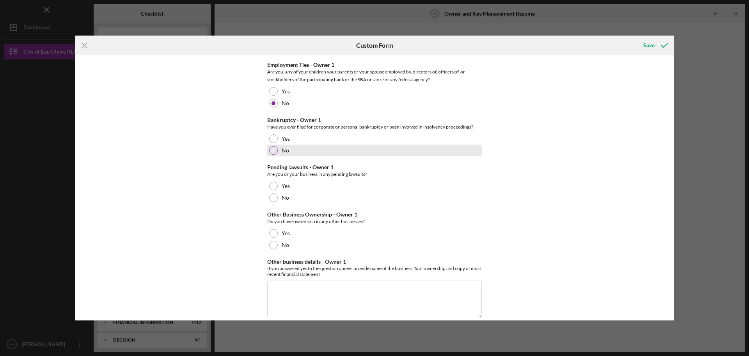
click at [282, 150] on label "No" at bounding box center [285, 150] width 7 height 6
click at [287, 195] on label "No" at bounding box center [285, 197] width 7 height 6
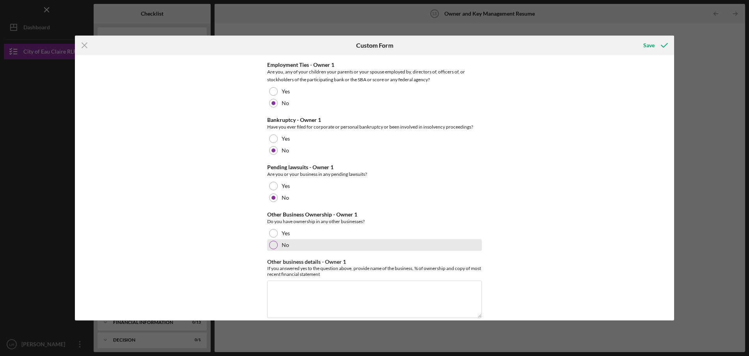
click at [297, 245] on div "No" at bounding box center [374, 245] width 215 height 12
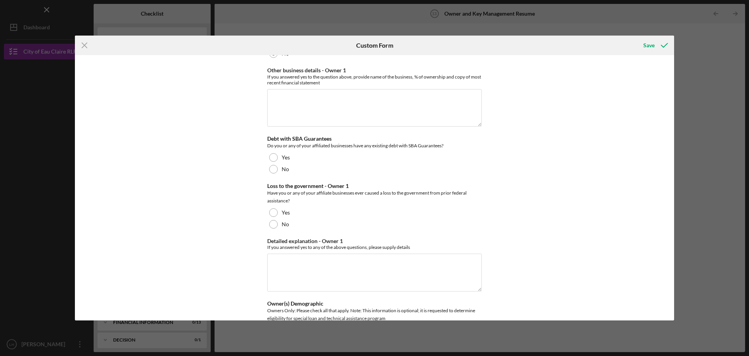
scroll to position [742, 0]
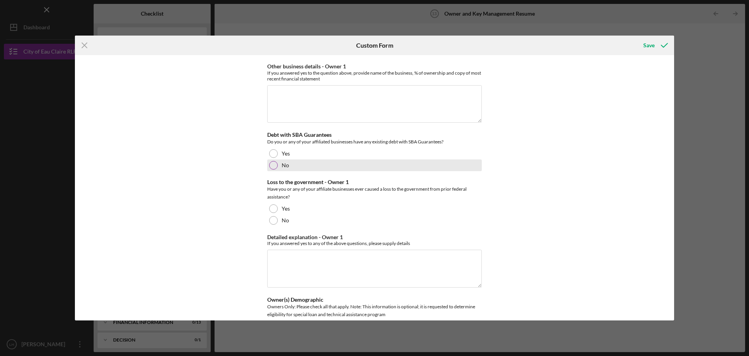
click at [308, 171] on div "No" at bounding box center [374, 165] width 215 height 12
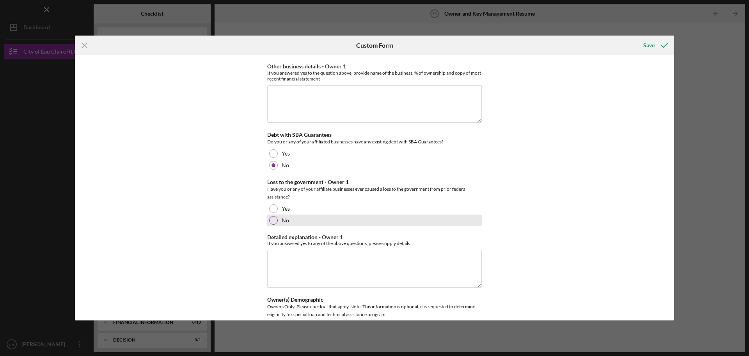
click at [301, 221] on div "No" at bounding box center [374, 220] width 215 height 12
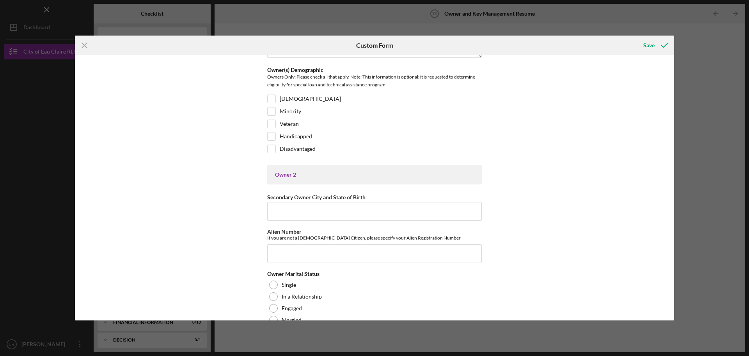
scroll to position [976, 0]
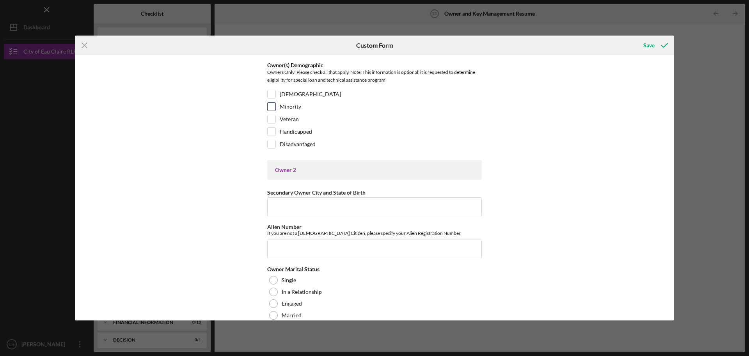
click at [273, 106] on input "Minority" at bounding box center [272, 107] width 8 height 8
checkbox input "true"
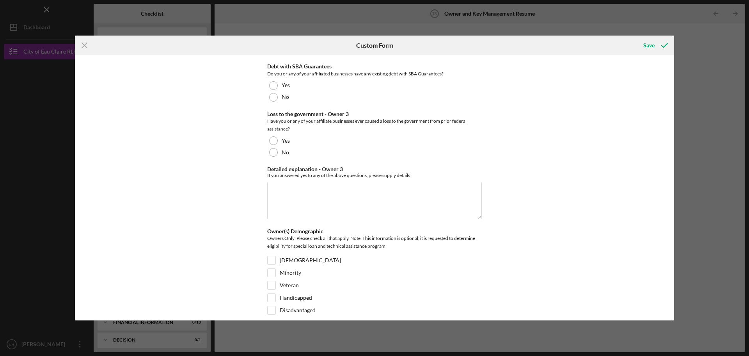
scroll to position [2973, 0]
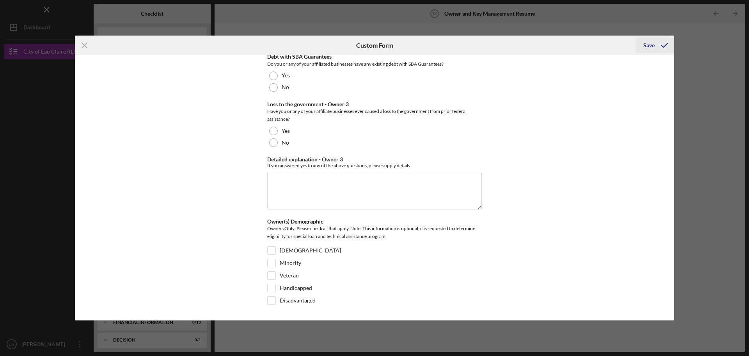
click at [655, 51] on icon "submit" at bounding box center [665, 46] width 20 height 20
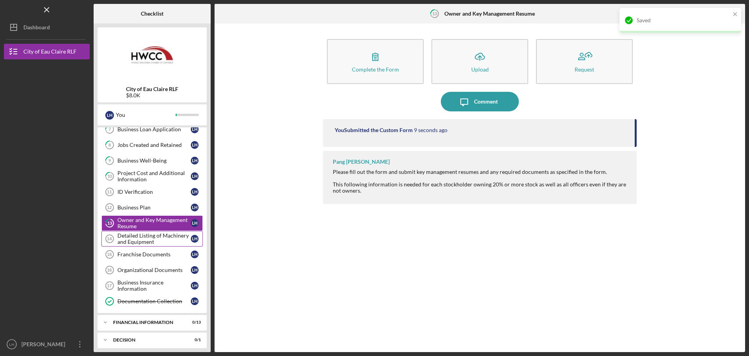
click at [152, 242] on div "Detailed Listing of Machinery and Equipment" at bounding box center [153, 238] width 73 height 12
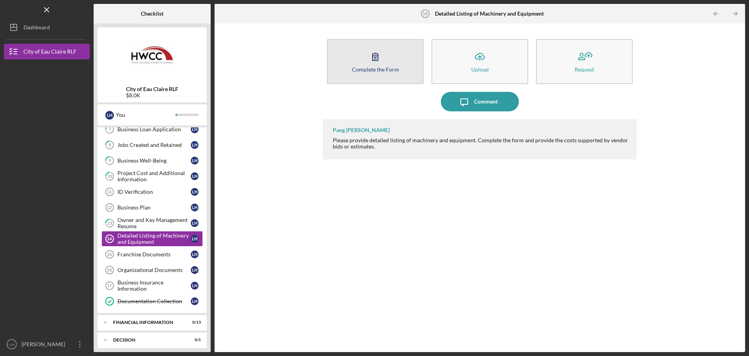
click at [379, 73] on button "Complete the Form Form" at bounding box center [375, 61] width 97 height 45
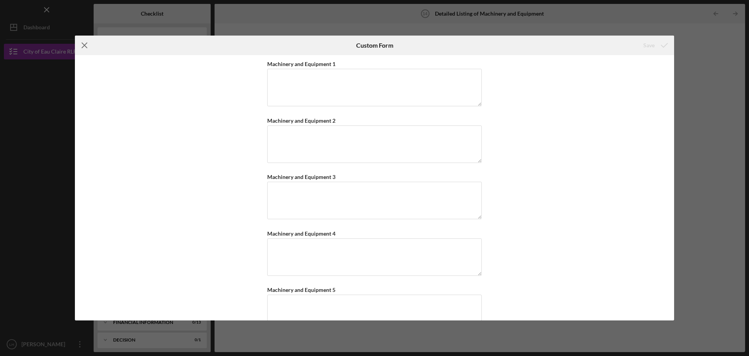
click at [82, 45] on icon "Icon/Menu Close" at bounding box center [85, 46] width 20 height 20
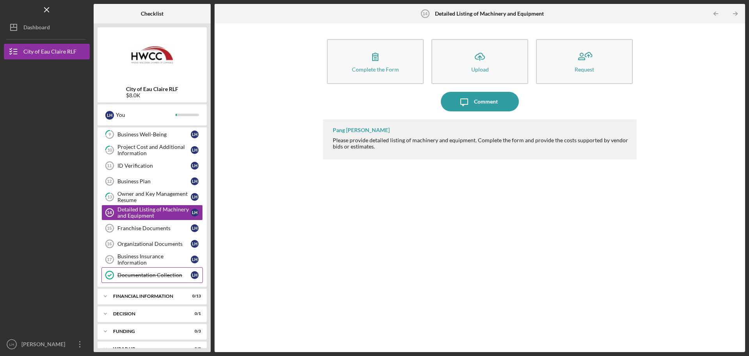
scroll to position [192, 0]
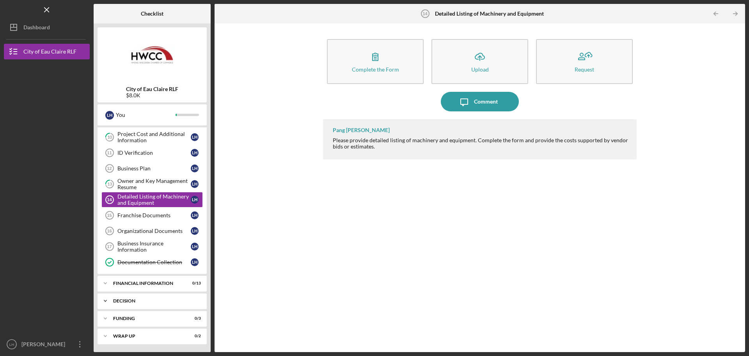
click at [147, 303] on div "Icon/Expander Decision 0 / 1" at bounding box center [152, 301] width 109 height 16
click at [142, 312] on div "Icon/Expander Funding 0 / 3" at bounding box center [152, 318] width 109 height 16
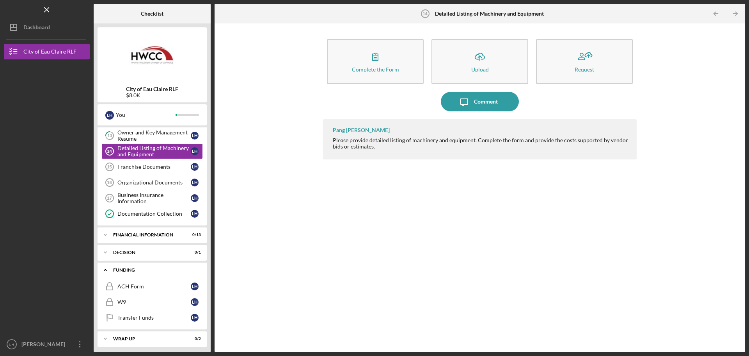
scroll to position [243, 0]
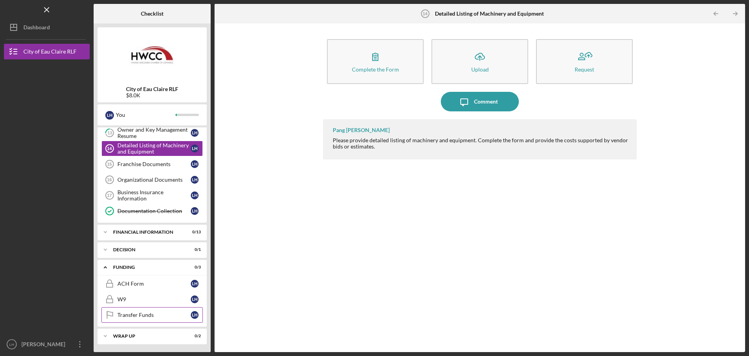
click at [141, 311] on link "Transfer Funds Transfer Funds L H" at bounding box center [151, 315] width 101 height 16
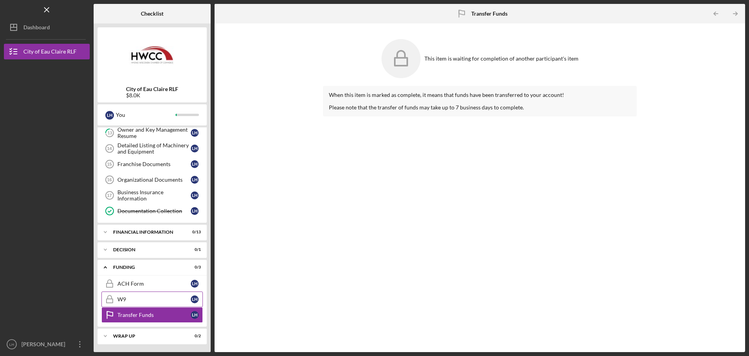
click at [141, 294] on link "W9 W9 L H" at bounding box center [151, 299] width 101 height 16
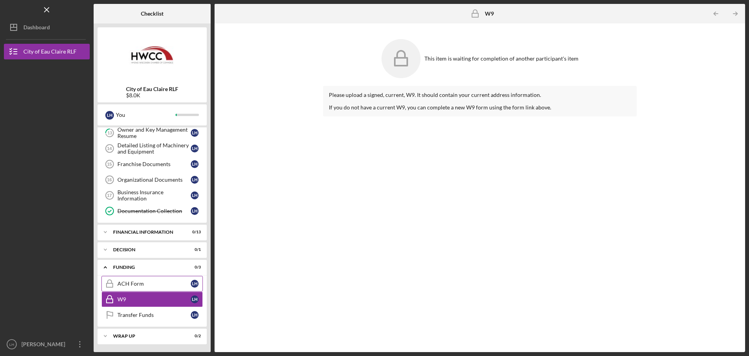
click at [144, 282] on div "ACH Form" at bounding box center [153, 283] width 73 height 6
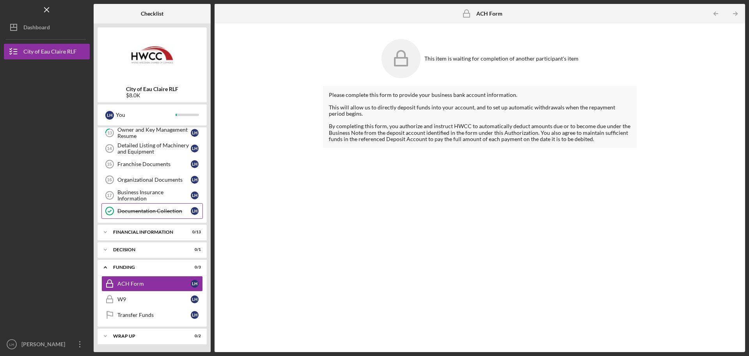
click at [140, 267] on div "Funding" at bounding box center [147, 267] width 68 height 5
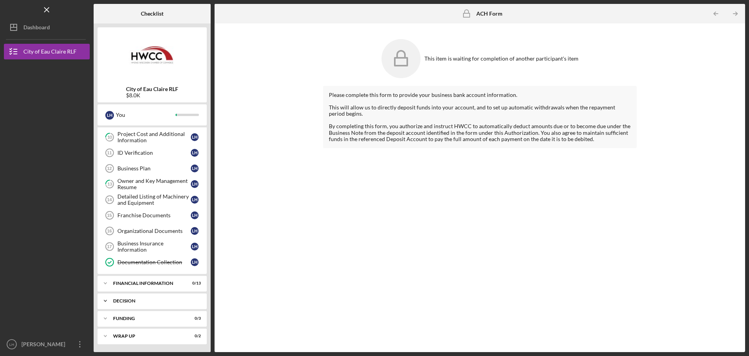
click at [137, 296] on div "Icon/Expander Decision 0 / 1" at bounding box center [152, 301] width 109 height 16
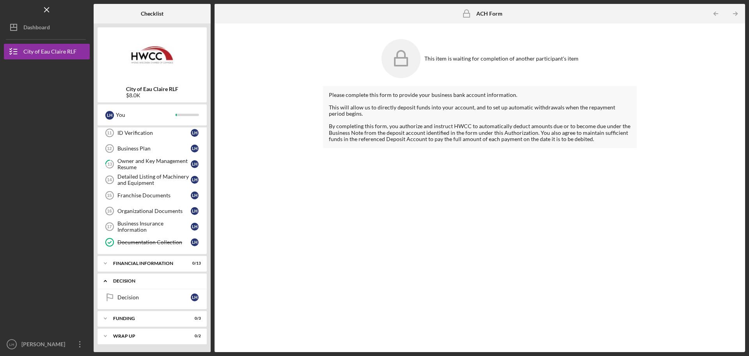
click at [141, 285] on div "Icon/Expander Decision 0 / 1" at bounding box center [152, 281] width 109 height 16
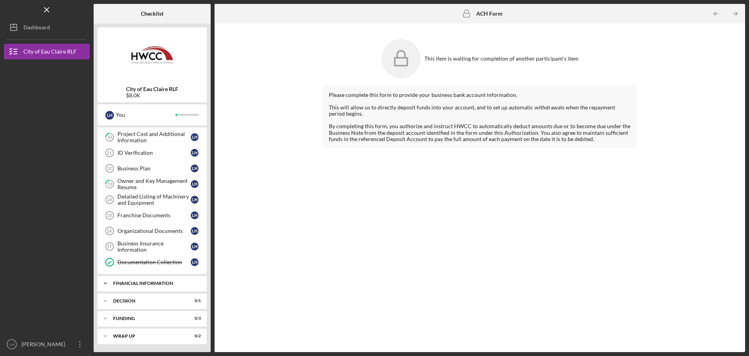
click at [146, 284] on div "Financial Information" at bounding box center [155, 283] width 84 height 5
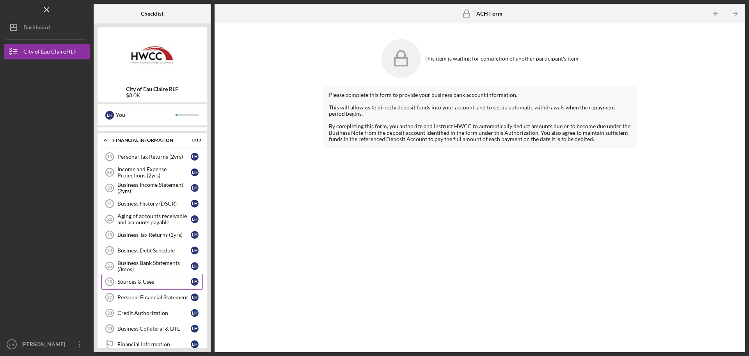
scroll to position [282, 0]
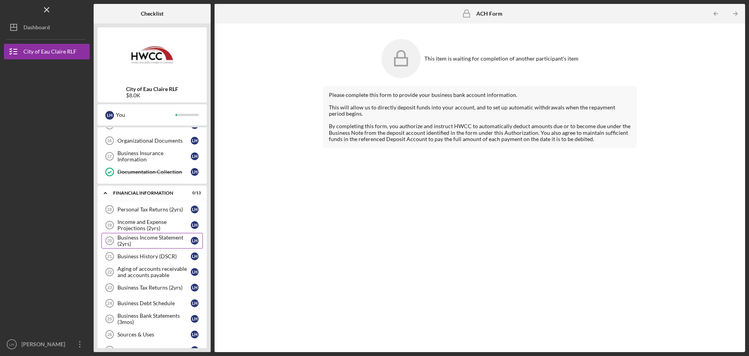
click at [146, 239] on div "Business Income Statement (2yrs)" at bounding box center [153, 240] width 73 height 12
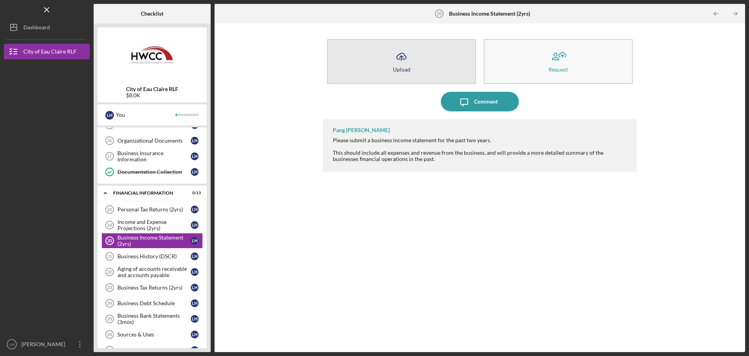
click at [402, 74] on button "Icon/Upload Upload" at bounding box center [401, 61] width 149 height 45
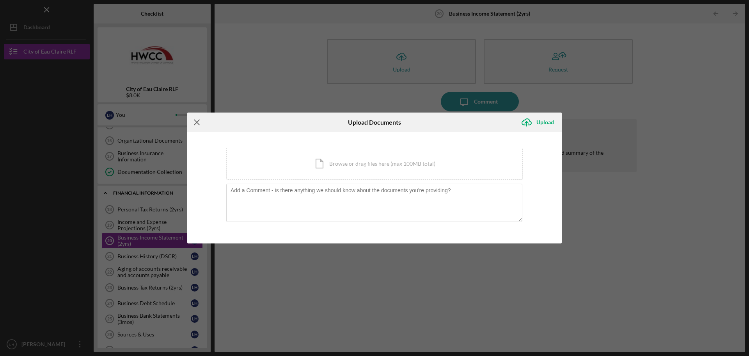
click at [200, 120] on icon "Icon/Menu Close" at bounding box center [197, 122] width 20 height 20
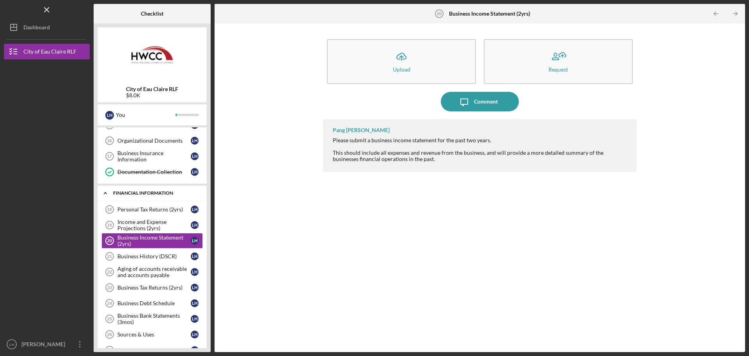
click at [150, 199] on div "Icon/Expander Financial Information 0 / 13" at bounding box center [152, 193] width 109 height 16
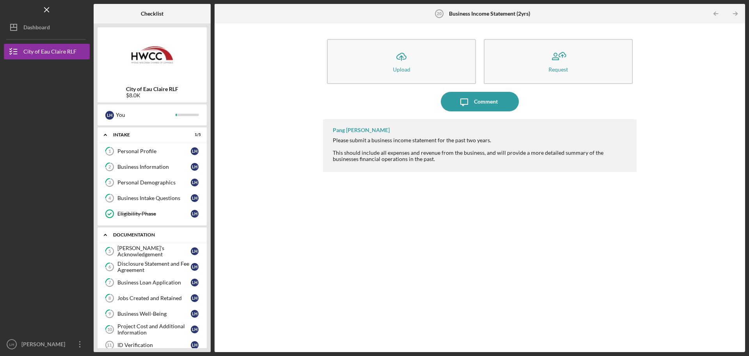
click at [147, 232] on div "Icon/Expander Documentation 1 / 14" at bounding box center [152, 235] width 109 height 16
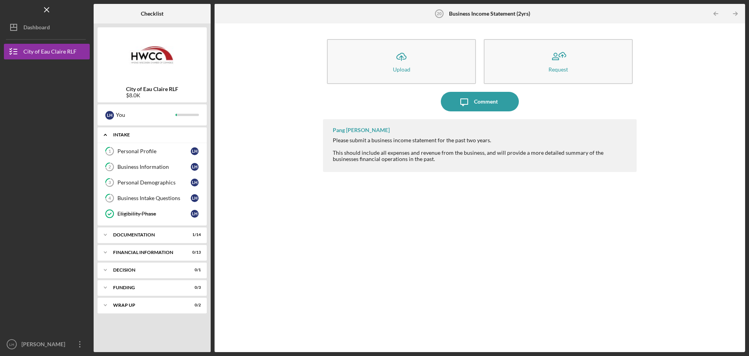
click at [127, 132] on div "Intake" at bounding box center [155, 134] width 84 height 5
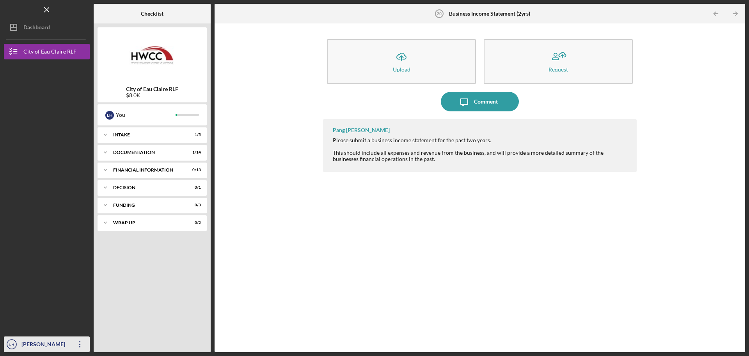
click at [80, 344] on icon "button" at bounding box center [79, 344] width 1 height 6
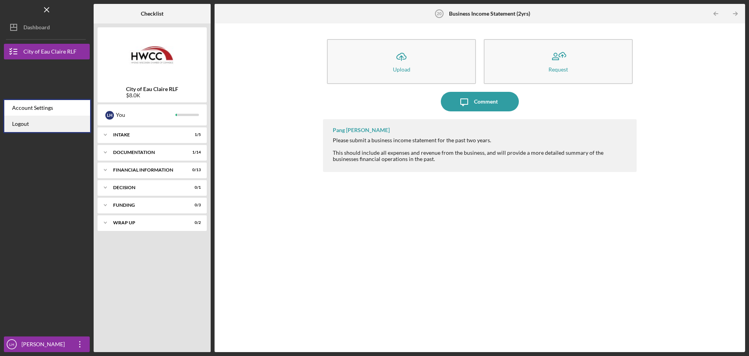
click at [55, 124] on link "Logout" at bounding box center [47, 124] width 86 height 16
